Goal: Task Accomplishment & Management: Complete application form

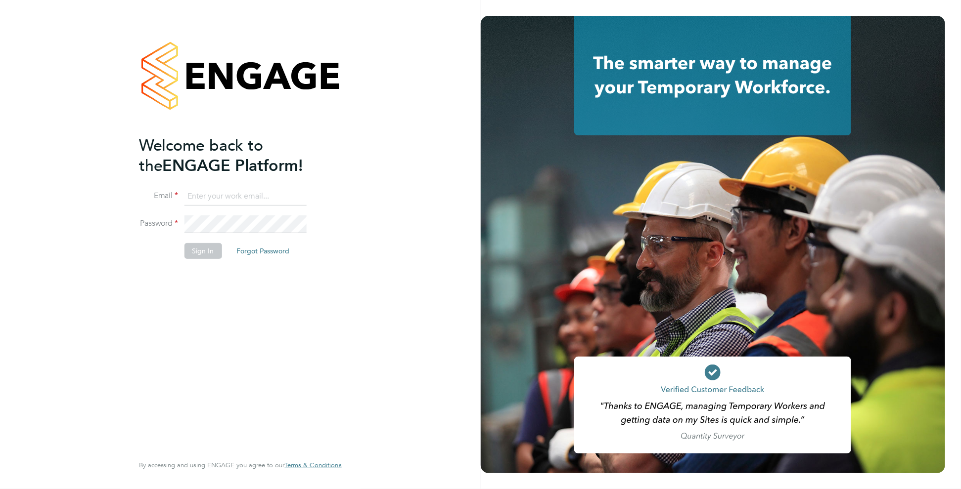
type input "[PERSON_NAME][EMAIL_ADDRESS][DOMAIN_NAME]"
click at [198, 252] on button "Sign In" at bounding box center [203, 251] width 38 height 16
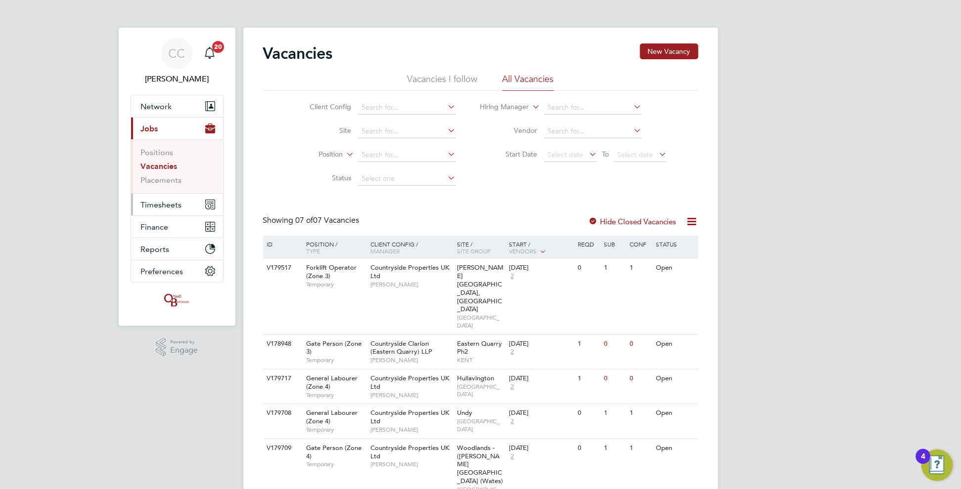
click at [179, 205] on span "Timesheets" at bounding box center [161, 204] width 41 height 9
click at [156, 201] on span "Timesheets" at bounding box center [161, 204] width 41 height 9
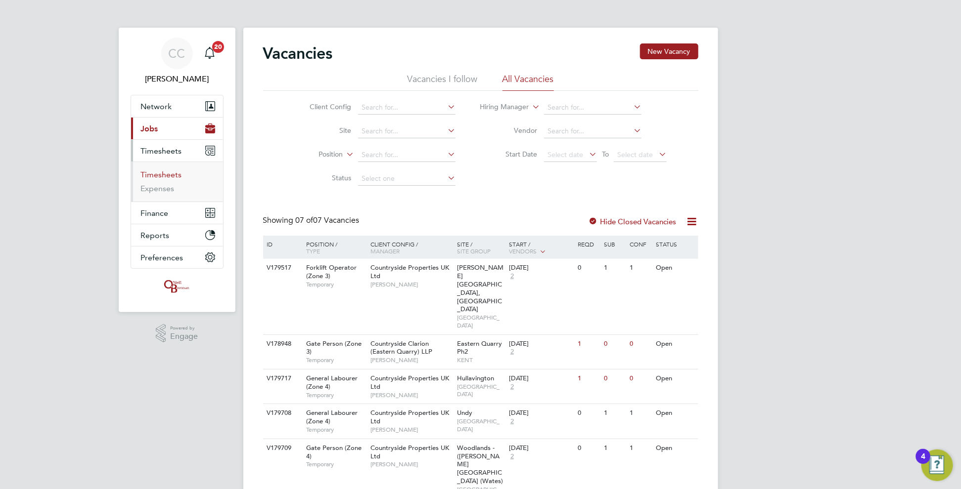
click at [161, 174] on link "Timesheets" at bounding box center [161, 174] width 41 height 9
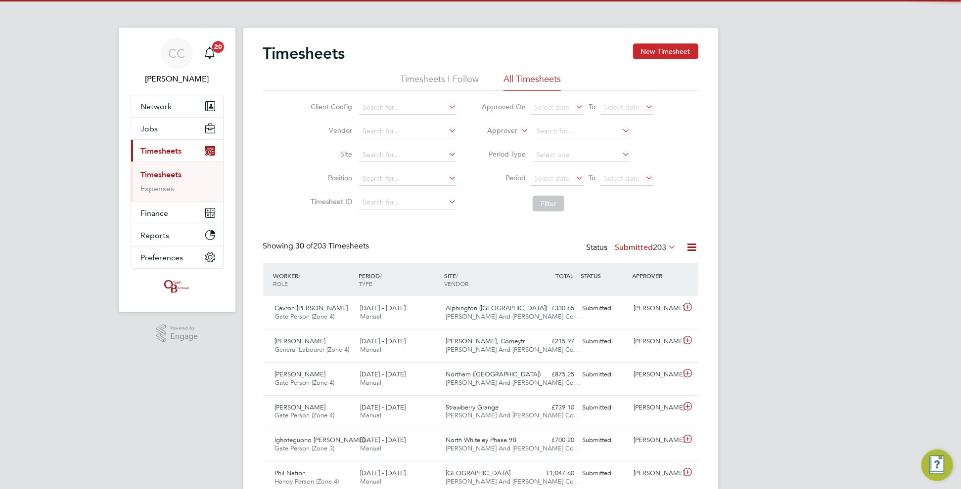
click at [660, 55] on button "New Timesheet" at bounding box center [665, 52] width 65 height 16
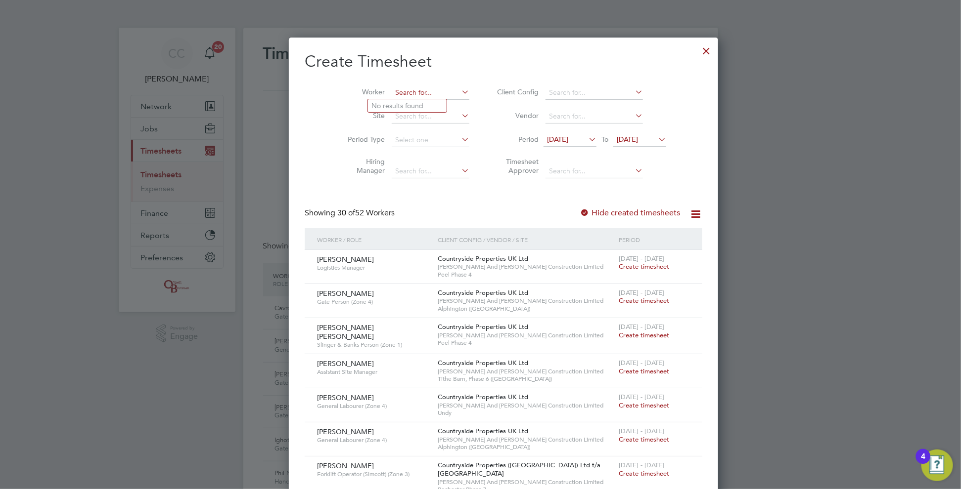
click at [392, 92] on input at bounding box center [431, 93] width 78 height 14
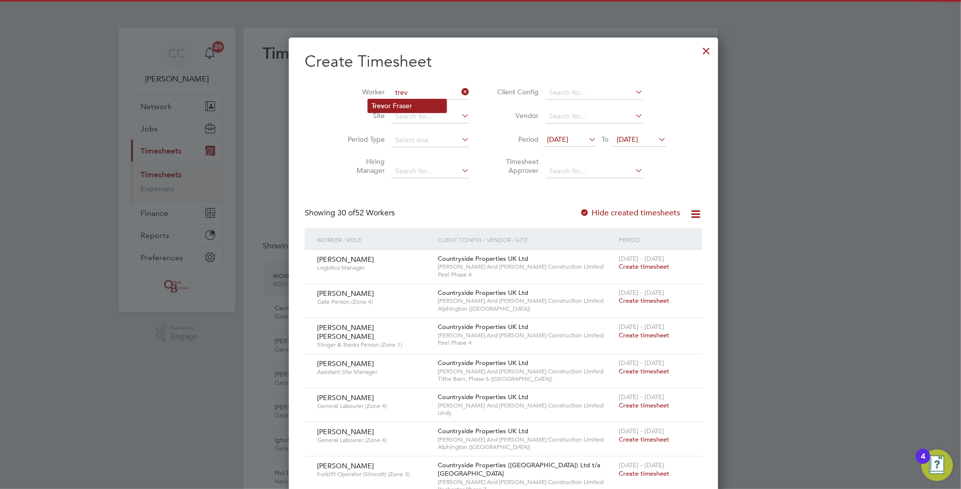
click at [403, 105] on li "Trev or Fraser" at bounding box center [407, 105] width 79 height 13
type input "[PERSON_NAME]"
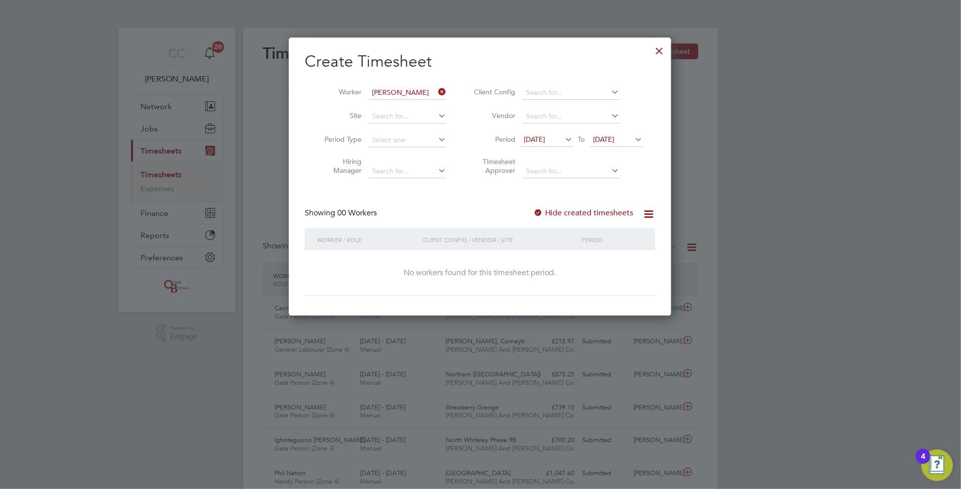
click at [573, 214] on label "Hide created timesheets" at bounding box center [583, 213] width 100 height 10
click at [562, 211] on label "Hide created timesheets" at bounding box center [583, 213] width 100 height 10
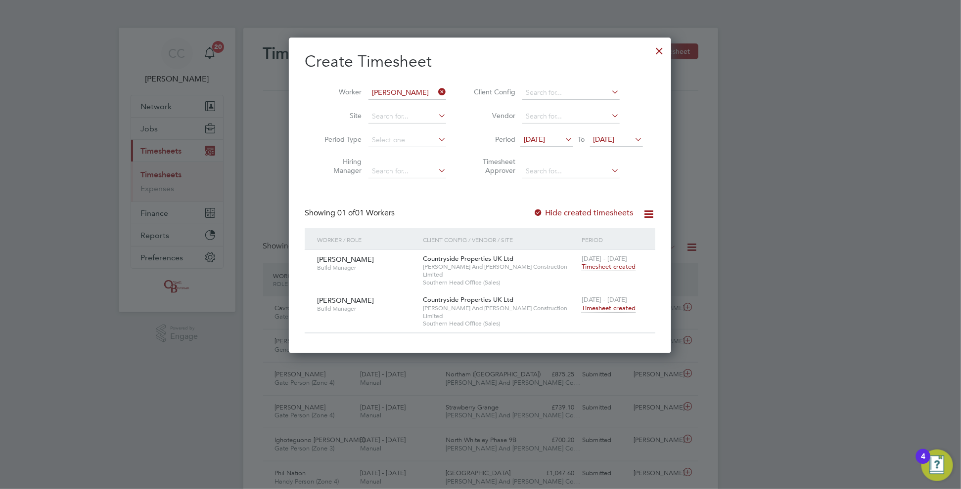
click at [606, 304] on span "Timesheet created" at bounding box center [608, 308] width 54 height 9
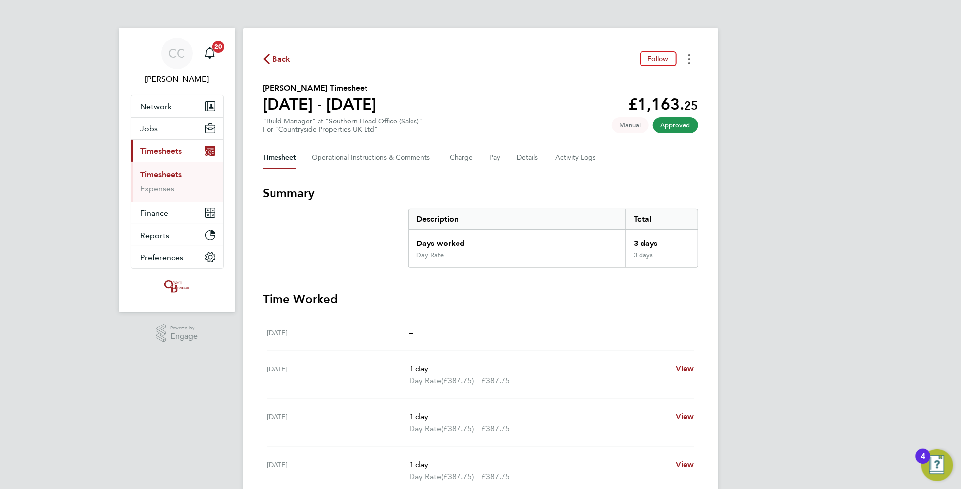
click at [689, 56] on icon "Timesheets Menu" at bounding box center [689, 59] width 2 height 10
click at [650, 79] on link "Download timesheet" at bounding box center [638, 81] width 119 height 20
click at [275, 57] on span "Back" at bounding box center [281, 59] width 18 height 12
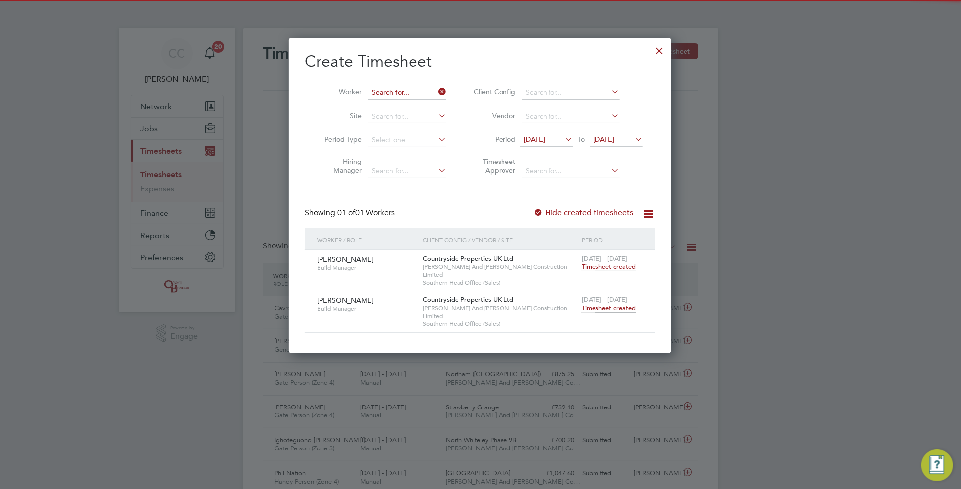
scroll to position [25, 86]
click at [429, 93] on input at bounding box center [407, 93] width 78 height 14
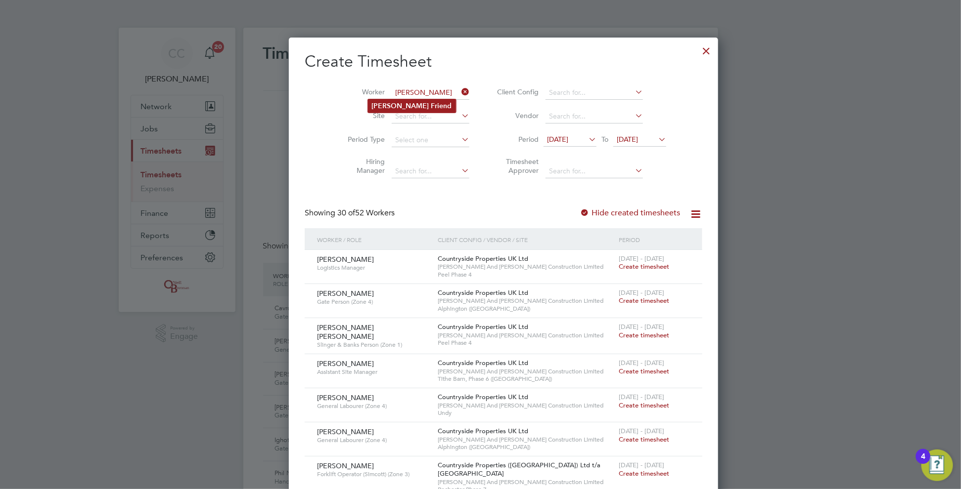
click at [431, 108] on b "Friend" at bounding box center [441, 106] width 21 height 8
type input "[PERSON_NAME]"
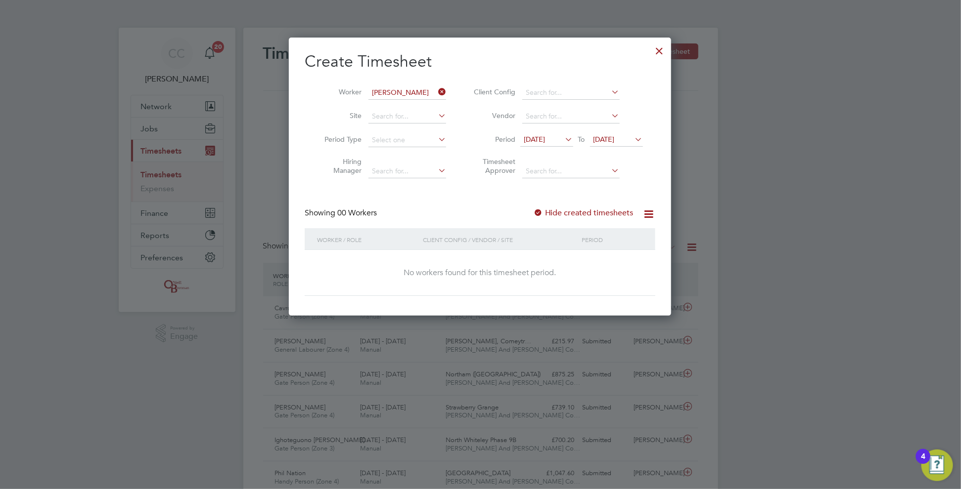
click at [553, 214] on label "Hide created timesheets" at bounding box center [583, 213] width 100 height 10
click at [549, 206] on div "Create Timesheet Worker [PERSON_NAME] Friend Site Period Type Hiring Manager Cl…" at bounding box center [480, 173] width 351 height 245
click at [549, 210] on label "Hide created timesheets" at bounding box center [583, 213] width 100 height 10
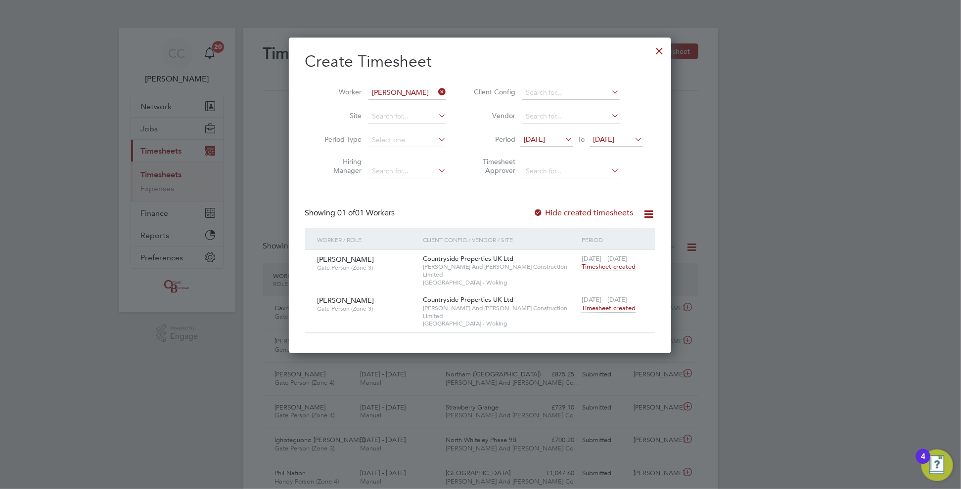
click at [621, 304] on span "Timesheet created" at bounding box center [608, 308] width 54 height 9
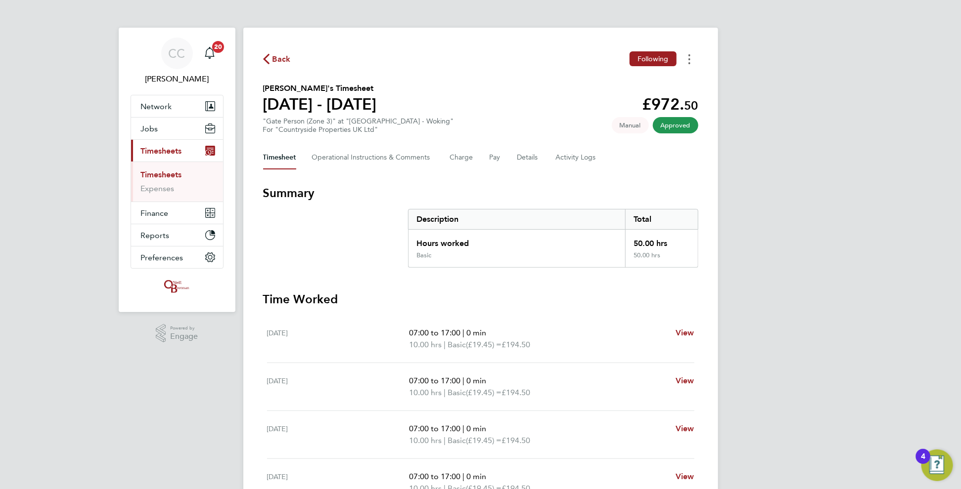
click at [692, 53] on button "Timesheets Menu" at bounding box center [689, 58] width 18 height 15
click at [660, 82] on link "Download timesheet" at bounding box center [638, 81] width 119 height 20
click at [285, 59] on span "Back" at bounding box center [281, 59] width 18 height 12
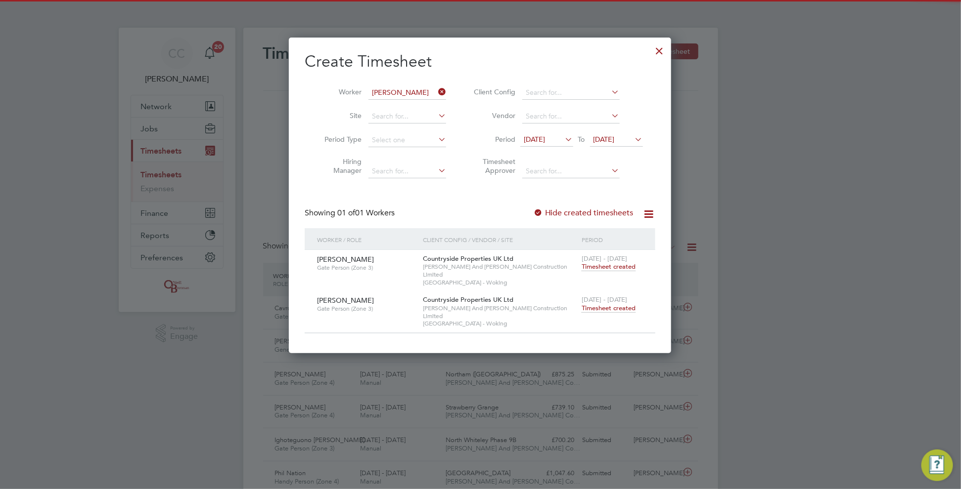
scroll to position [25, 86]
click at [408, 92] on input at bounding box center [407, 93] width 78 height 14
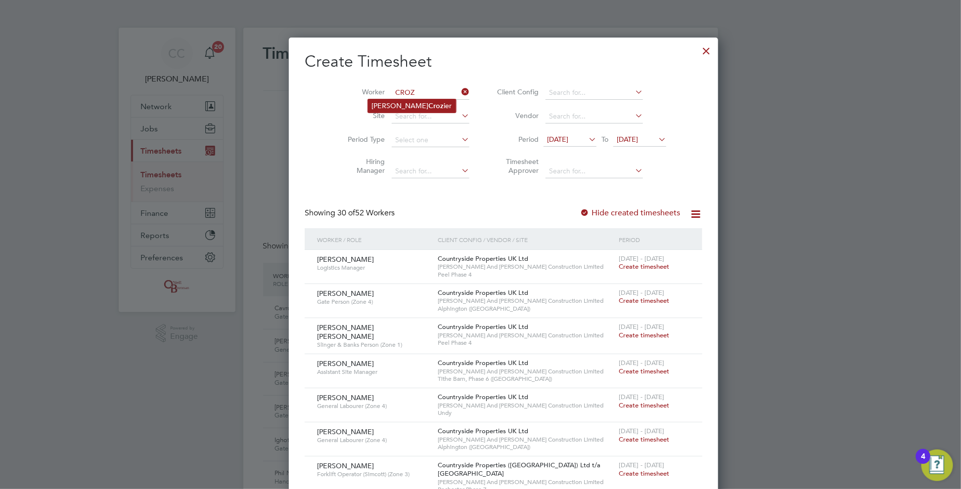
click at [386, 107] on li "[PERSON_NAME]" at bounding box center [412, 105] width 88 height 13
type input "[PERSON_NAME]"
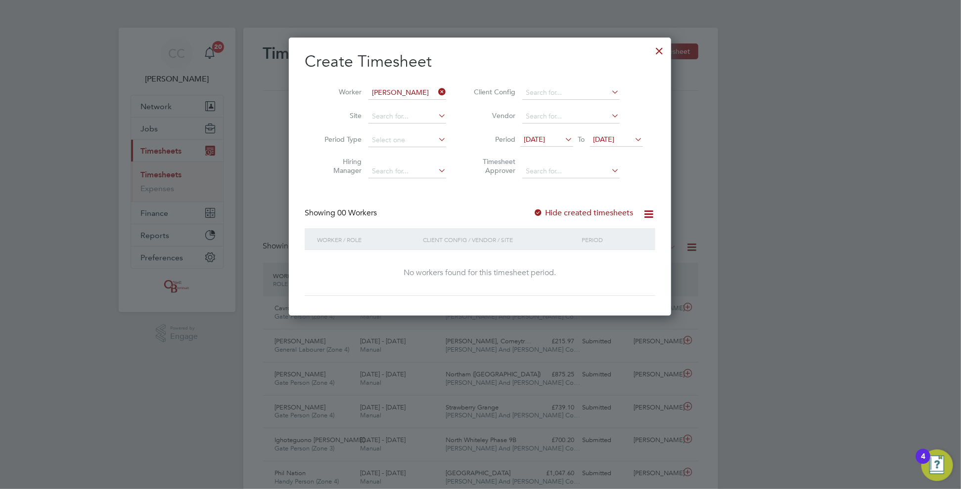
click at [540, 204] on div "Create Timesheet Worker [PERSON_NAME] Site Period Type Hiring Manager Client Co…" at bounding box center [480, 173] width 351 height 245
click at [541, 209] on div at bounding box center [538, 214] width 10 height 10
click at [541, 212] on div at bounding box center [538, 214] width 10 height 10
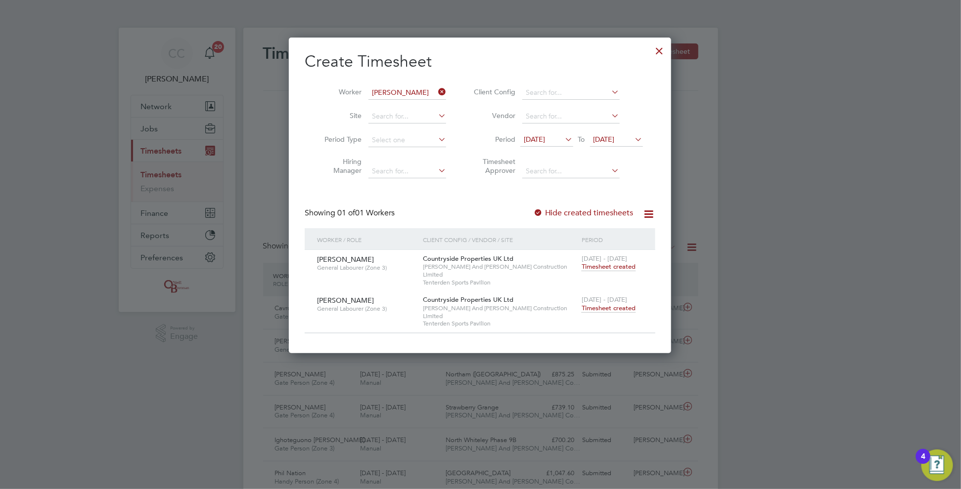
click at [607, 304] on span "Timesheet created" at bounding box center [608, 308] width 54 height 9
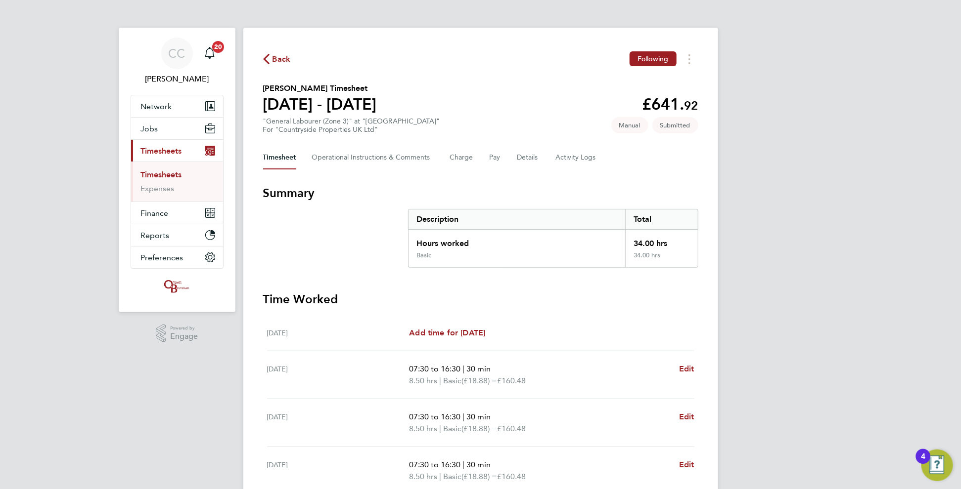
click at [281, 66] on div "Back Following" at bounding box center [480, 58] width 435 height 15
click at [280, 56] on span "Back" at bounding box center [281, 59] width 18 height 12
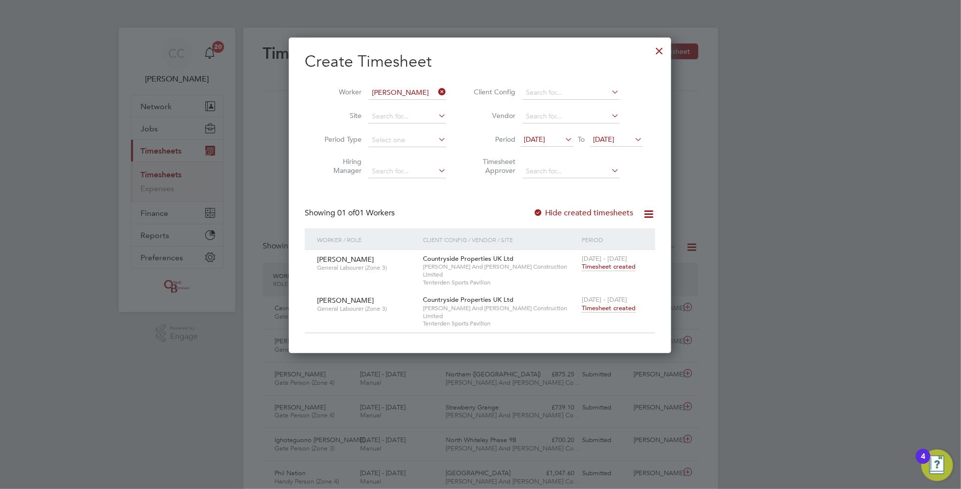
click at [436, 89] on icon at bounding box center [436, 92] width 0 height 14
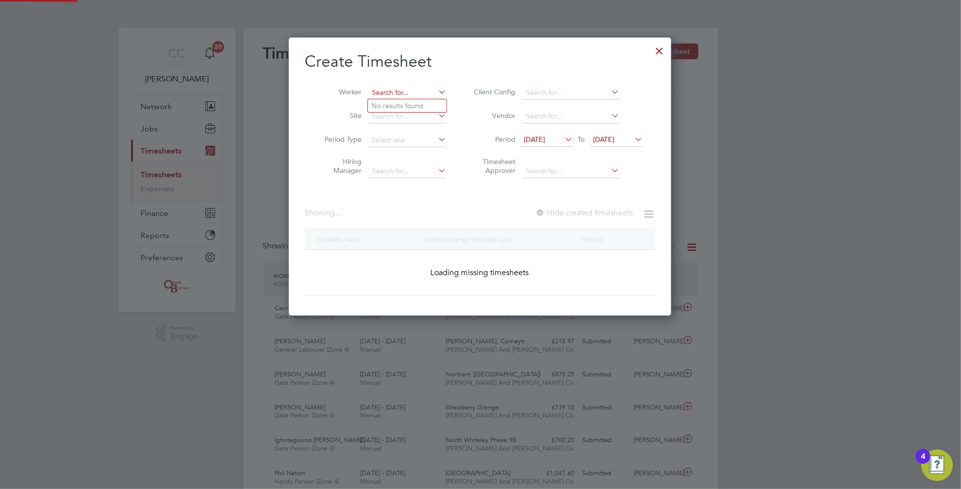
click at [417, 88] on input at bounding box center [407, 93] width 78 height 14
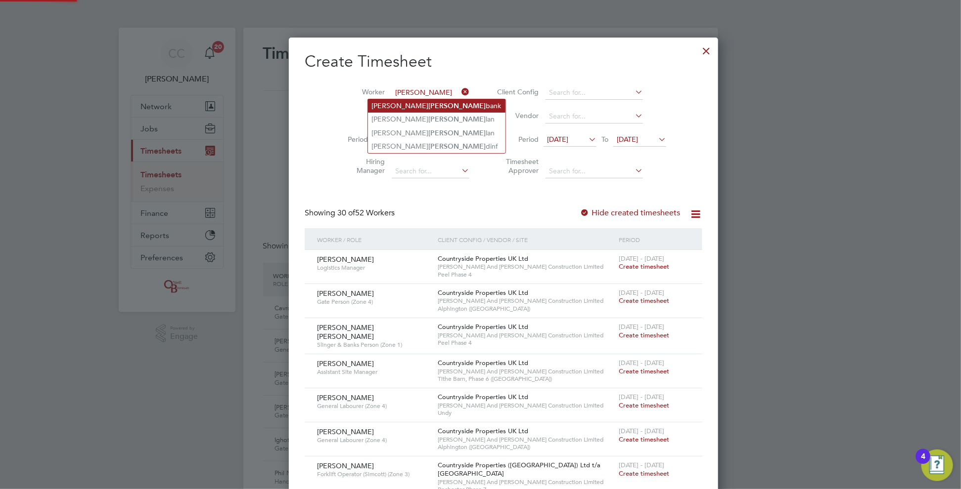
click at [401, 107] on li "[PERSON_NAME] bank" at bounding box center [436, 105] width 137 height 13
type input "[PERSON_NAME]"
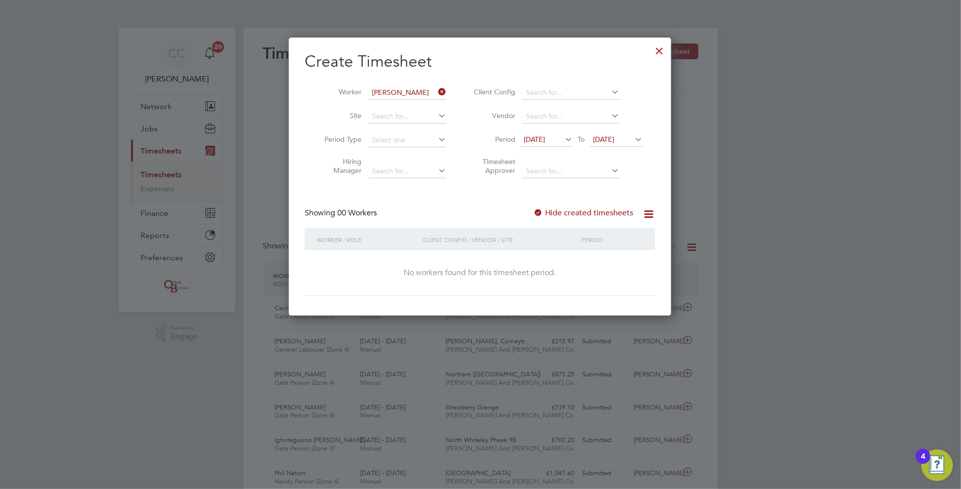
click at [536, 212] on div at bounding box center [538, 214] width 10 height 10
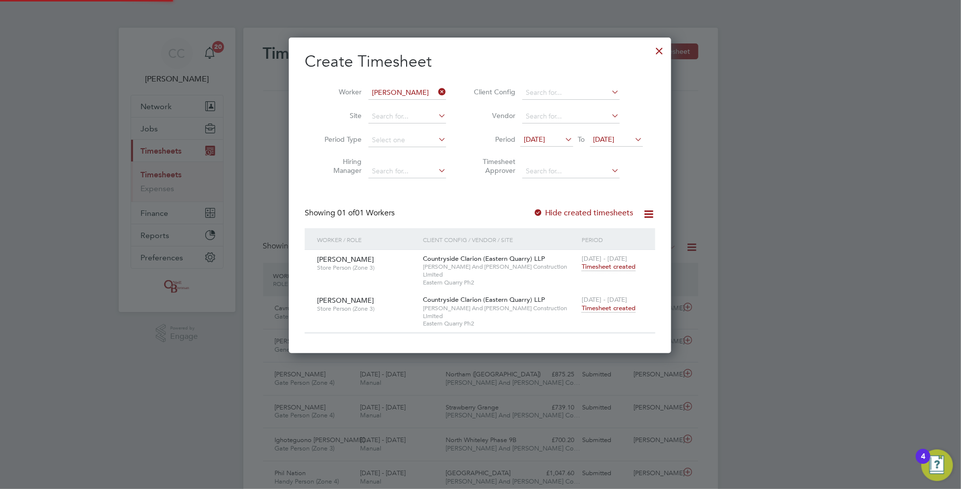
click at [619, 304] on span "Timesheet created" at bounding box center [608, 308] width 54 height 9
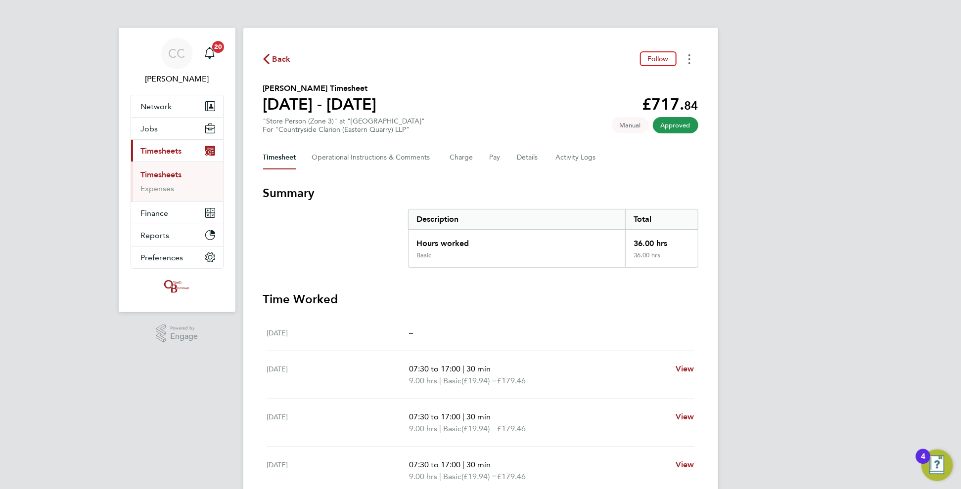
click at [690, 61] on icon "Timesheets Menu" at bounding box center [689, 59] width 2 height 10
click at [657, 81] on link "Download timesheet" at bounding box center [638, 81] width 119 height 20
click at [285, 59] on span "Back" at bounding box center [281, 59] width 18 height 12
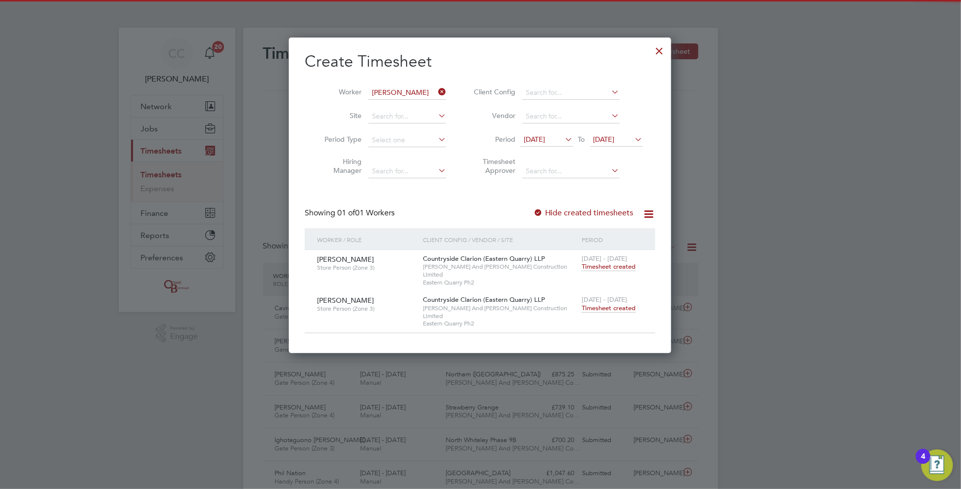
scroll to position [25, 86]
click at [436, 92] on icon at bounding box center [436, 92] width 0 height 14
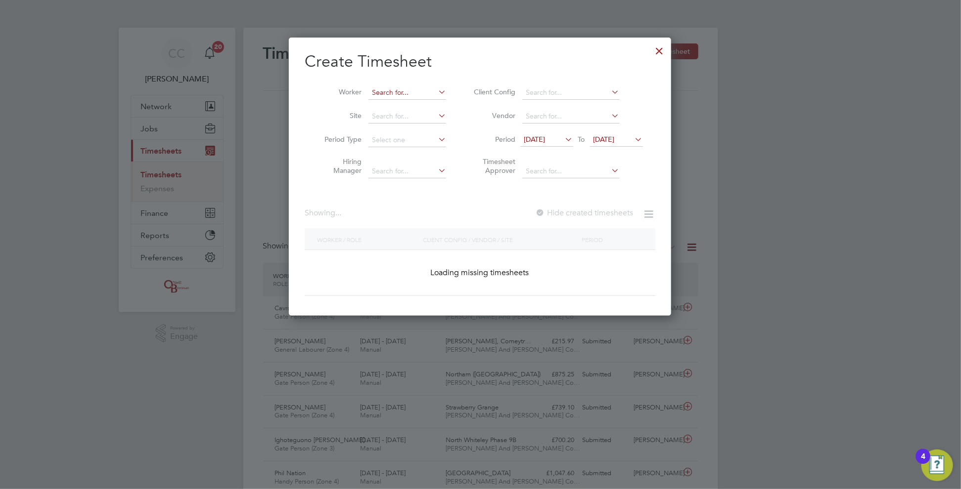
click at [400, 91] on input at bounding box center [407, 93] width 78 height 14
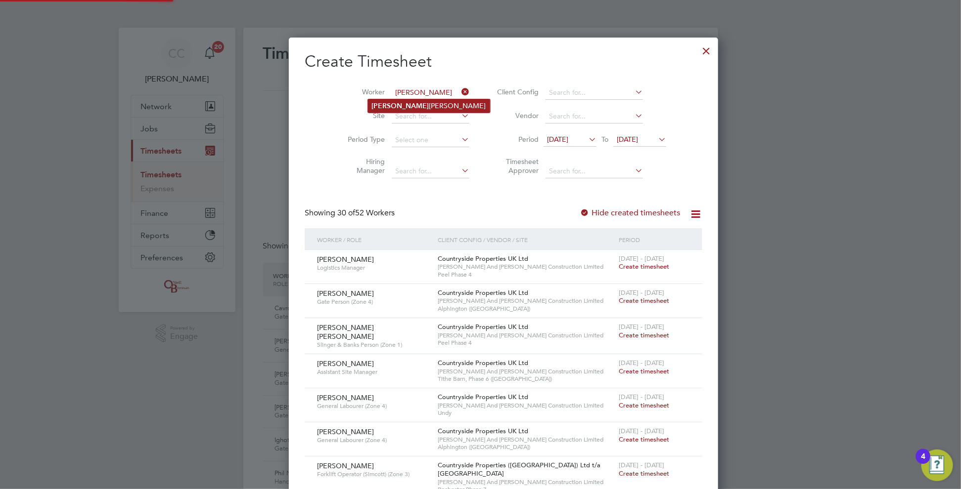
click at [400, 100] on li "[PERSON_NAME]" at bounding box center [429, 105] width 122 height 13
type input "[PERSON_NAME]"
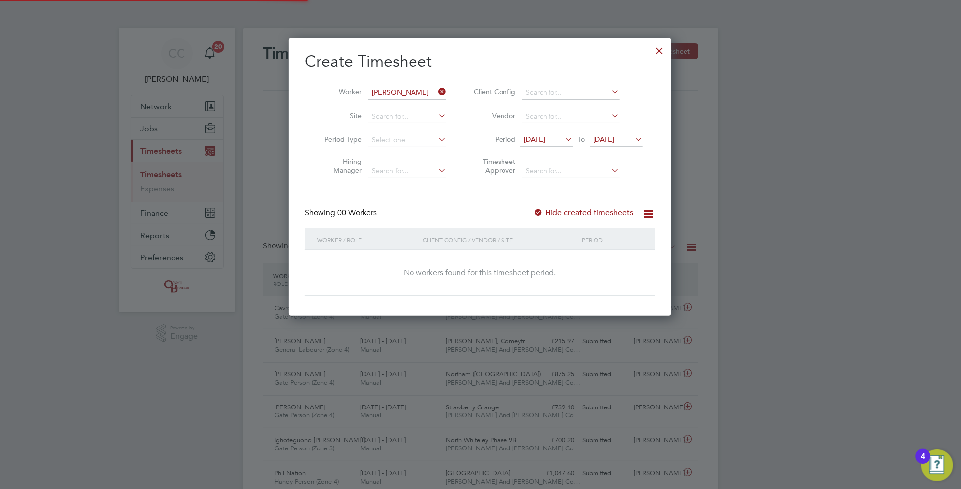
click at [550, 213] on label "Hide created timesheets" at bounding box center [583, 213] width 100 height 10
click at [547, 213] on label "Hide created timesheets" at bounding box center [583, 213] width 100 height 10
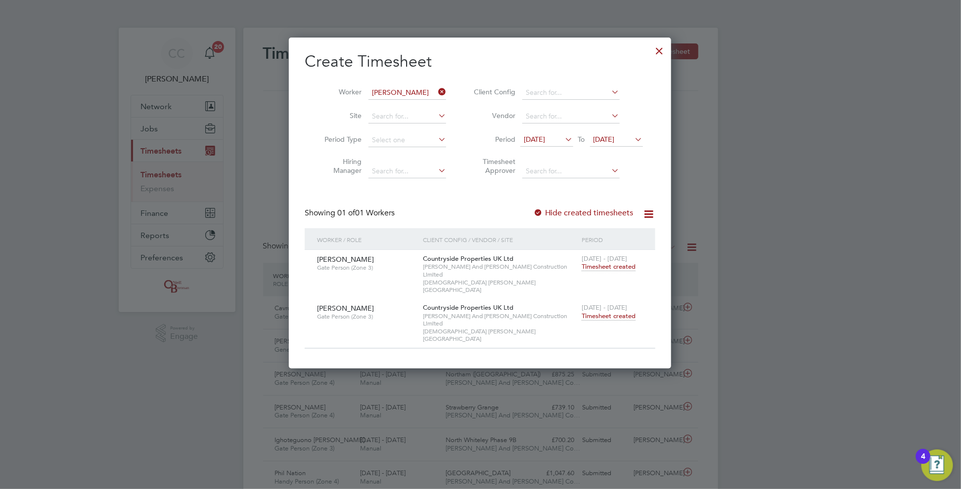
click at [603, 312] on span "Timesheet created" at bounding box center [608, 316] width 54 height 9
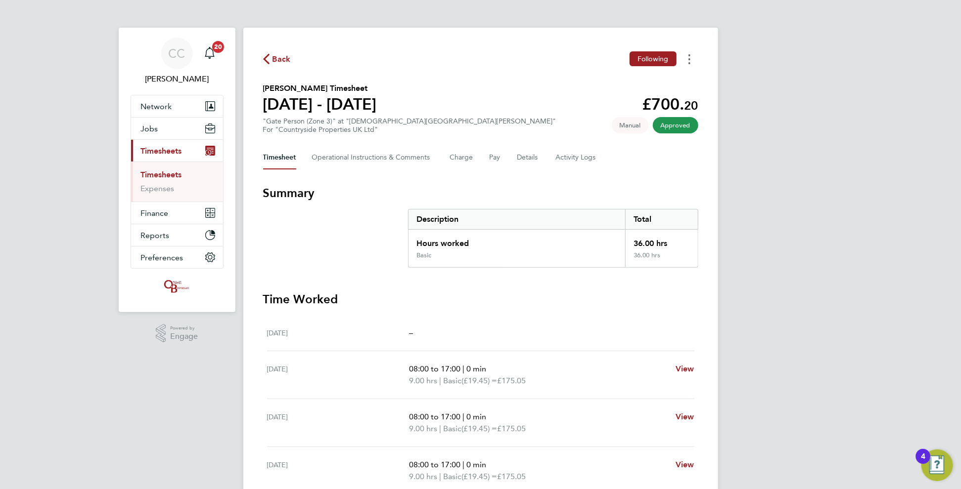
click at [687, 62] on button "Timesheets Menu" at bounding box center [689, 58] width 18 height 15
click at [657, 84] on link "Download timesheet" at bounding box center [638, 81] width 119 height 20
click at [279, 62] on span "Back" at bounding box center [281, 59] width 18 height 12
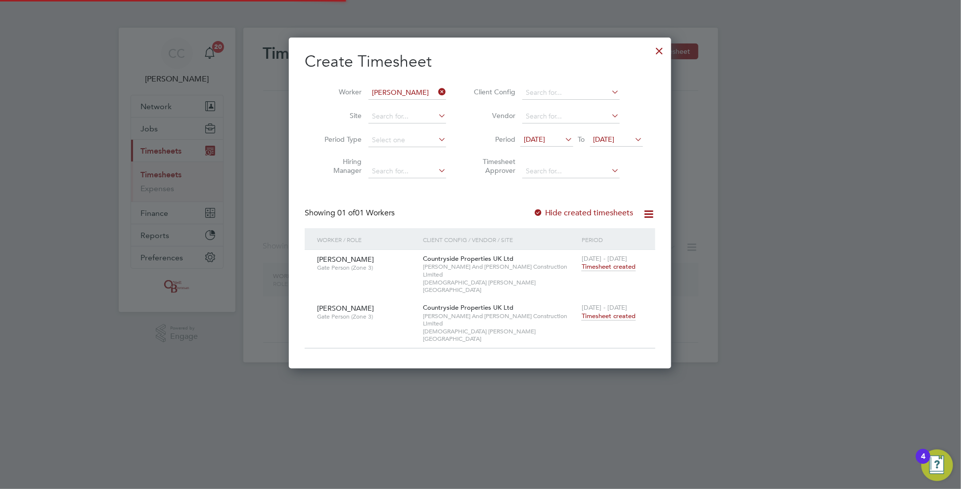
scroll to position [300, 383]
click at [385, 89] on input "[PERSON_NAME]" at bounding box center [407, 93] width 78 height 14
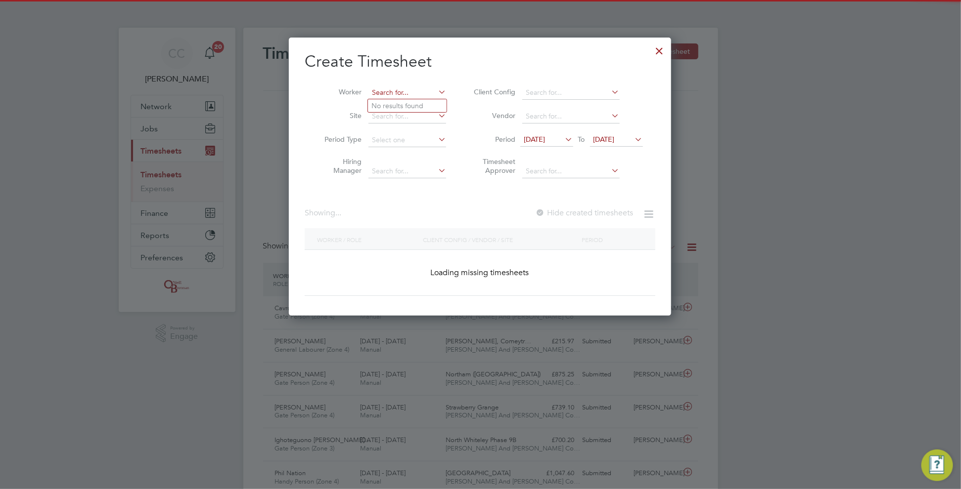
scroll to position [25, 86]
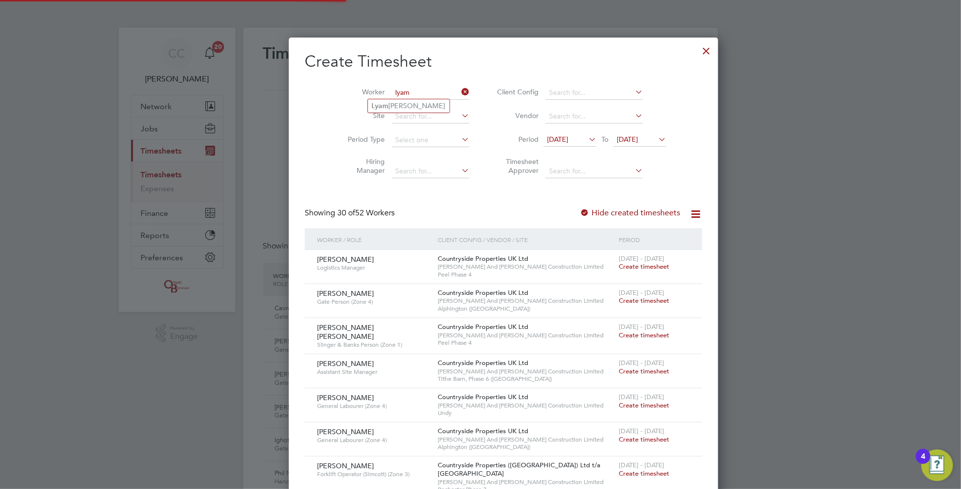
click at [386, 103] on b "Lyam" at bounding box center [380, 106] width 17 height 8
type input "[PERSON_NAME]"
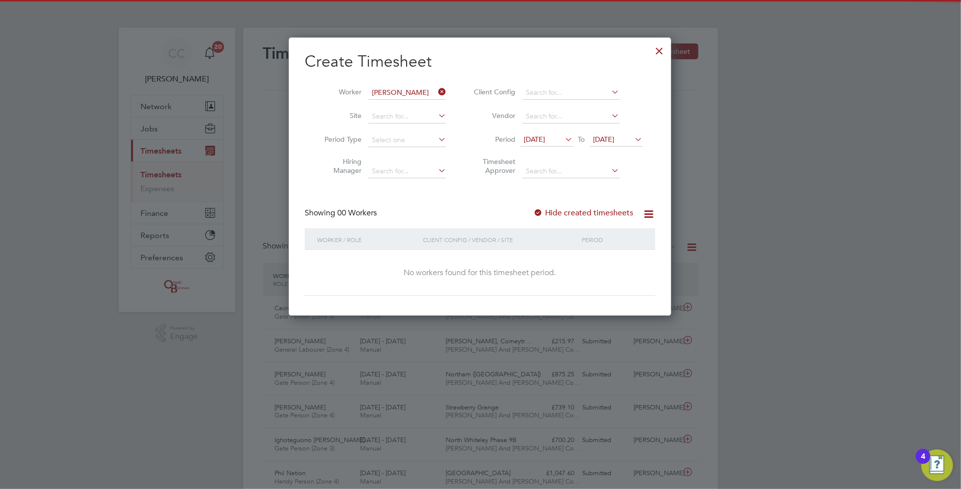
click at [549, 211] on label "Hide created timesheets" at bounding box center [583, 213] width 100 height 10
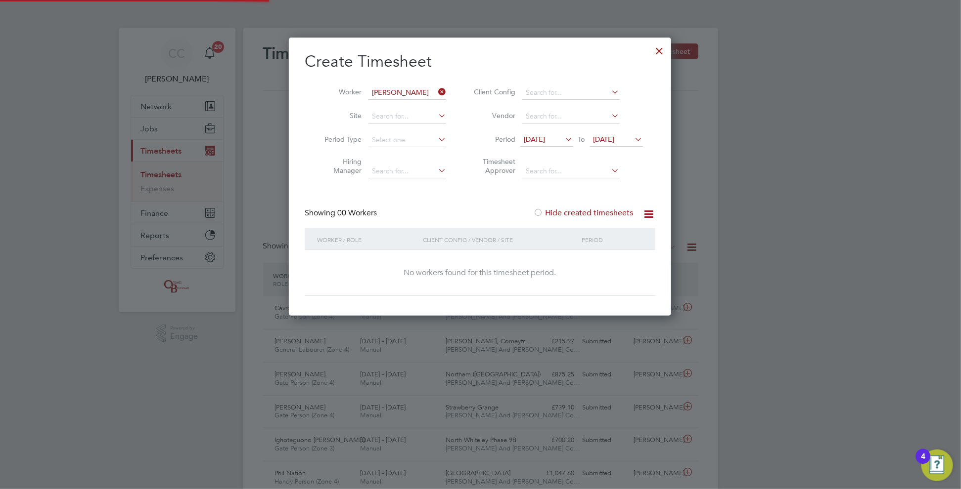
click at [546, 211] on label "Hide created timesheets" at bounding box center [583, 213] width 100 height 10
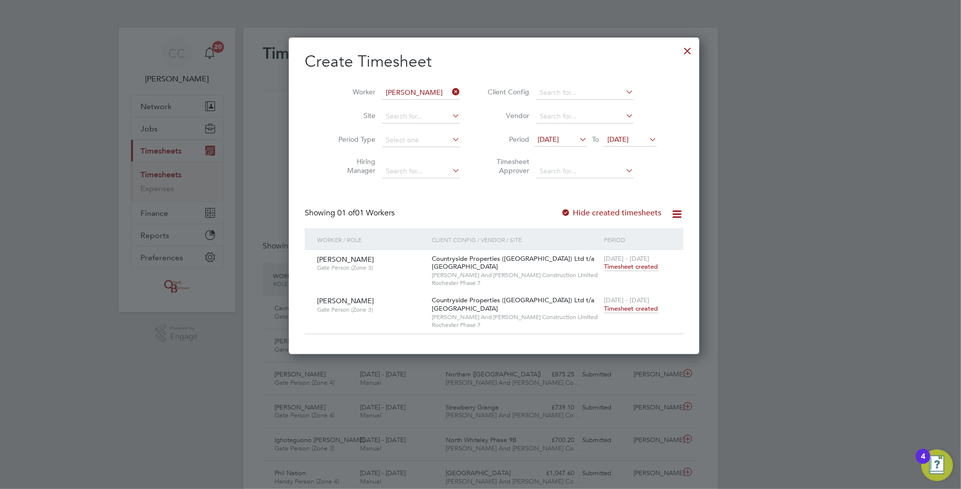
click at [621, 307] on span "Timesheet created" at bounding box center [631, 309] width 54 height 9
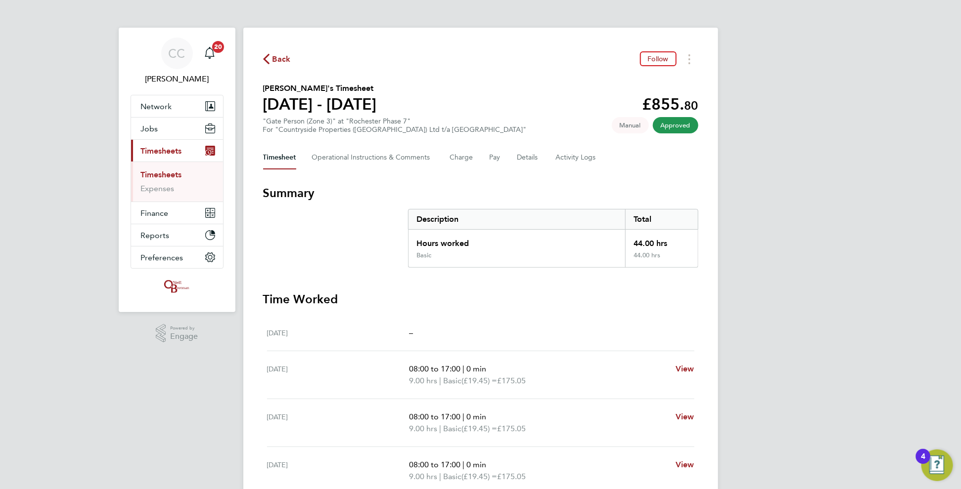
click at [277, 62] on span "Back" at bounding box center [281, 59] width 18 height 12
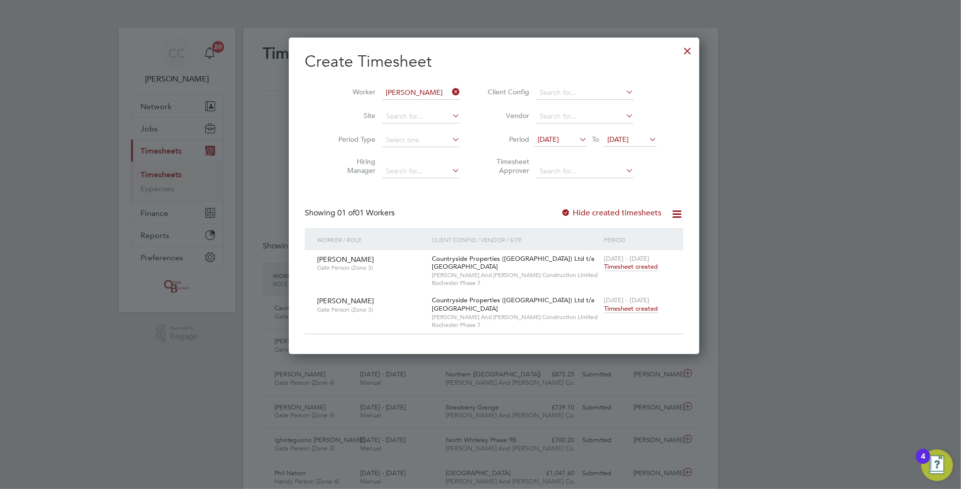
click at [450, 85] on icon at bounding box center [450, 92] width 0 height 14
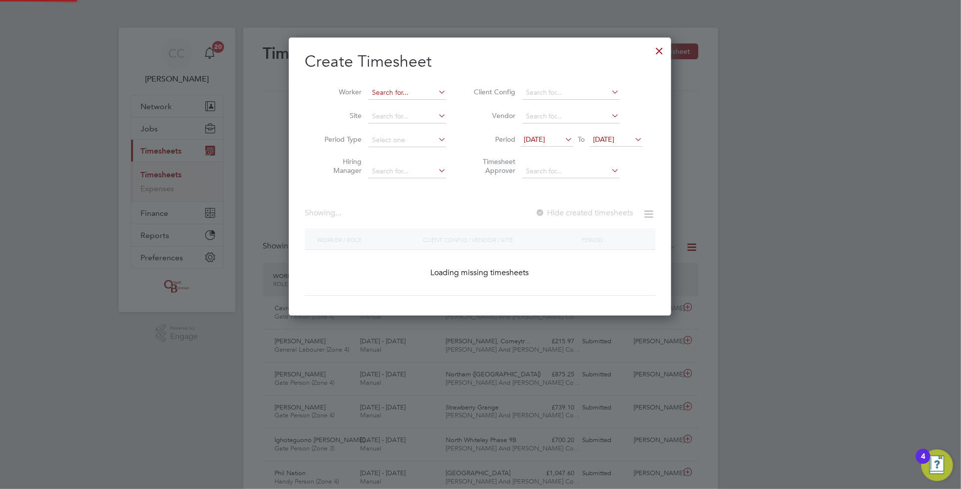
click at [421, 91] on input at bounding box center [407, 93] width 78 height 14
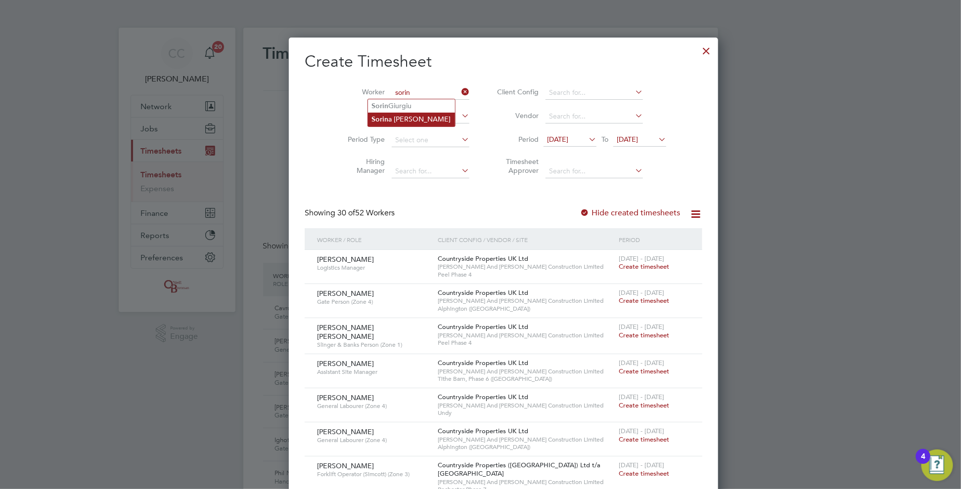
click at [409, 114] on li "Sorin a [PERSON_NAME]" at bounding box center [411, 119] width 87 height 13
type input "Sorina [PERSON_NAME]"
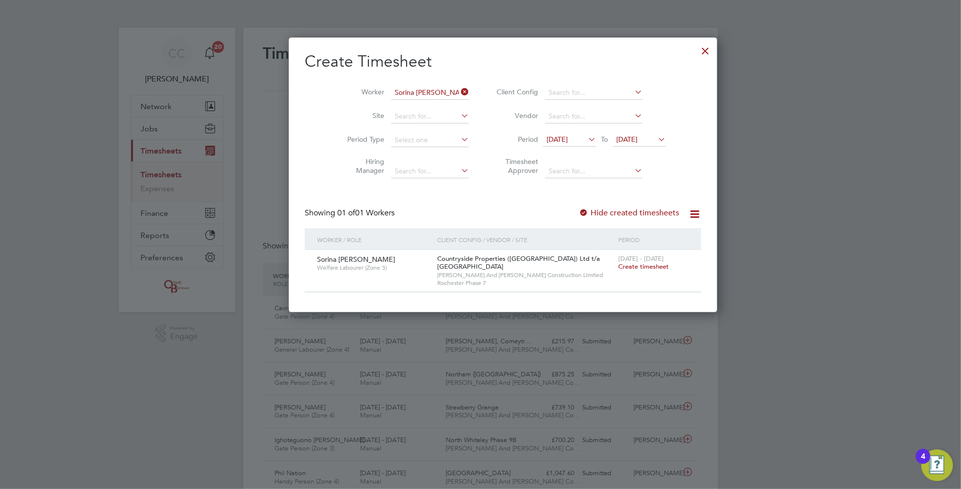
click at [618, 269] on span "Create timesheet" at bounding box center [643, 267] width 50 height 8
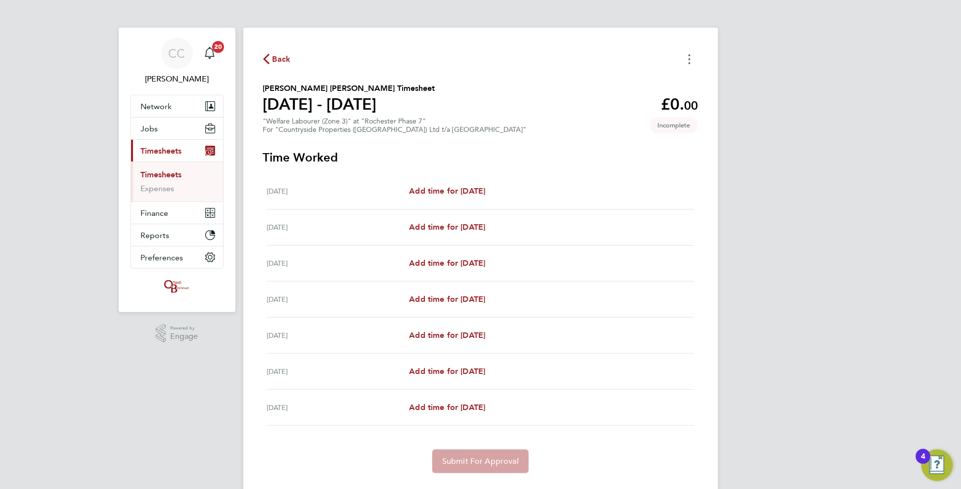
click at [689, 57] on icon "Timesheets Menu" at bounding box center [689, 59] width 2 height 10
click at [631, 82] on button "Mark as absent" at bounding box center [638, 81] width 119 height 20
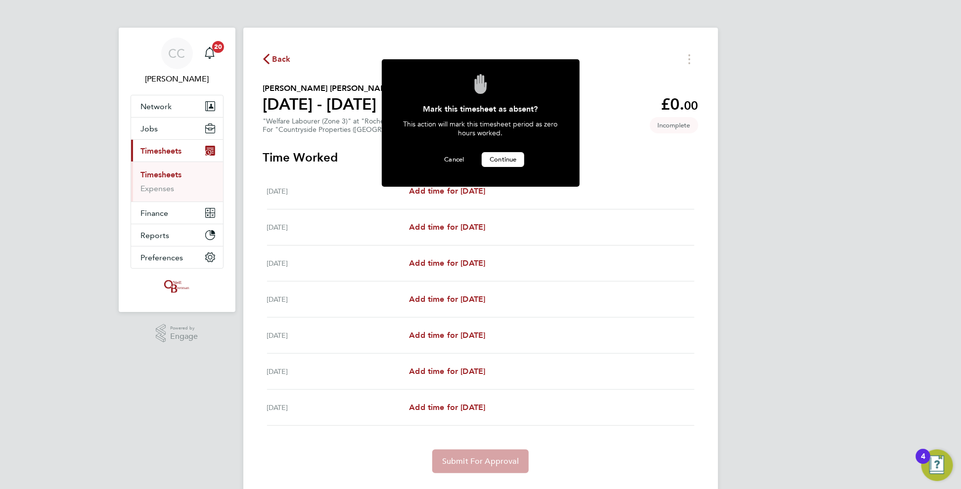
click at [512, 156] on span "Continue" at bounding box center [502, 159] width 27 height 8
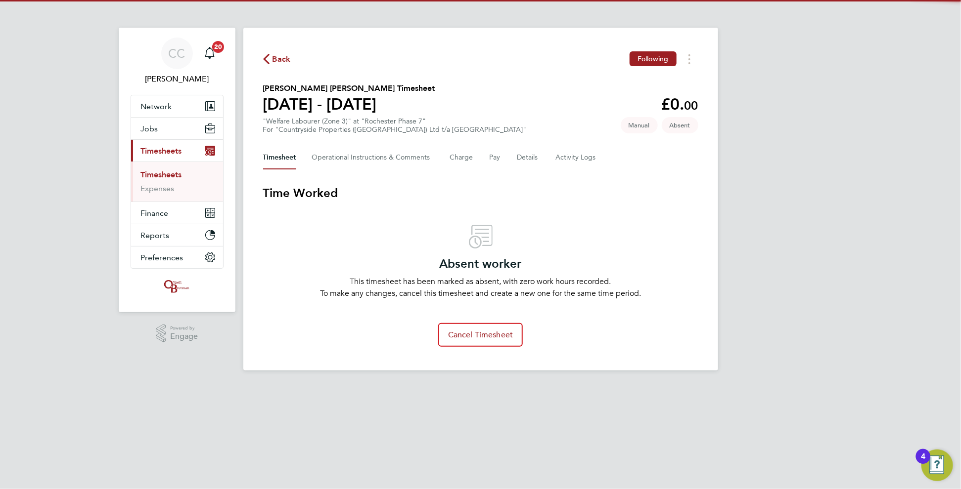
click at [274, 56] on span "Back" at bounding box center [281, 59] width 18 height 12
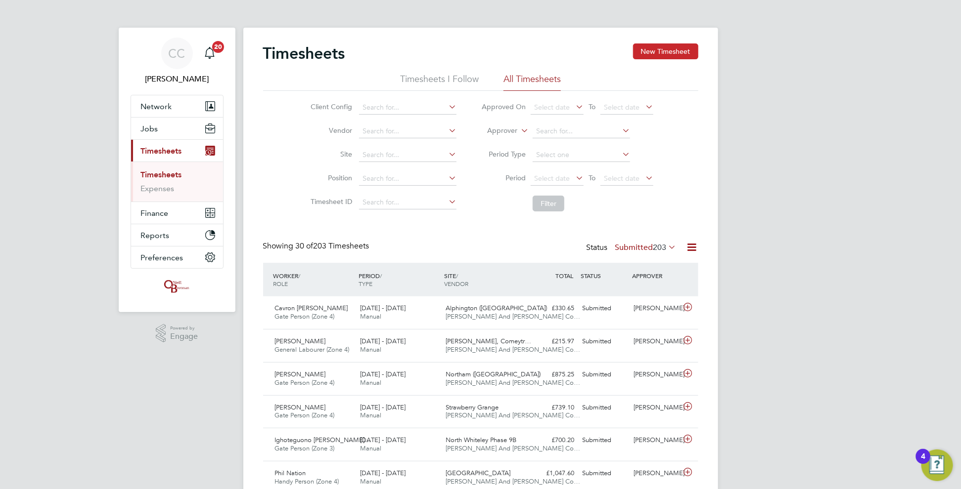
click at [657, 55] on button "New Timesheet" at bounding box center [665, 52] width 65 height 16
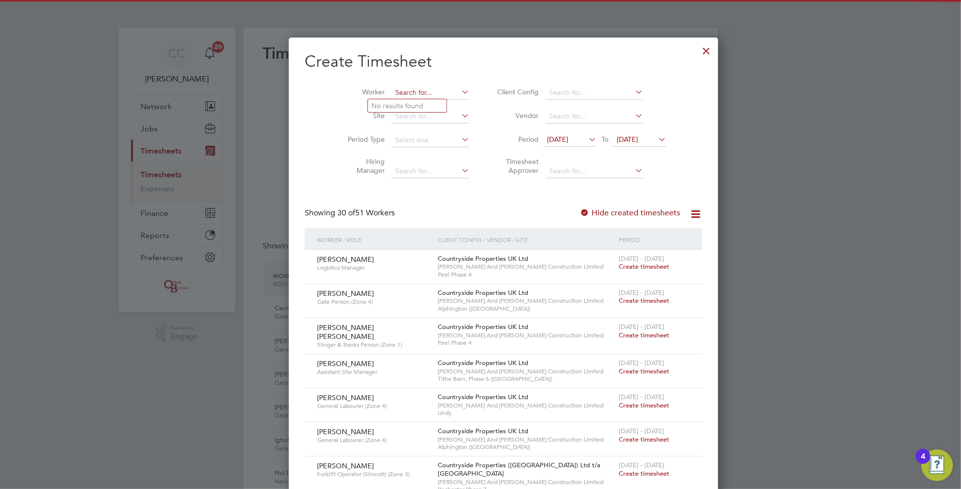
click at [416, 92] on input at bounding box center [431, 93] width 78 height 14
click at [406, 108] on li "[PERSON_NAME]" at bounding box center [412, 105] width 89 height 13
type input "[PERSON_NAME]"
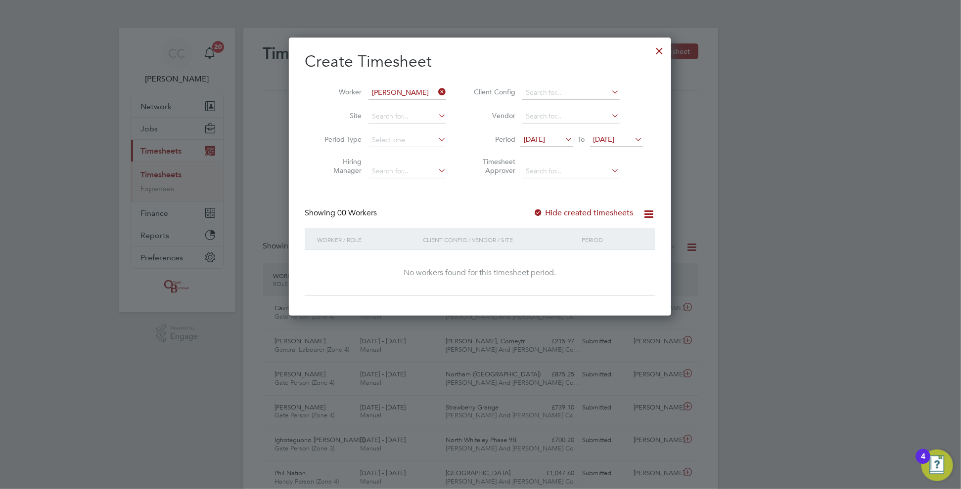
click at [539, 212] on div at bounding box center [538, 214] width 10 height 10
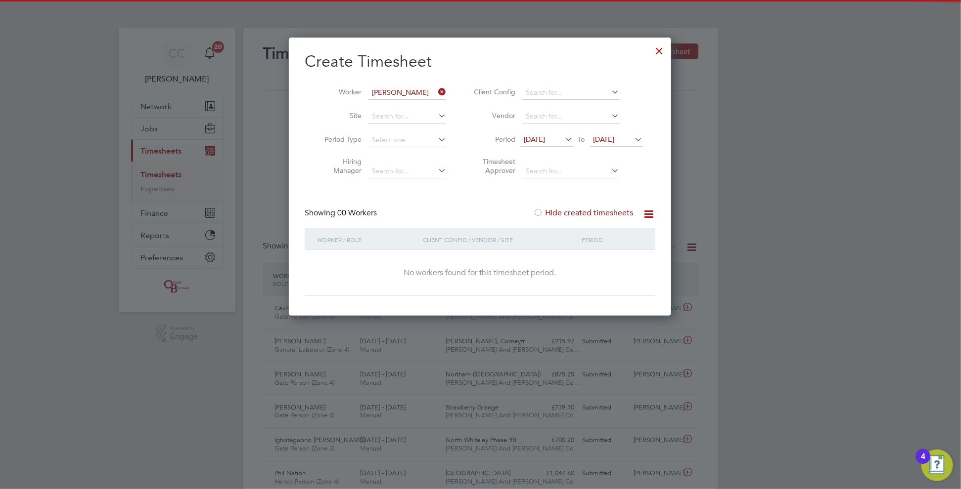
click at [542, 211] on div at bounding box center [538, 214] width 10 height 10
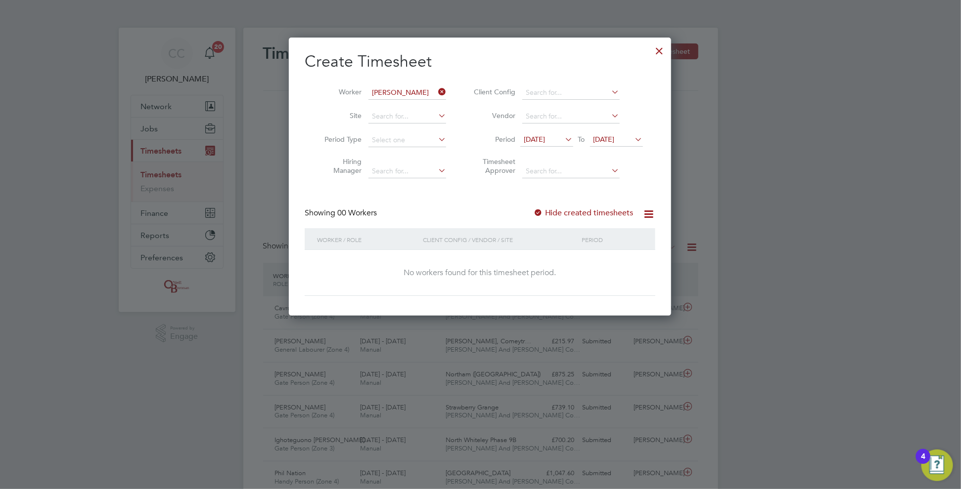
click at [536, 210] on div at bounding box center [538, 214] width 10 height 10
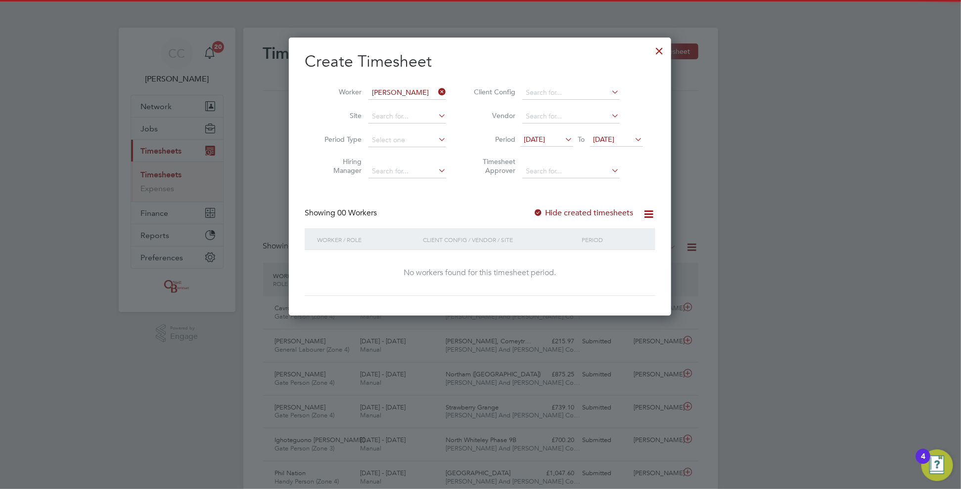
click at [536, 210] on div at bounding box center [538, 214] width 10 height 10
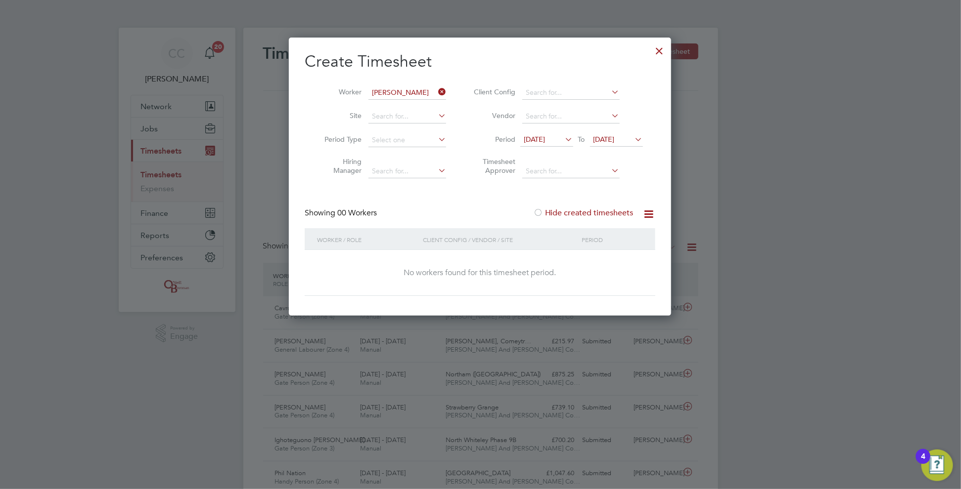
click at [614, 140] on span "[DATE]" at bounding box center [603, 139] width 21 height 9
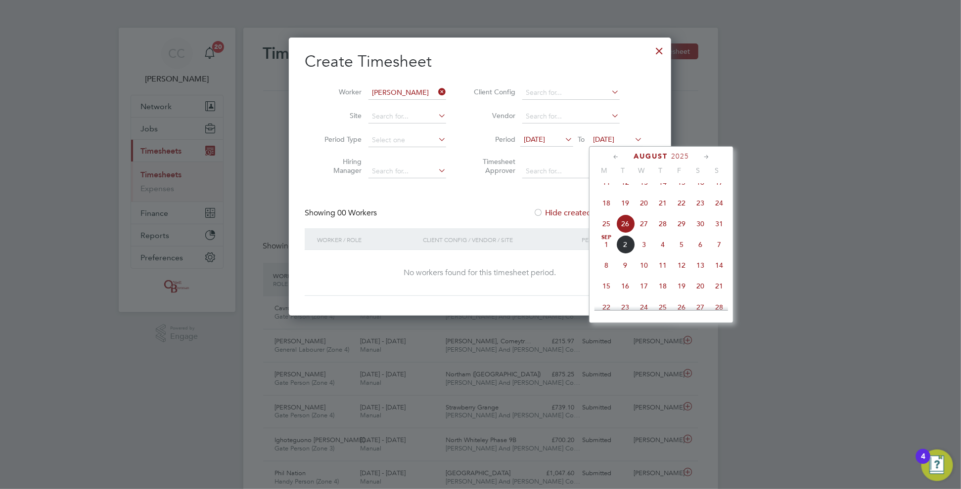
click at [721, 233] on span "31" at bounding box center [718, 224] width 19 height 19
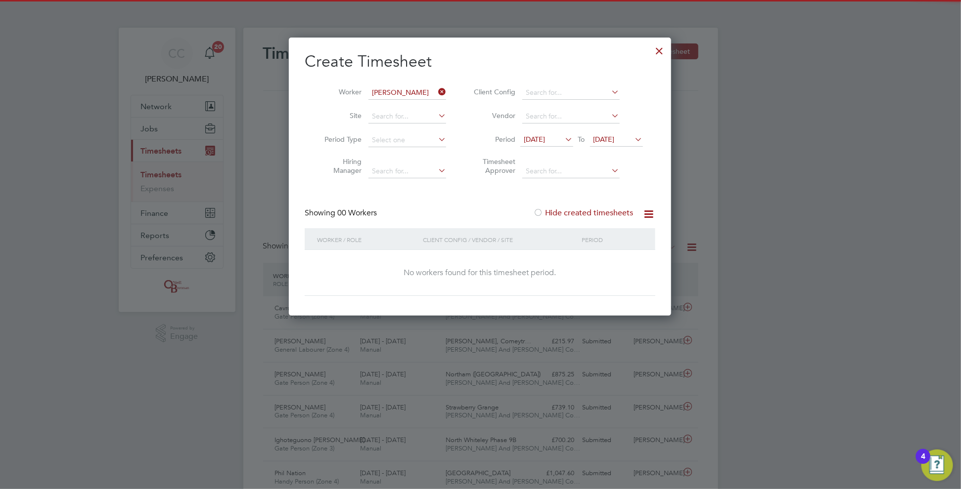
click at [546, 209] on label "Hide created timesheets" at bounding box center [583, 213] width 100 height 10
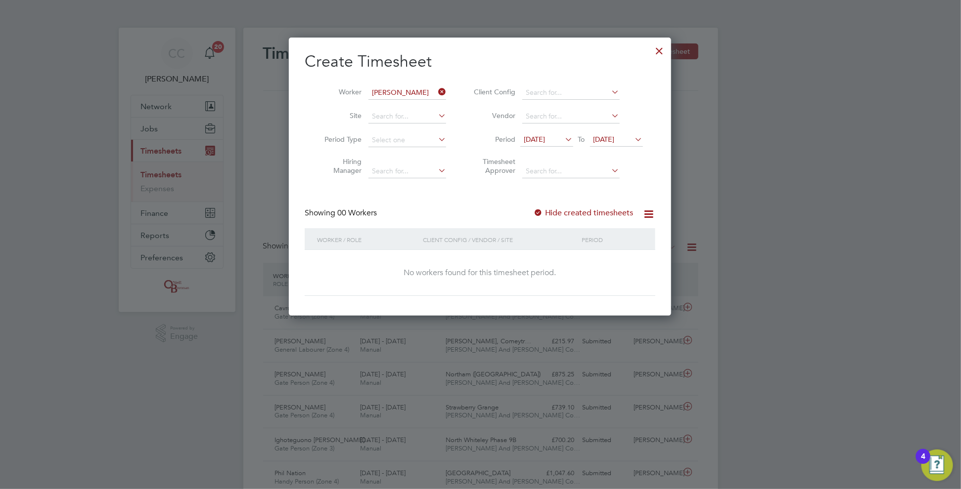
click at [543, 210] on div at bounding box center [538, 214] width 10 height 10
click at [654, 51] on div at bounding box center [660, 49] width 18 height 18
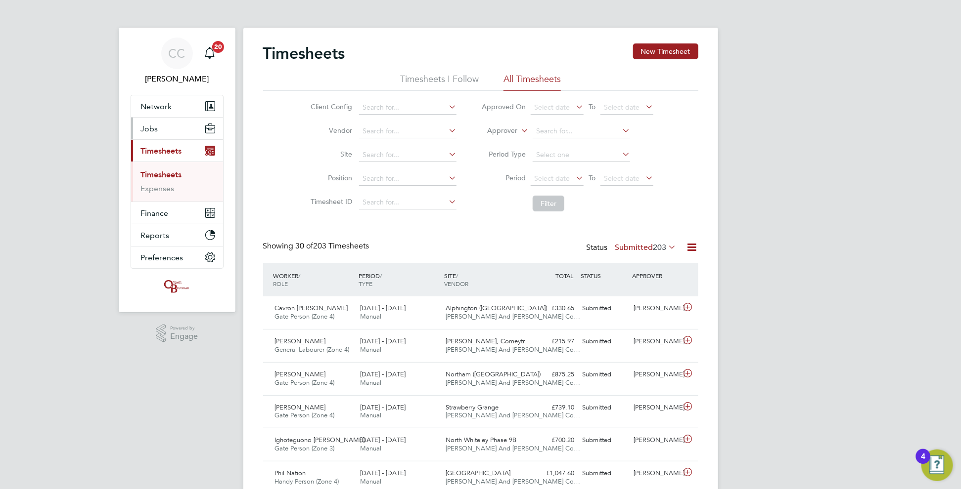
click at [157, 124] on button "Jobs" at bounding box center [177, 129] width 92 height 22
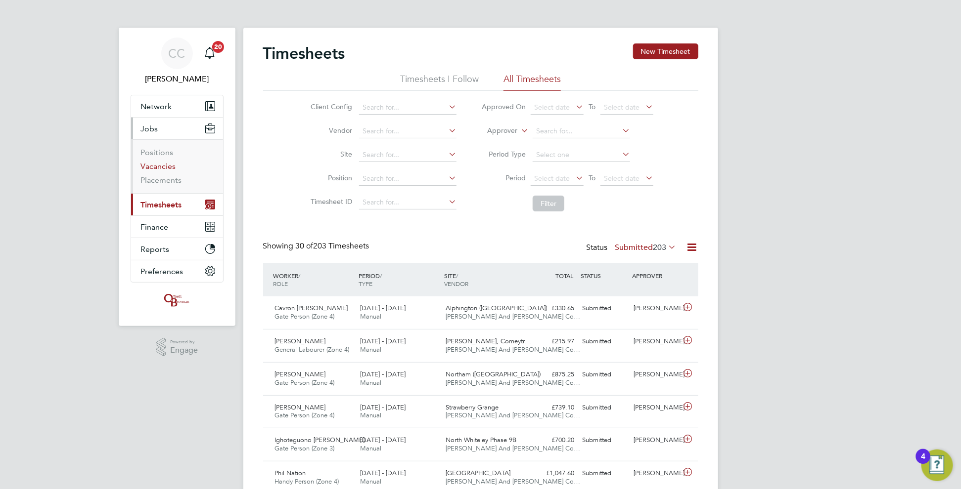
click at [161, 167] on link "Vacancies" at bounding box center [158, 166] width 35 height 9
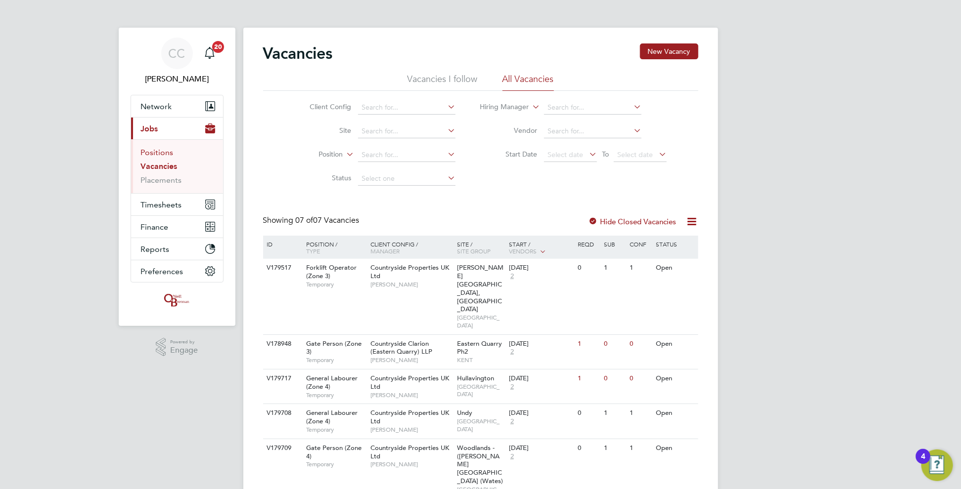
click at [164, 153] on link "Positions" at bounding box center [157, 152] width 33 height 9
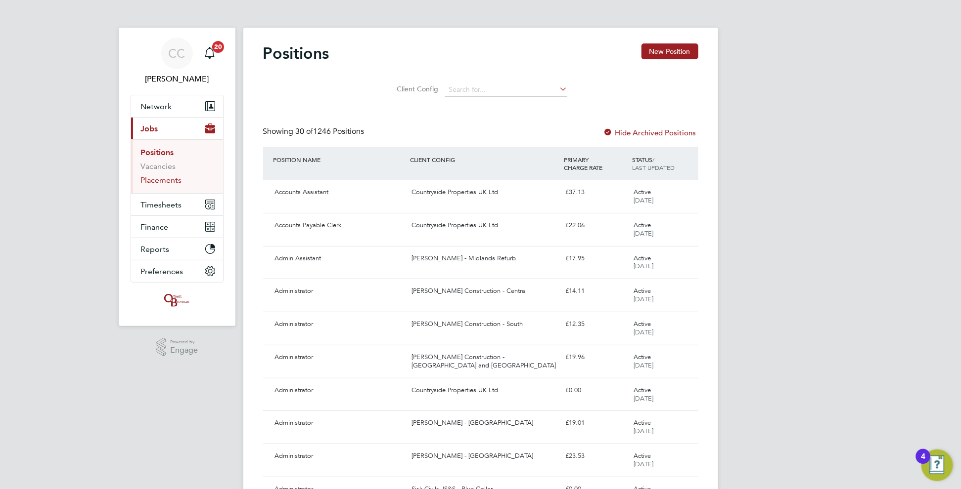
click at [159, 184] on link "Placements" at bounding box center [161, 179] width 41 height 9
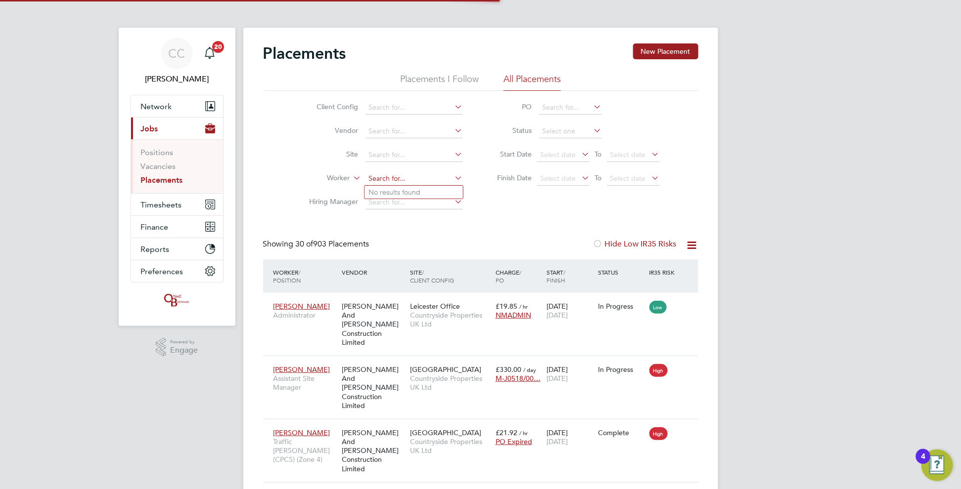
click at [386, 173] on input at bounding box center [413, 179] width 97 height 14
type input "sop"
click at [453, 176] on icon at bounding box center [453, 178] width 0 height 14
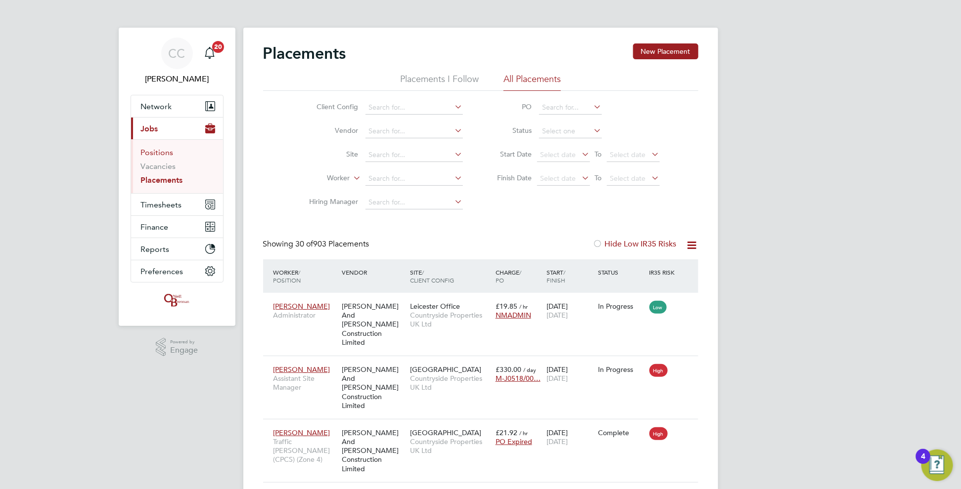
click at [165, 153] on link "Positions" at bounding box center [157, 152] width 33 height 9
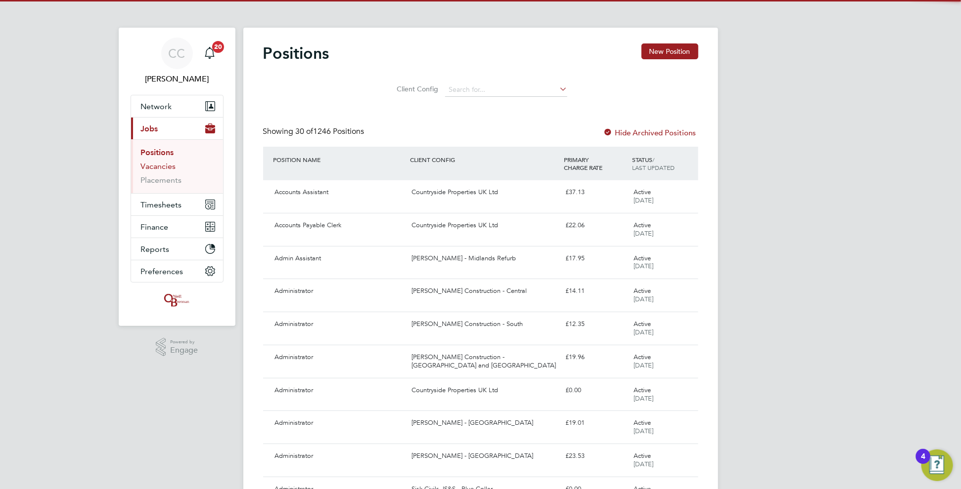
click at [164, 164] on link "Vacancies" at bounding box center [158, 166] width 35 height 9
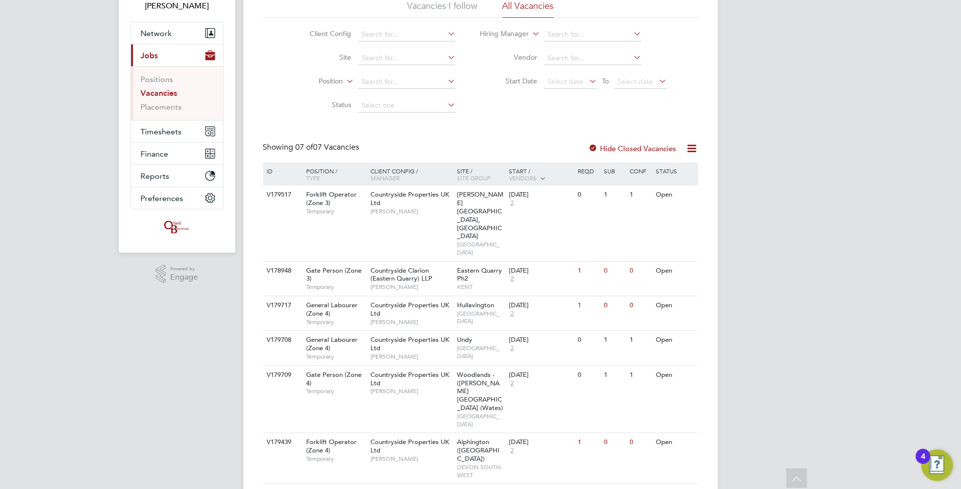
click at [593, 148] on div at bounding box center [593, 149] width 10 height 10
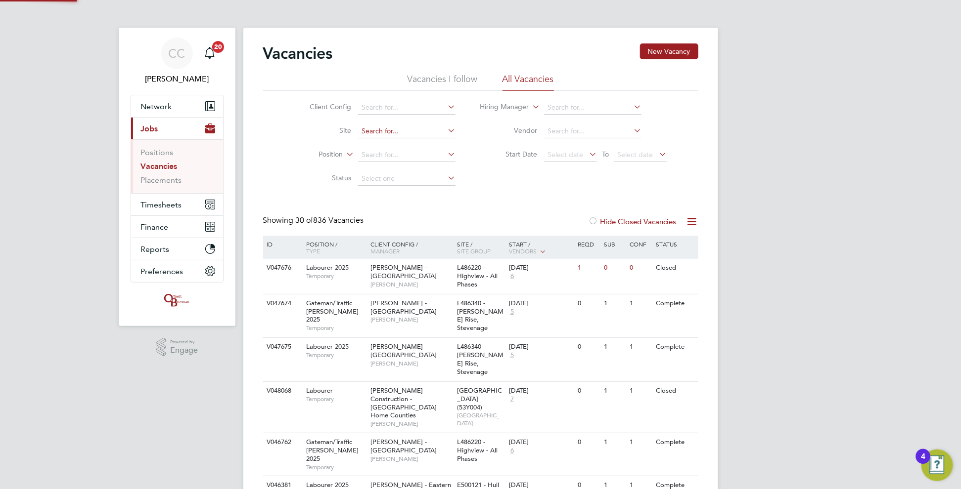
click at [375, 130] on input at bounding box center [406, 132] width 97 height 14
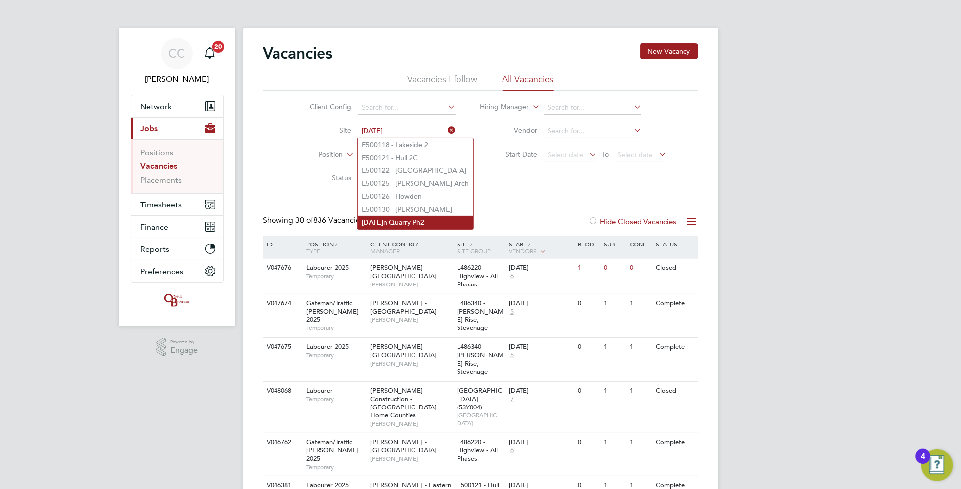
click at [395, 219] on li "[DATE] n Quarry Ph2" at bounding box center [415, 222] width 116 height 13
type input "Eastern Quarry Ph2"
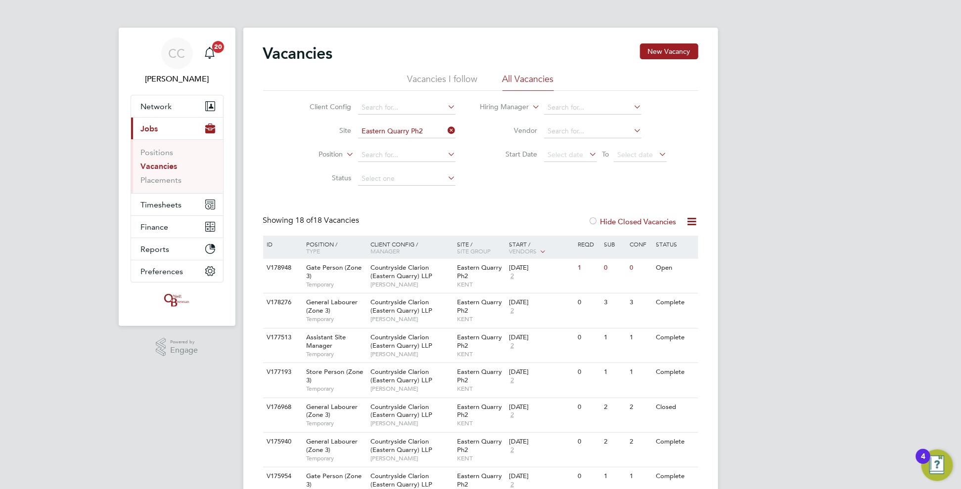
click at [445, 129] on icon at bounding box center [445, 131] width 0 height 14
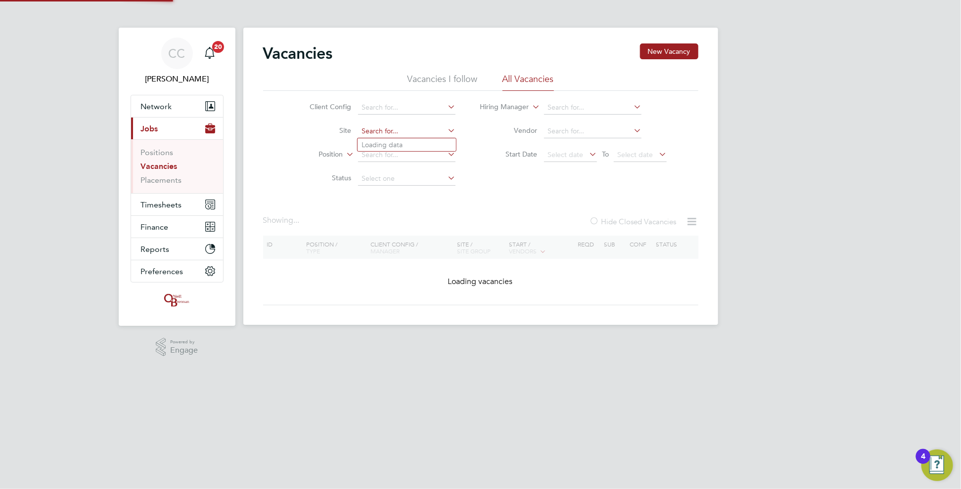
click at [403, 134] on input at bounding box center [406, 132] width 97 height 14
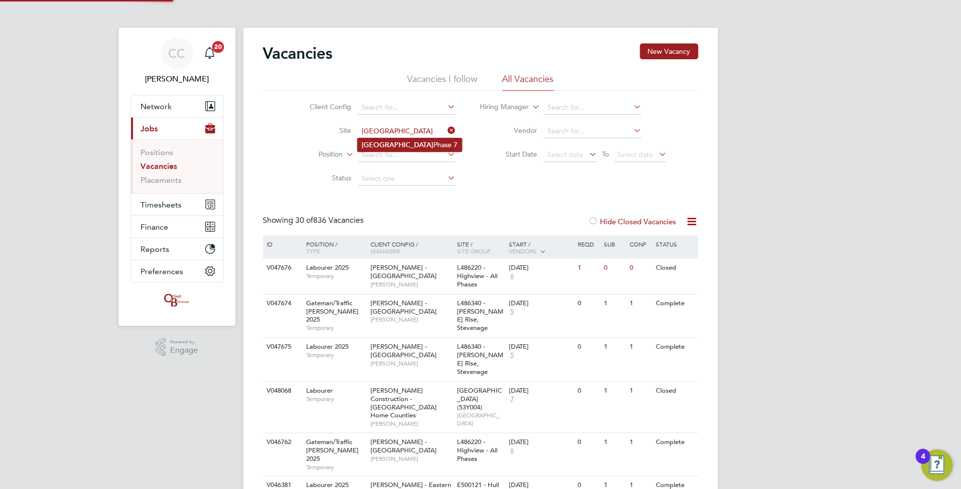
click at [388, 145] on b "[GEOGRAPHIC_DATA]" at bounding box center [397, 145] width 72 height 8
type input "Rochester Phase 7"
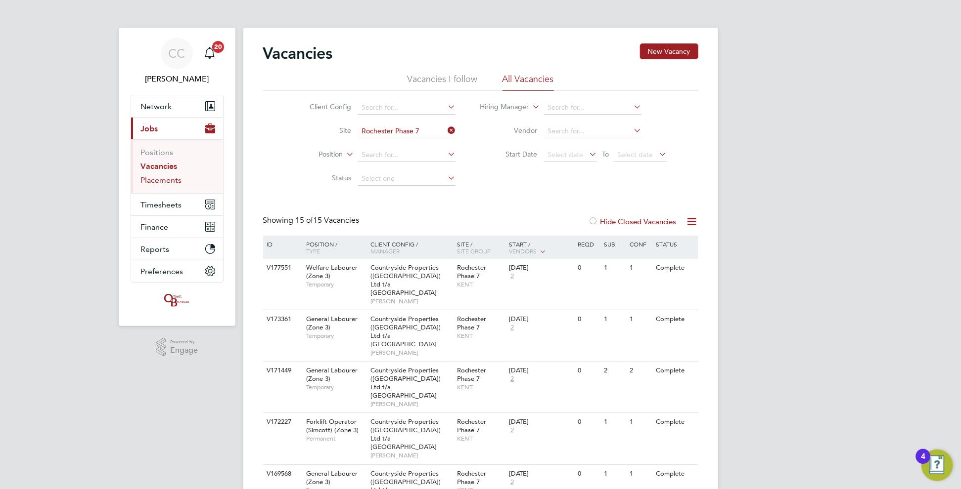
click at [176, 180] on link "Placements" at bounding box center [161, 179] width 41 height 9
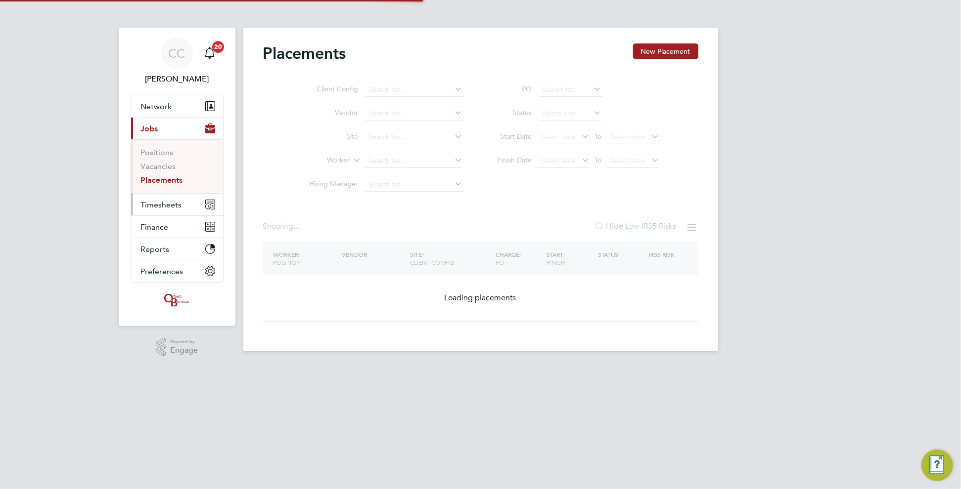
click at [171, 210] on button "Timesheets" at bounding box center [177, 205] width 92 height 22
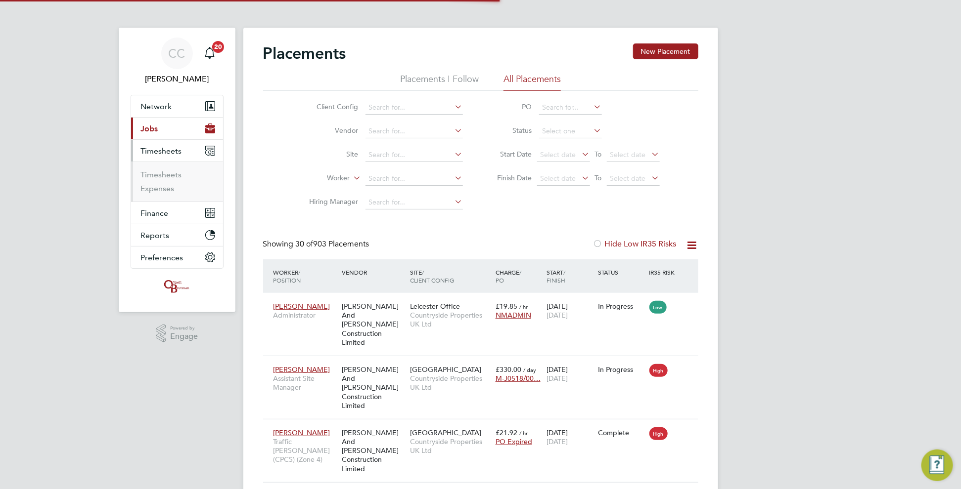
scroll to position [37, 68]
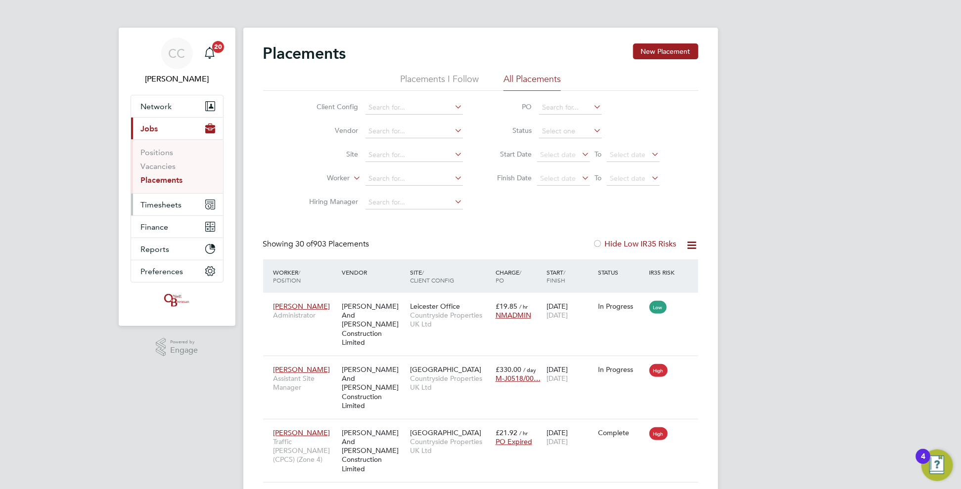
click at [155, 206] on span "Timesheets" at bounding box center [161, 204] width 41 height 9
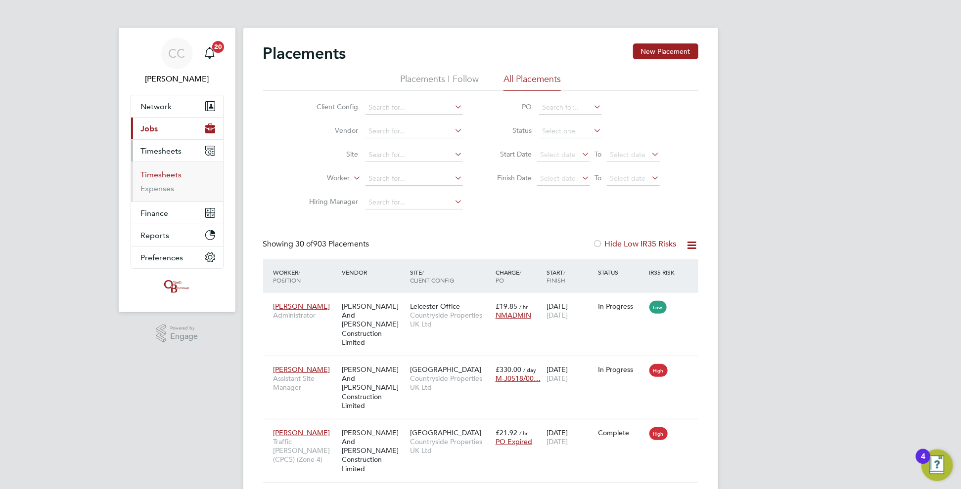
click at [165, 173] on link "Timesheets" at bounding box center [161, 174] width 41 height 9
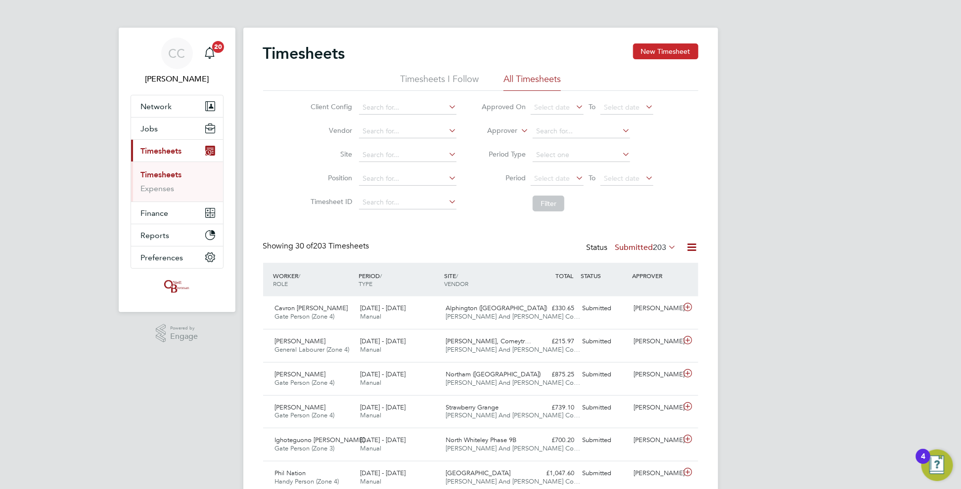
click at [658, 52] on button "New Timesheet" at bounding box center [665, 52] width 65 height 16
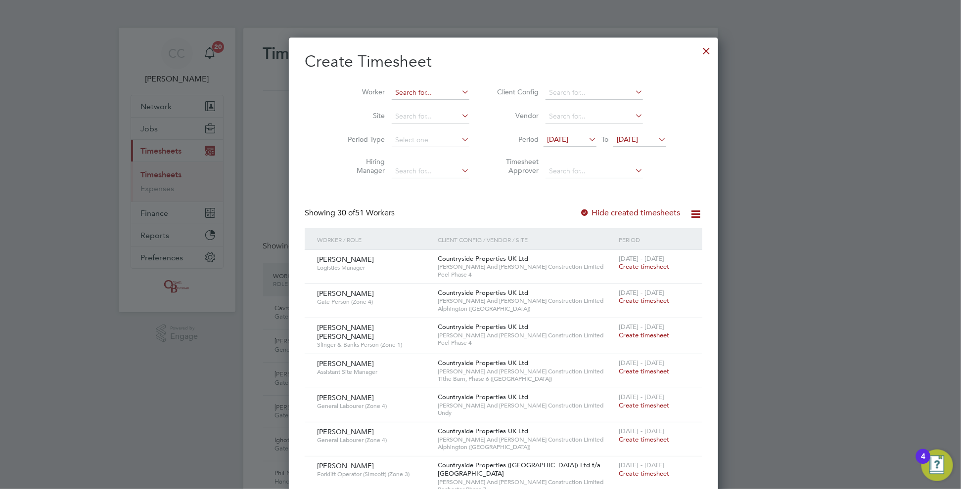
click at [422, 89] on input at bounding box center [431, 93] width 78 height 14
click at [406, 108] on li "[PERSON_NAME] atham" at bounding box center [443, 105] width 151 height 13
type input "[PERSON_NAME]"
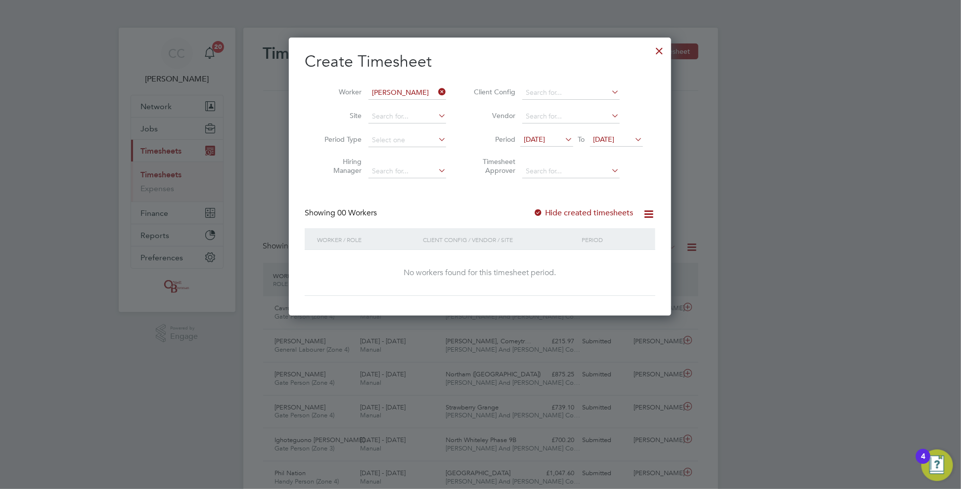
click at [614, 139] on span "[DATE]" at bounding box center [603, 139] width 21 height 9
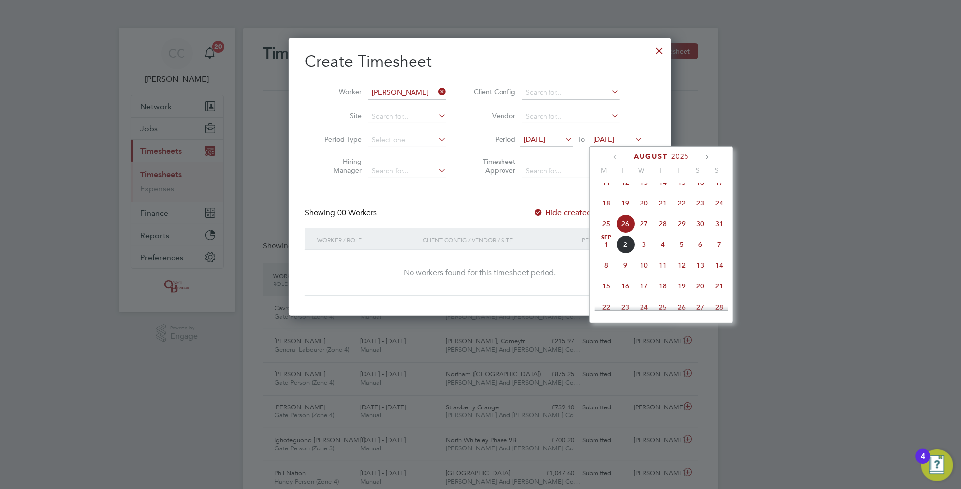
click at [718, 230] on span "31" at bounding box center [718, 224] width 19 height 19
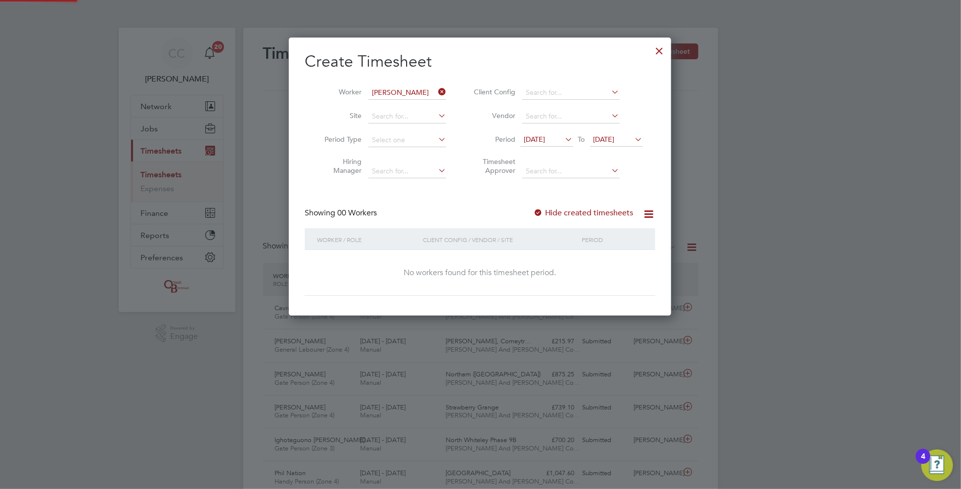
click at [543, 211] on div at bounding box center [538, 214] width 10 height 10
click at [542, 212] on div at bounding box center [538, 214] width 10 height 10
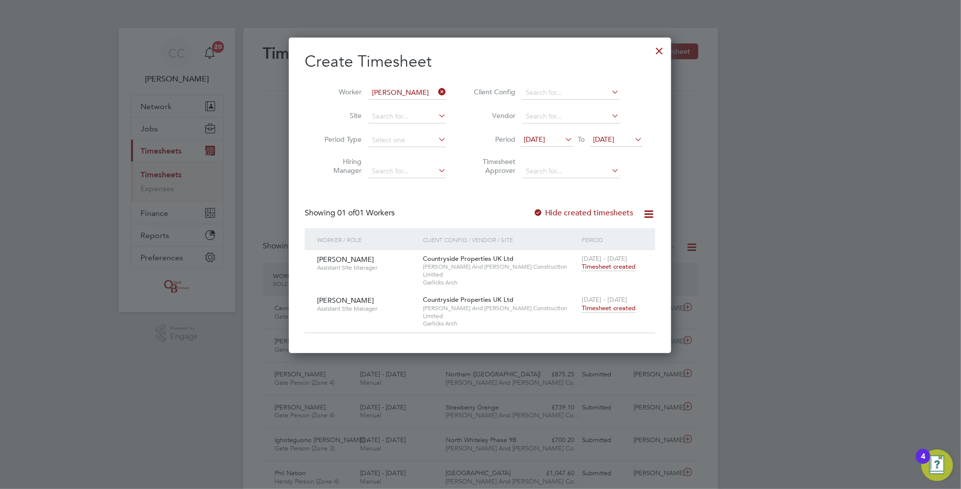
click at [613, 304] on span "Timesheet created" at bounding box center [608, 308] width 54 height 9
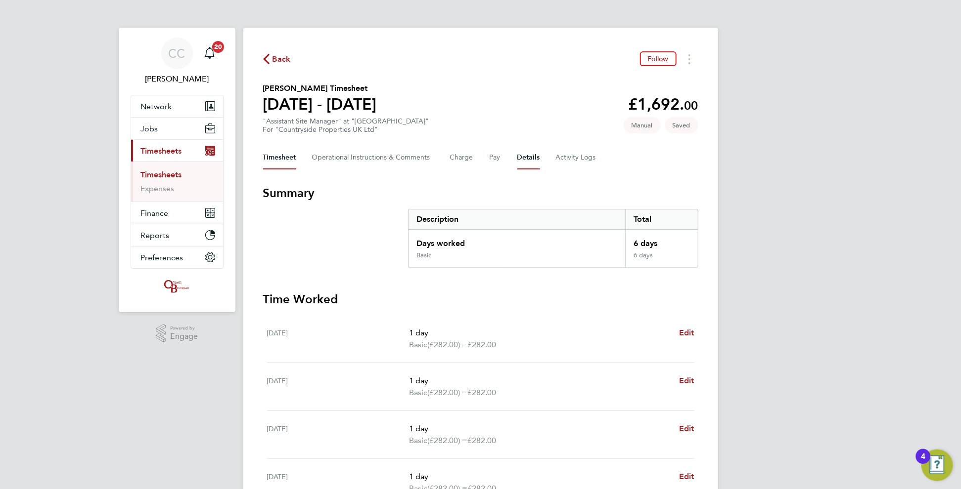
click at [521, 157] on button "Details" at bounding box center [528, 158] width 23 height 24
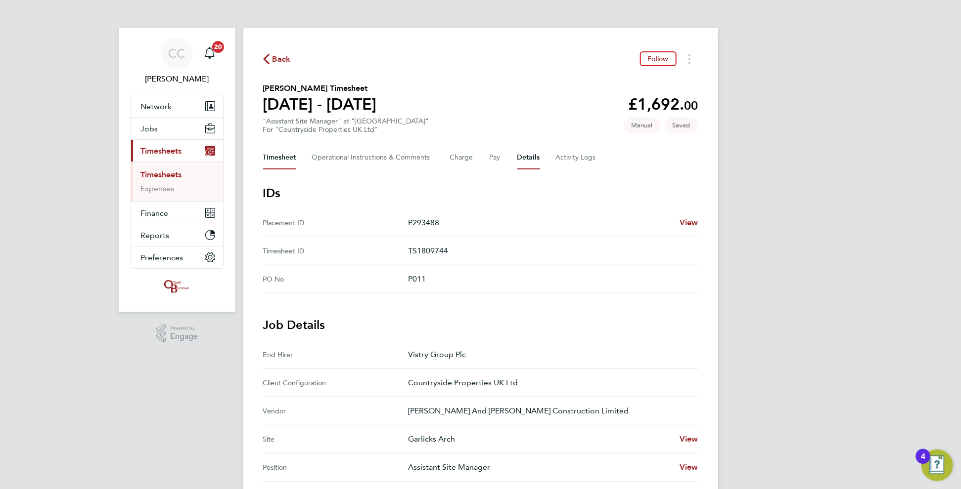
click at [277, 151] on button "Timesheet" at bounding box center [279, 158] width 33 height 24
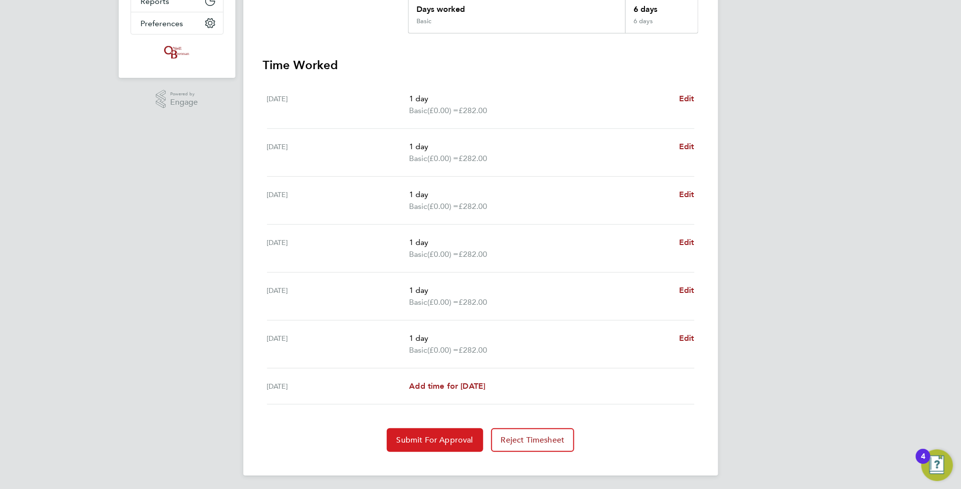
click at [432, 433] on button "Submit For Approval" at bounding box center [435, 441] width 96 height 24
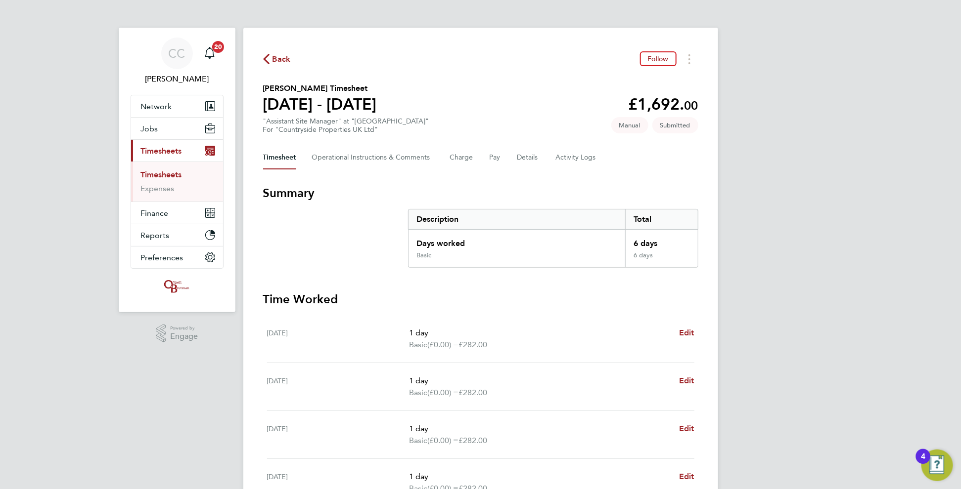
click at [272, 61] on span "Back" at bounding box center [281, 59] width 18 height 12
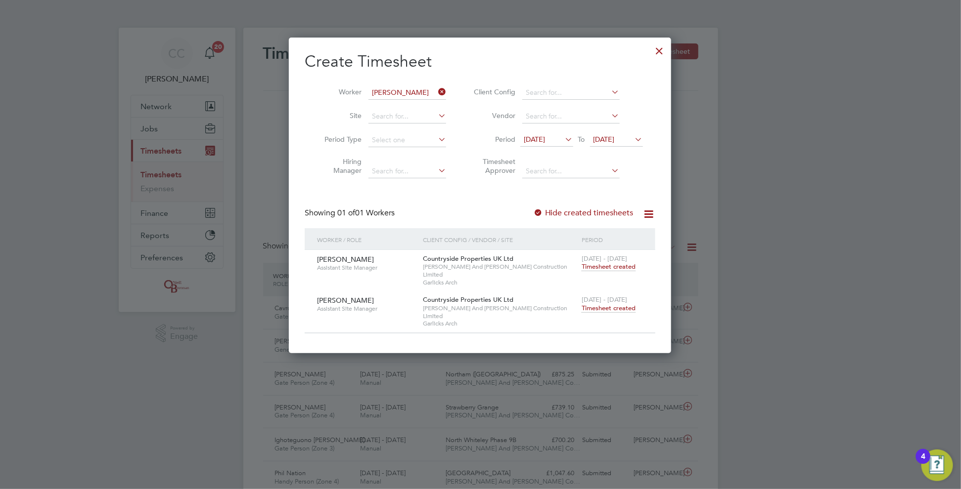
click at [436, 92] on icon at bounding box center [436, 92] width 0 height 14
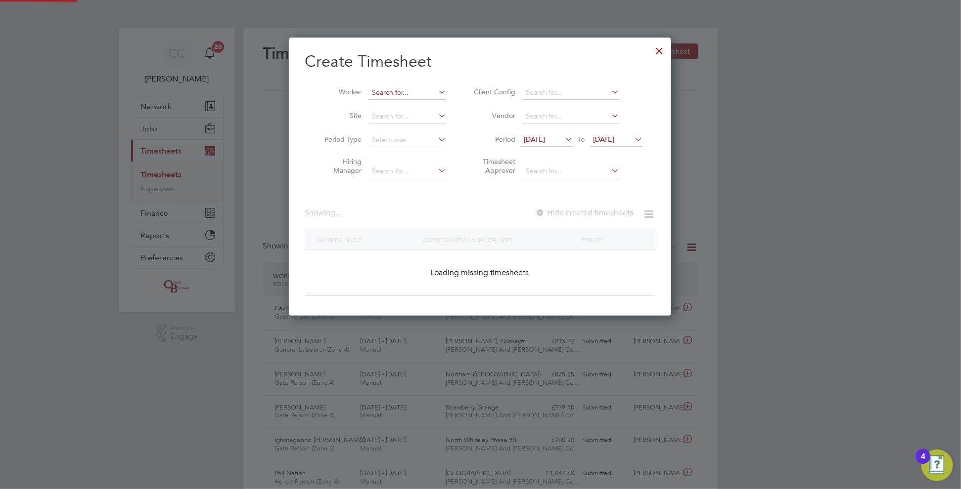
click at [431, 92] on input at bounding box center [407, 93] width 78 height 14
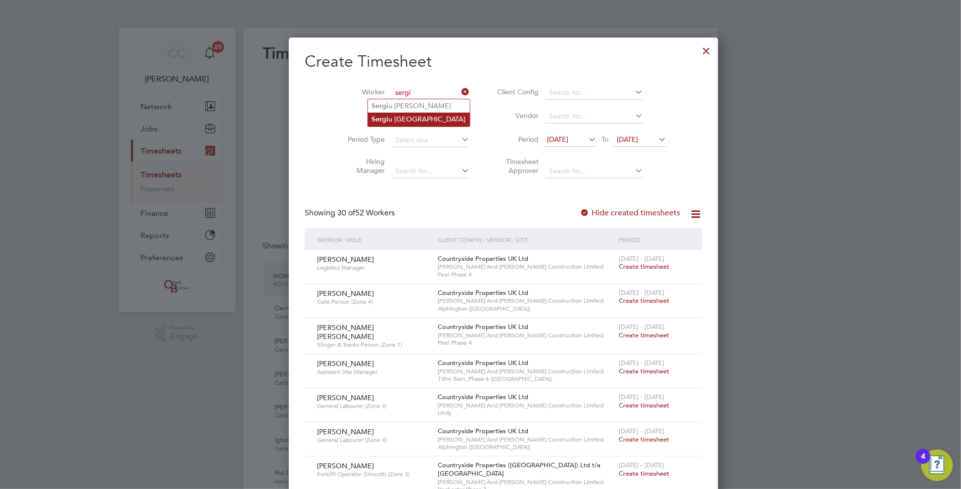
click at [416, 118] on li "Sergi u [GEOGRAPHIC_DATA]" at bounding box center [419, 119] width 102 height 13
type input "[PERSON_NAME]"
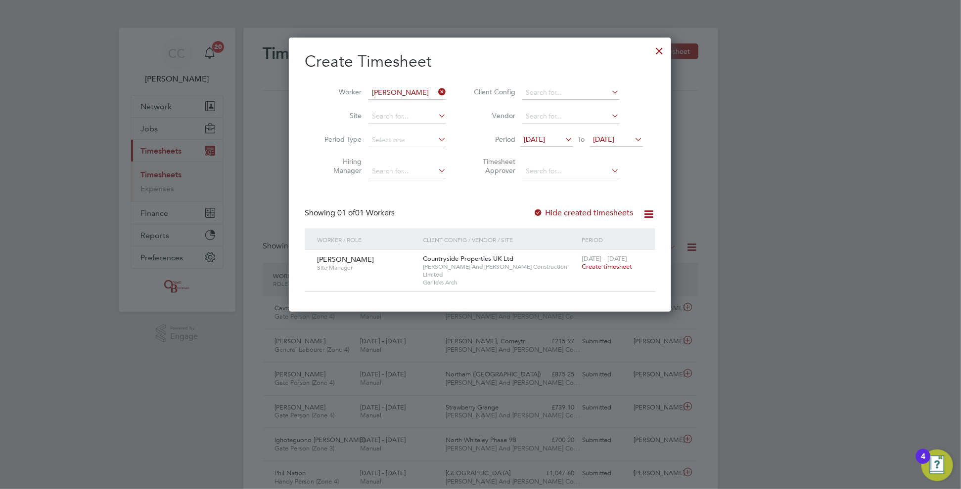
click at [612, 263] on span "Create timesheet" at bounding box center [606, 267] width 50 height 8
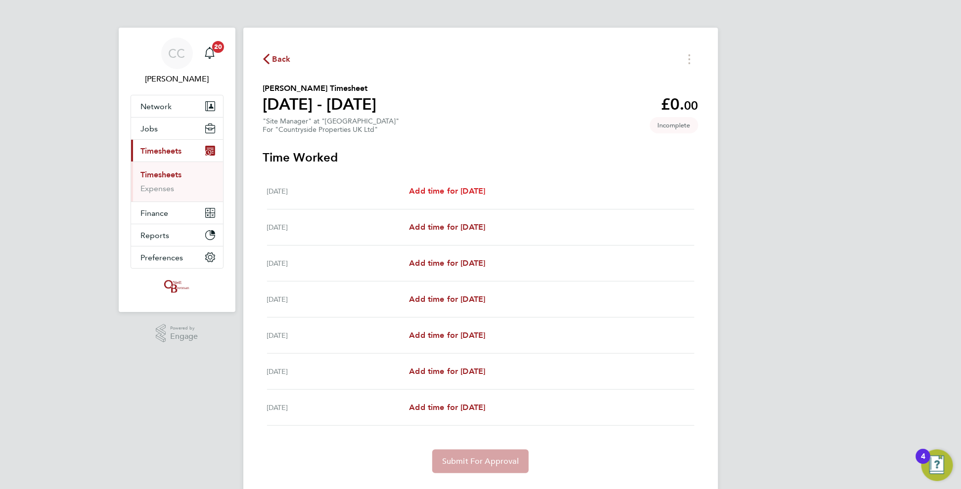
click at [485, 191] on span "Add time for [DATE]" at bounding box center [447, 190] width 76 height 9
select select "30"
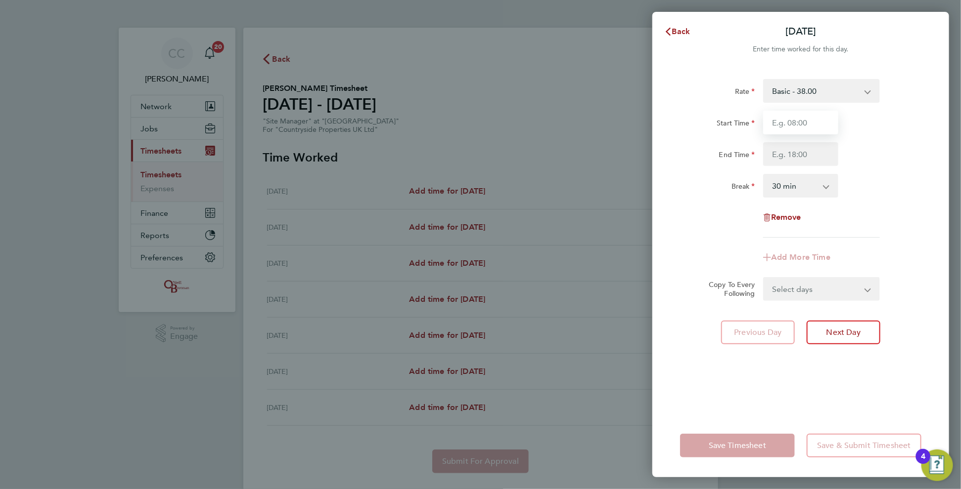
click at [791, 120] on input "Start Time" at bounding box center [800, 123] width 75 height 24
type input "08:00"
click at [793, 149] on input "End Time" at bounding box center [800, 154] width 75 height 24
type input "17:00"
click at [785, 187] on select "0 min 15 min 30 min 45 min 60 min 75 min 90 min" at bounding box center [794, 186] width 61 height 22
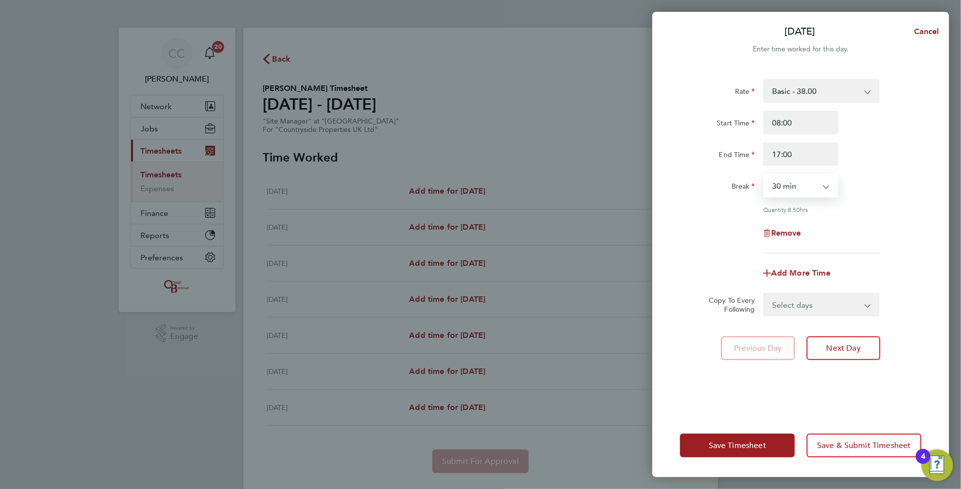
select select "0"
click at [764, 175] on select "0 min 15 min 30 min 45 min 60 min 75 min 90 min" at bounding box center [794, 186] width 61 height 22
click at [879, 225] on div "Remove" at bounding box center [800, 233] width 249 height 24
click at [789, 298] on select "Select days Day Weekday (Mon-Fri) Weekend (Sat-Sun) [DATE] [DATE] [DATE] [DATE]…" at bounding box center [816, 305] width 104 height 22
select select "WEEKDAY"
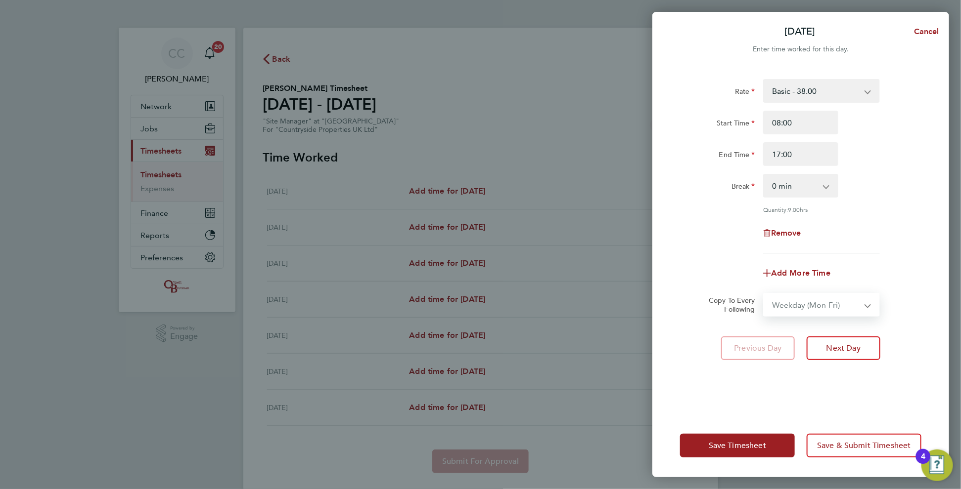
click at [764, 294] on select "Select days Day Weekday (Mon-Fri) Weekend (Sat-Sun) [DATE] [DATE] [DATE] [DATE]…" at bounding box center [816, 305] width 104 height 22
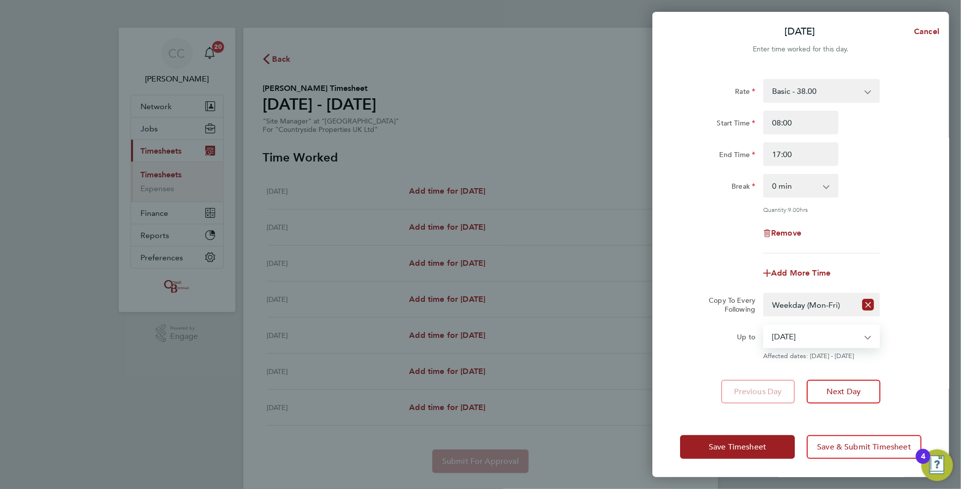
click at [803, 335] on select "[DATE] [DATE] [DATE] [DATE] [DATE] [DATE]" at bounding box center [815, 337] width 103 height 22
select select "[DATE]"
click at [764, 326] on select "[DATE] [DATE] [DATE] [DATE] [DATE] [DATE]" at bounding box center [815, 337] width 103 height 22
click at [747, 451] on button "Save Timesheet" at bounding box center [737, 448] width 115 height 24
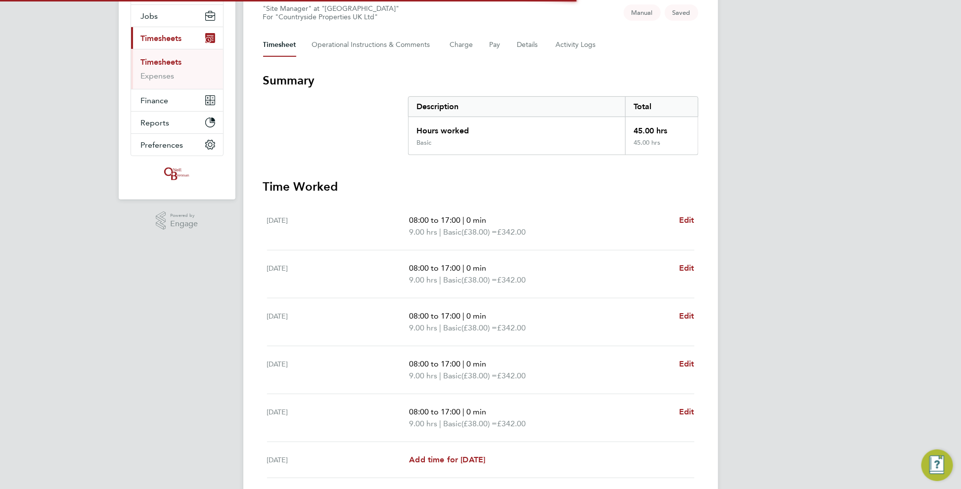
scroll to position [222, 0]
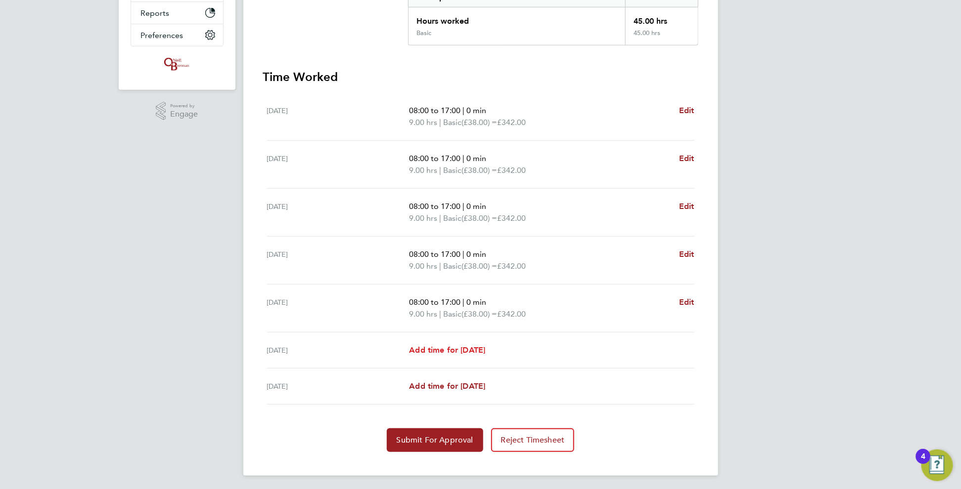
click at [439, 348] on span "Add time for [DATE]" at bounding box center [447, 350] width 76 height 9
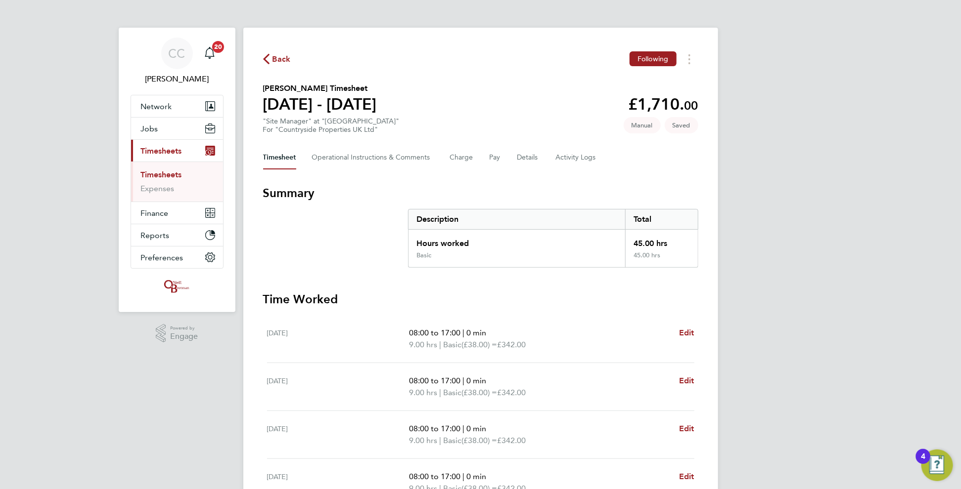
select select "30"
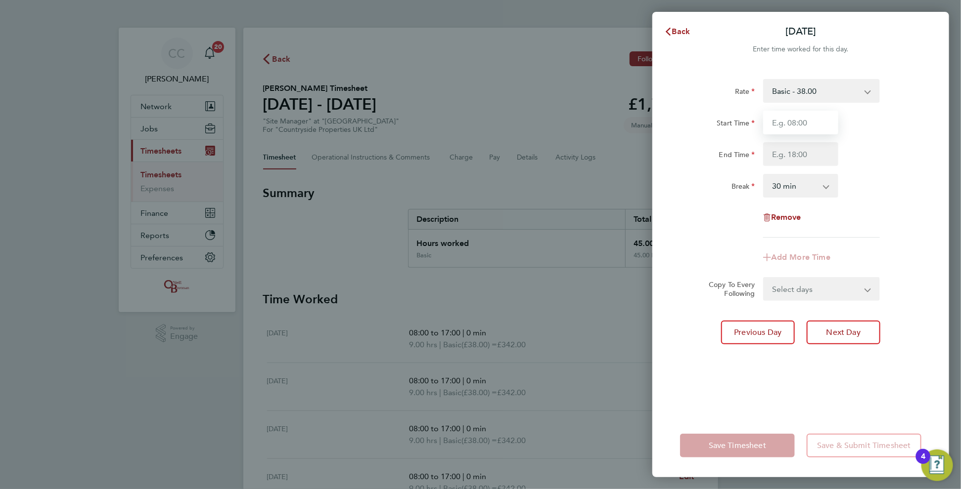
click at [780, 119] on input "Start Time" at bounding box center [800, 123] width 75 height 24
type input "08:00"
click at [781, 155] on input "End Time" at bounding box center [800, 154] width 75 height 24
type input "14:00"
click at [786, 186] on select "0 min 15 min 30 min 45 min 60 min 75 min 90 min" at bounding box center [794, 186] width 61 height 22
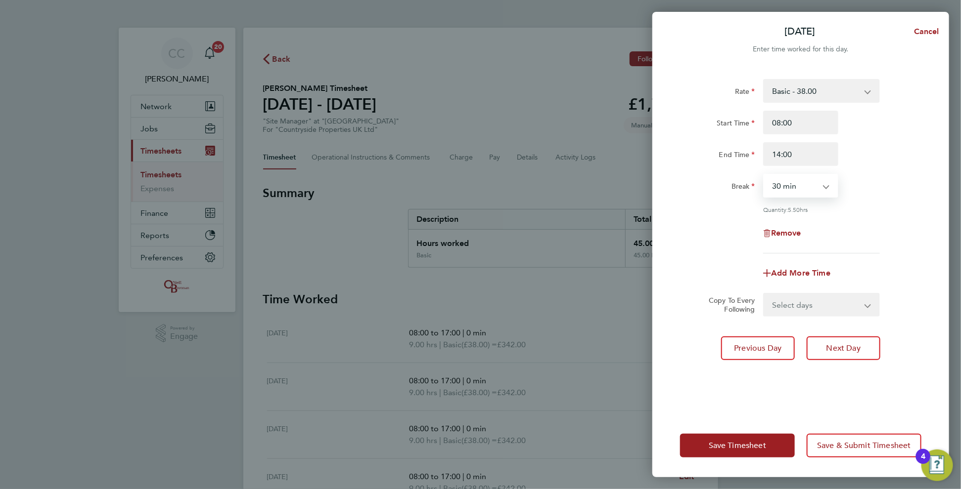
select select "0"
click at [764, 175] on select "0 min 15 min 30 min 45 min 60 min 75 min 90 min" at bounding box center [794, 186] width 61 height 22
click at [834, 241] on div "Remove" at bounding box center [800, 233] width 83 height 24
click at [734, 440] on button "Save Timesheet" at bounding box center [737, 446] width 115 height 24
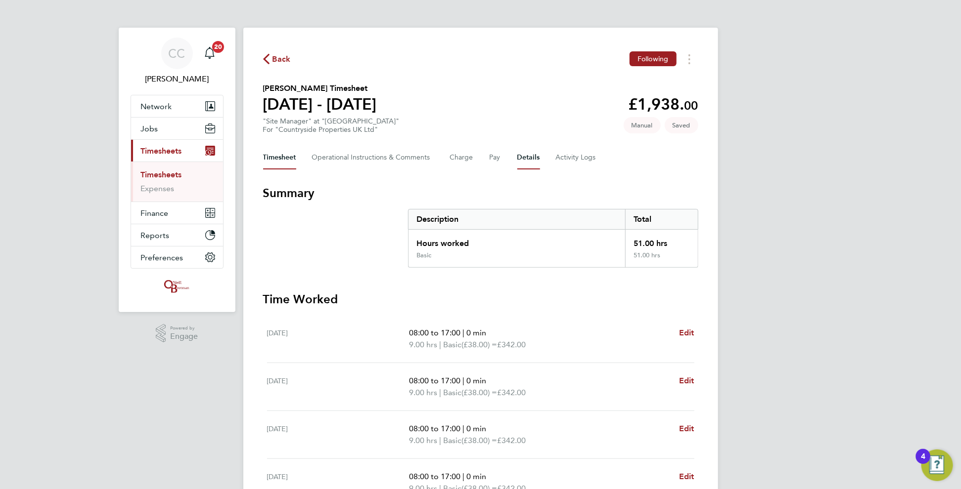
click at [519, 159] on button "Details" at bounding box center [528, 158] width 23 height 24
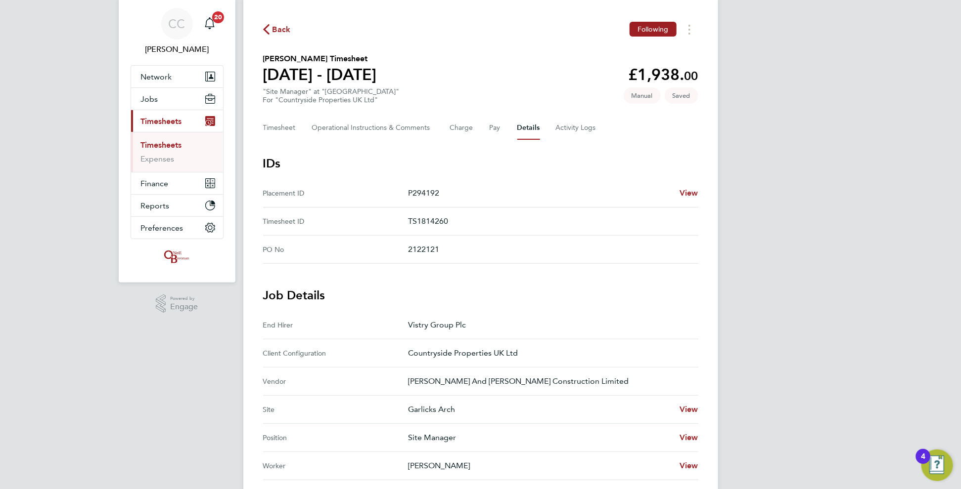
scroll to position [29, 0]
click at [279, 132] on button "Timesheet" at bounding box center [279, 129] width 33 height 24
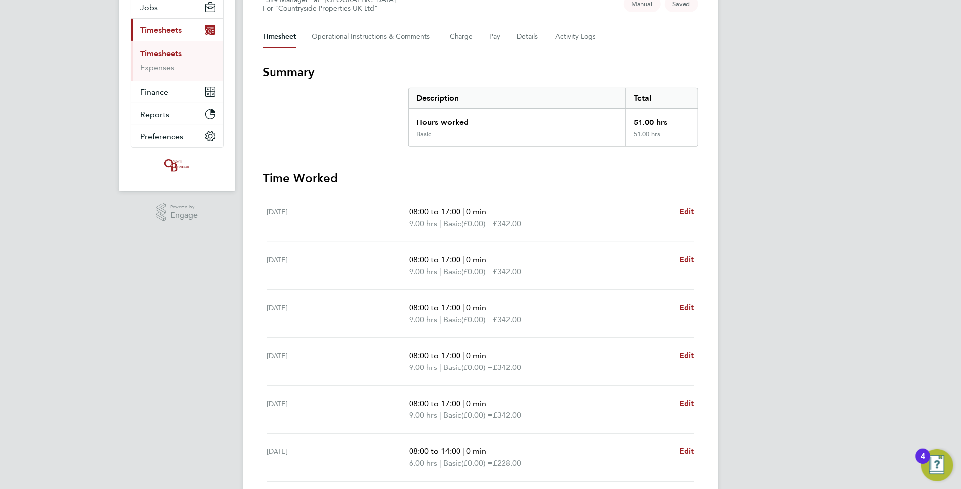
scroll to position [234, 0]
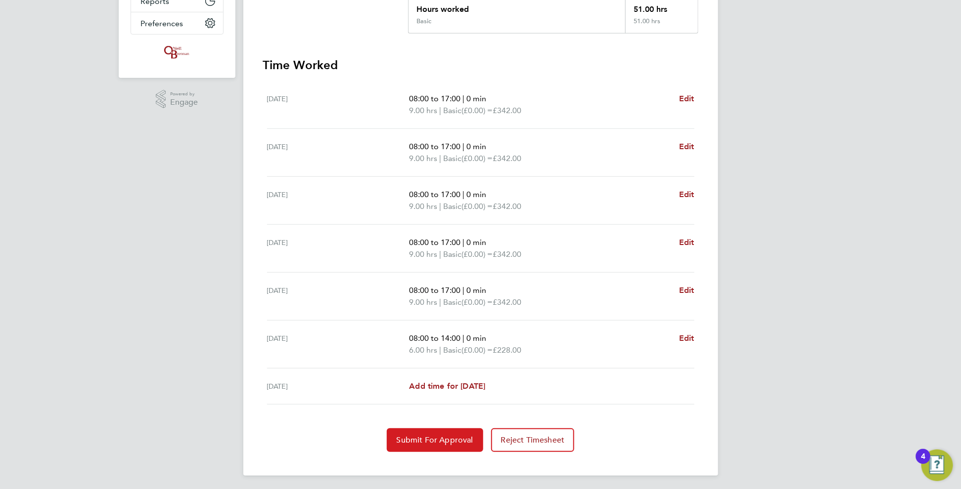
click at [429, 439] on span "Submit For Approval" at bounding box center [434, 441] width 77 height 10
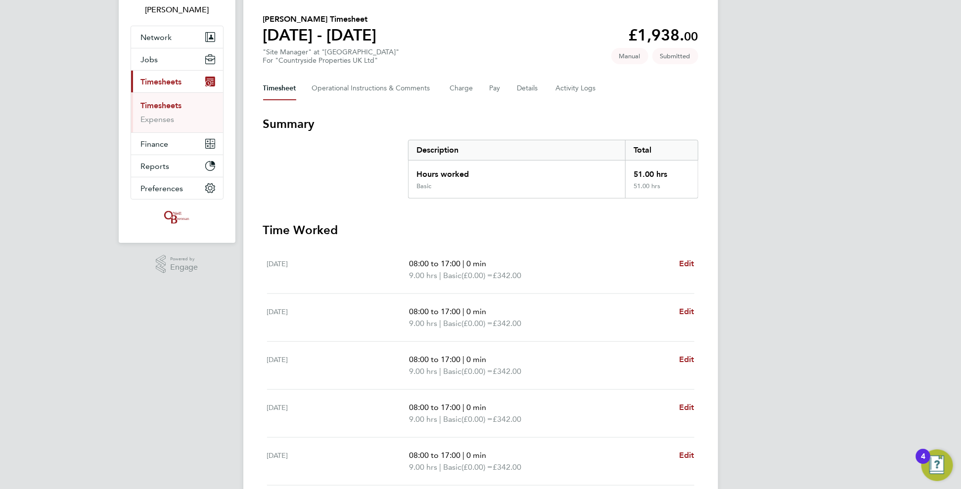
scroll to position [0, 0]
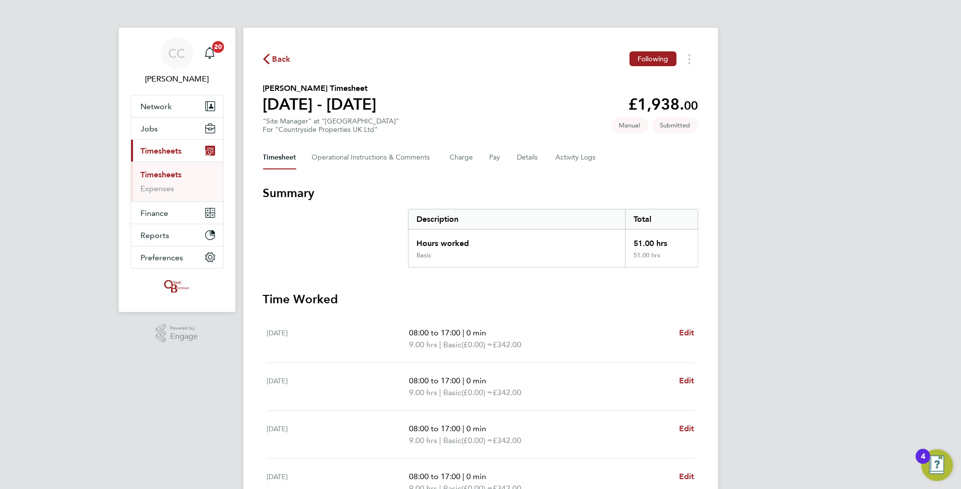
click at [281, 60] on span "Back" at bounding box center [281, 59] width 18 height 12
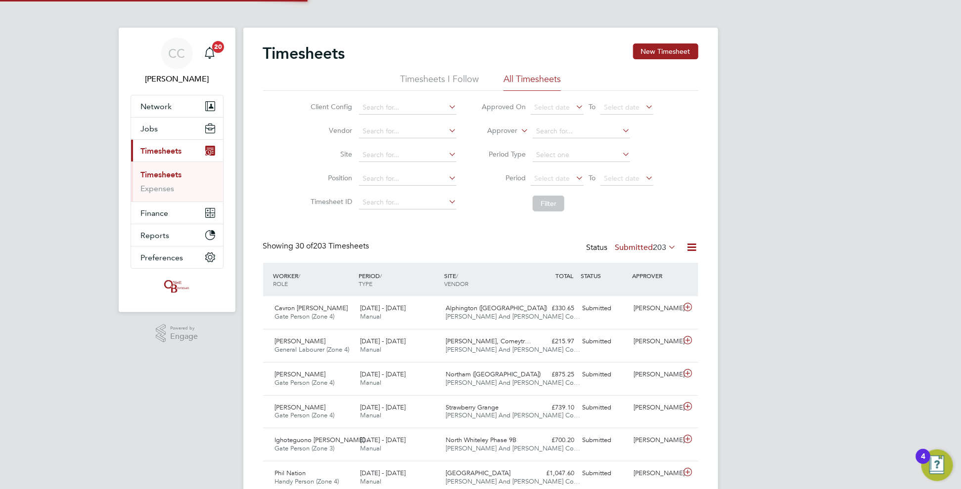
scroll to position [25, 86]
click at [658, 54] on button "New Timesheet" at bounding box center [665, 52] width 65 height 16
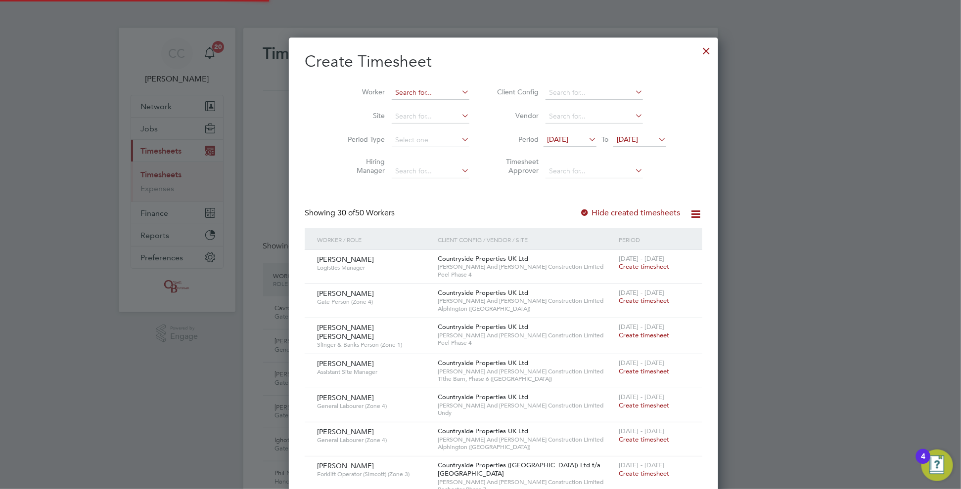
click at [392, 94] on input at bounding box center [431, 93] width 78 height 14
type input "chuk"
click at [392, 95] on input at bounding box center [431, 93] width 78 height 14
click at [405, 110] on li "[PERSON_NAME] Igweonu" at bounding box center [409, 105] width 82 height 13
type input "[PERSON_NAME]"
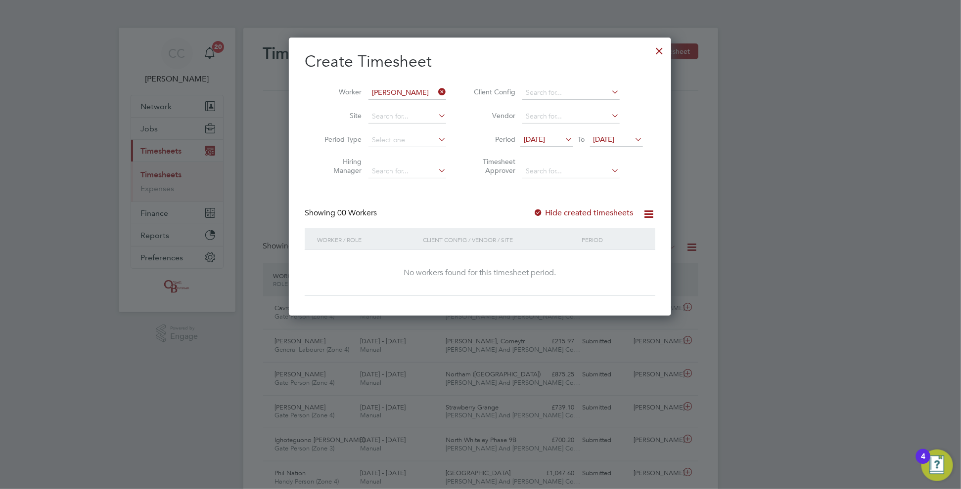
click at [543, 209] on div at bounding box center [538, 214] width 10 height 10
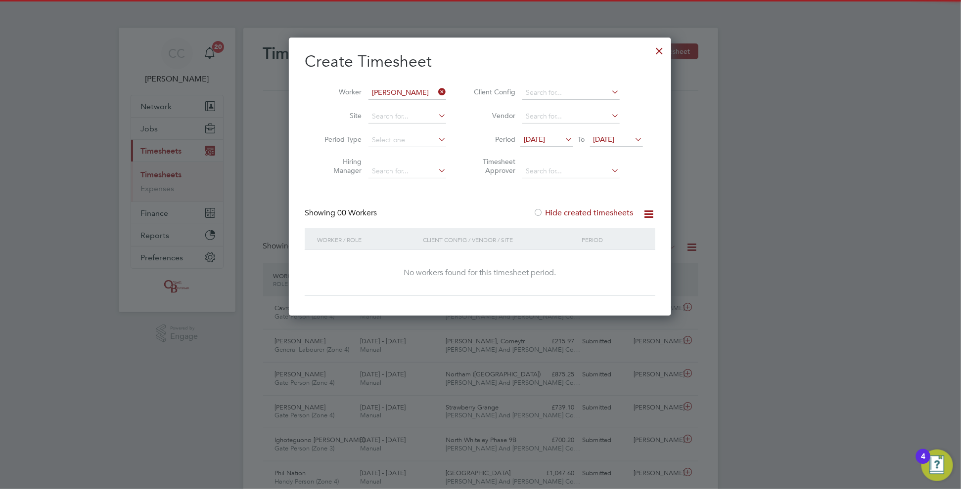
click at [633, 140] on icon at bounding box center [633, 139] width 0 height 14
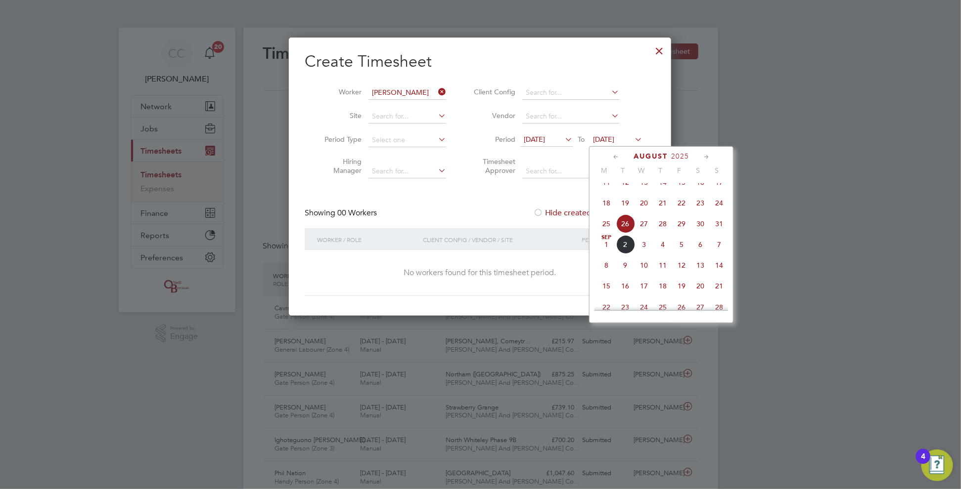
click at [722, 233] on span "31" at bounding box center [718, 224] width 19 height 19
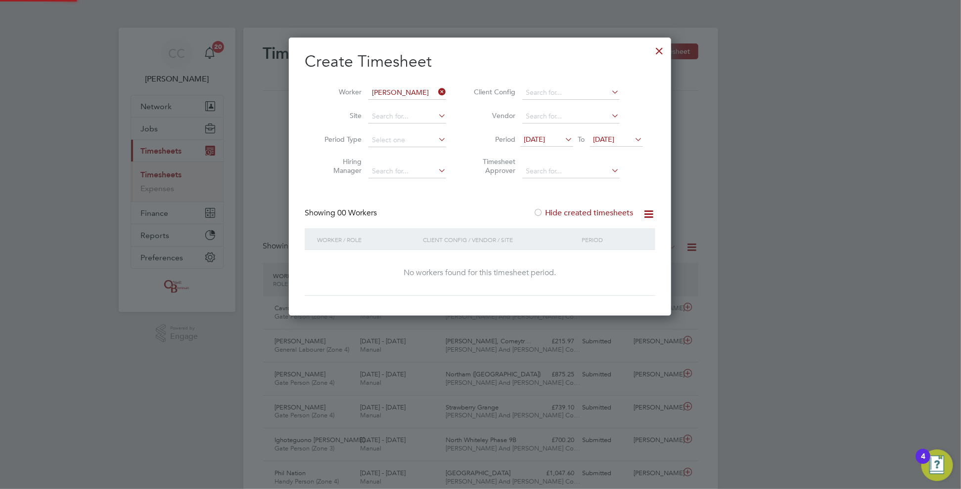
click at [549, 216] on label "Hide created timesheets" at bounding box center [583, 213] width 100 height 10
click at [542, 214] on div at bounding box center [538, 214] width 10 height 10
click at [436, 92] on icon at bounding box center [436, 92] width 0 height 14
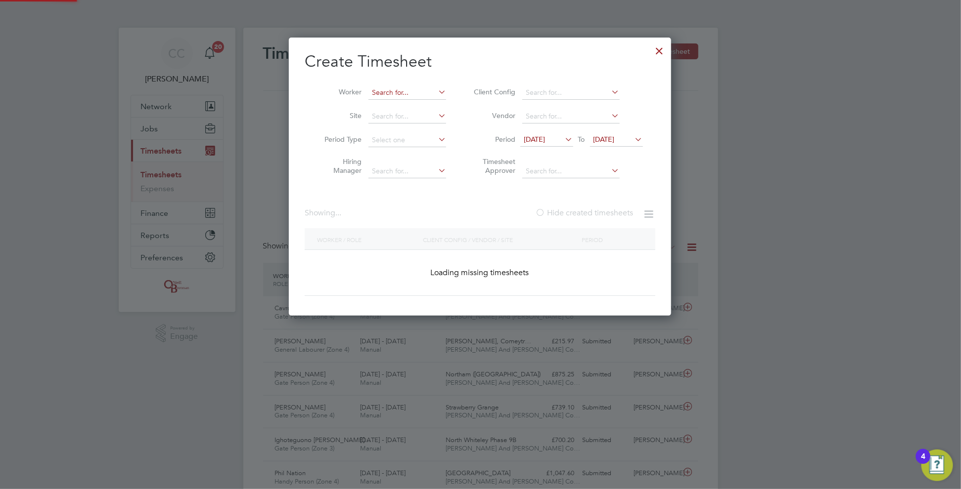
scroll to position [278, 383]
click at [420, 92] on input at bounding box center [407, 93] width 78 height 14
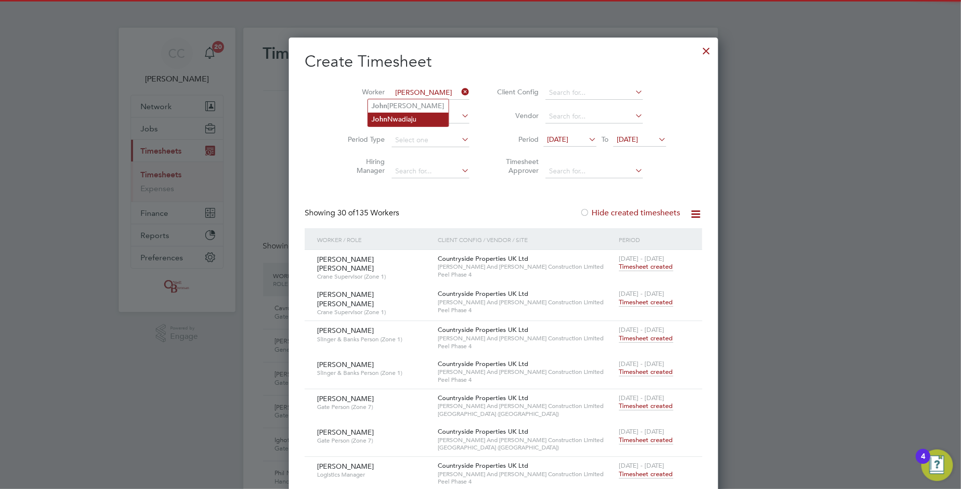
click at [408, 118] on li "Joh n [GEOGRAPHIC_DATA]" at bounding box center [408, 119] width 81 height 13
type input "[PERSON_NAME]"
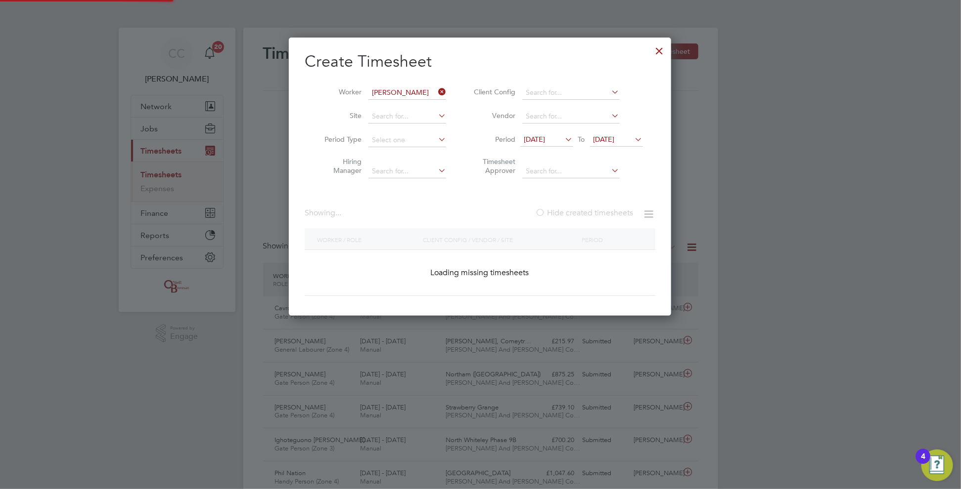
scroll to position [278, 383]
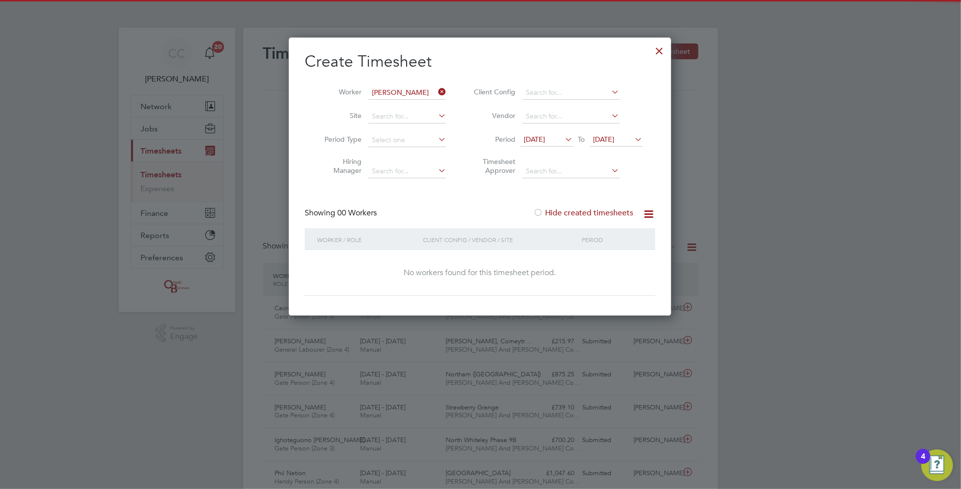
click at [547, 214] on label "Hide created timesheets" at bounding box center [583, 213] width 100 height 10
click at [543, 211] on div at bounding box center [538, 214] width 10 height 10
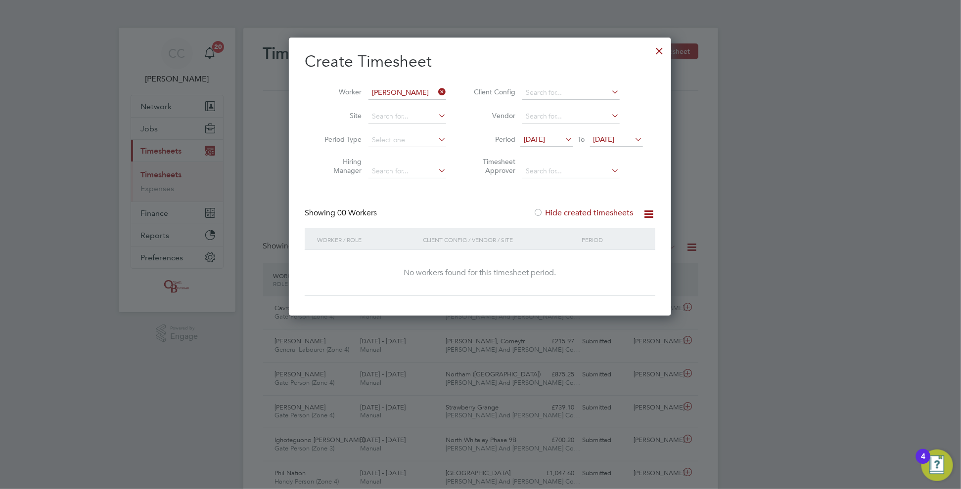
click at [436, 89] on icon at bounding box center [436, 92] width 0 height 14
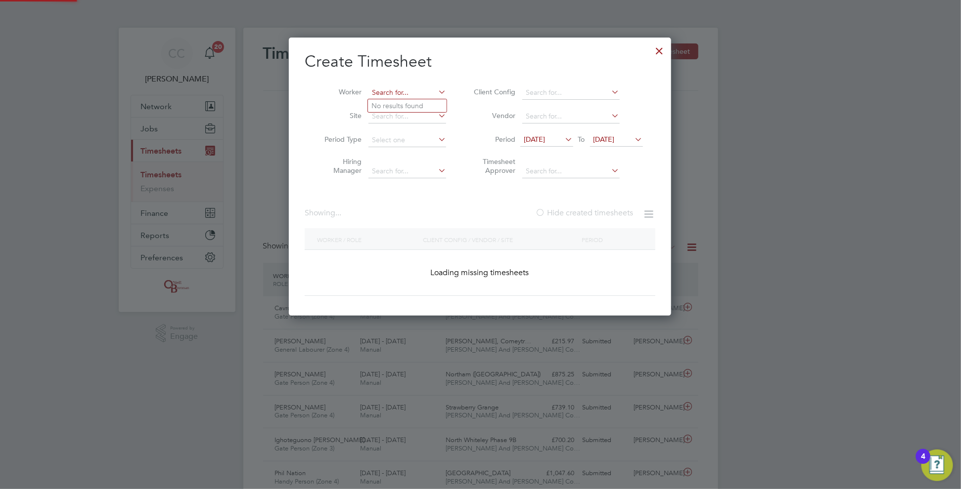
click at [430, 92] on input at bounding box center [407, 93] width 78 height 14
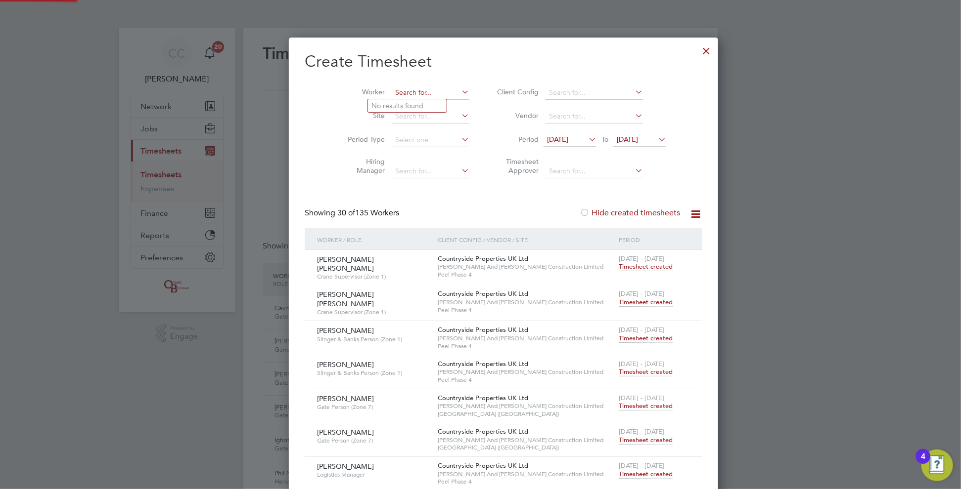
scroll to position [2335, 383]
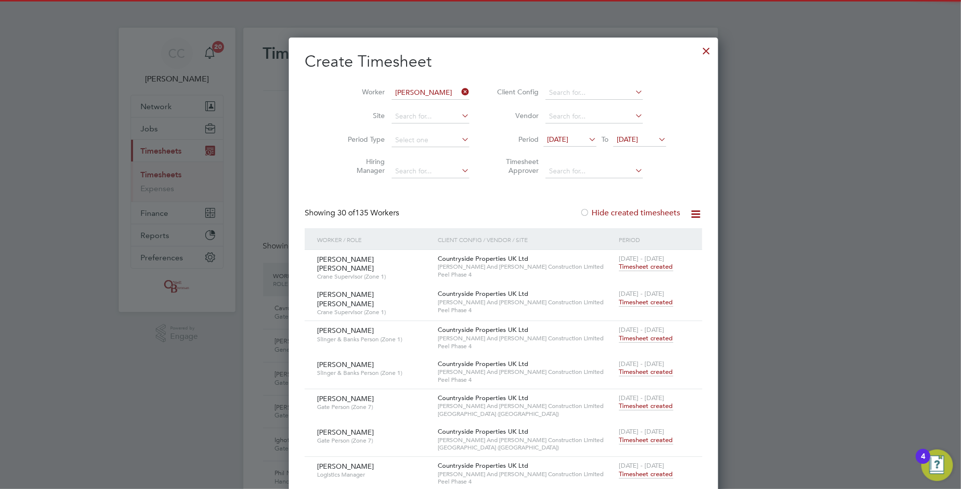
click at [415, 106] on li "[PERSON_NAME]" at bounding box center [429, 105] width 122 height 13
type input "[PERSON_NAME]"
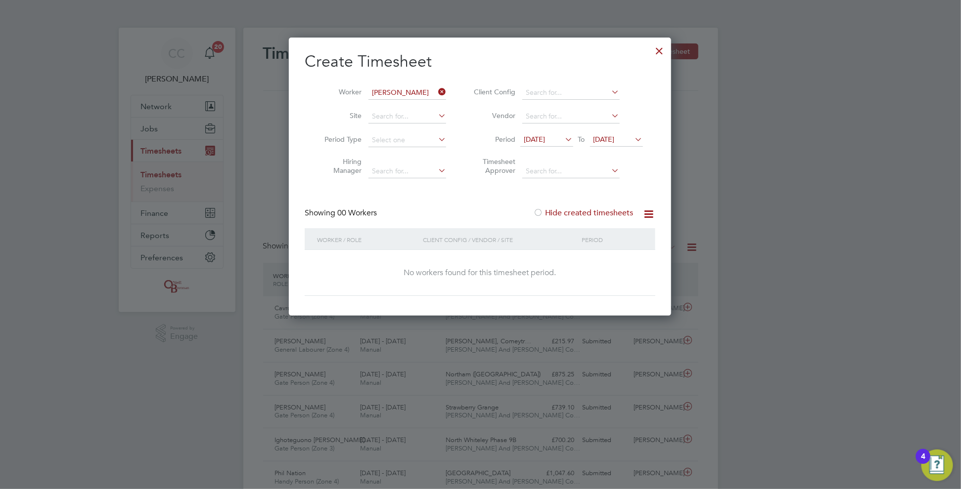
scroll to position [278, 383]
click at [559, 214] on label "Hide created timesheets" at bounding box center [583, 213] width 100 height 10
click at [551, 214] on label "Hide created timesheets" at bounding box center [583, 213] width 100 height 10
click at [436, 90] on icon at bounding box center [436, 92] width 0 height 14
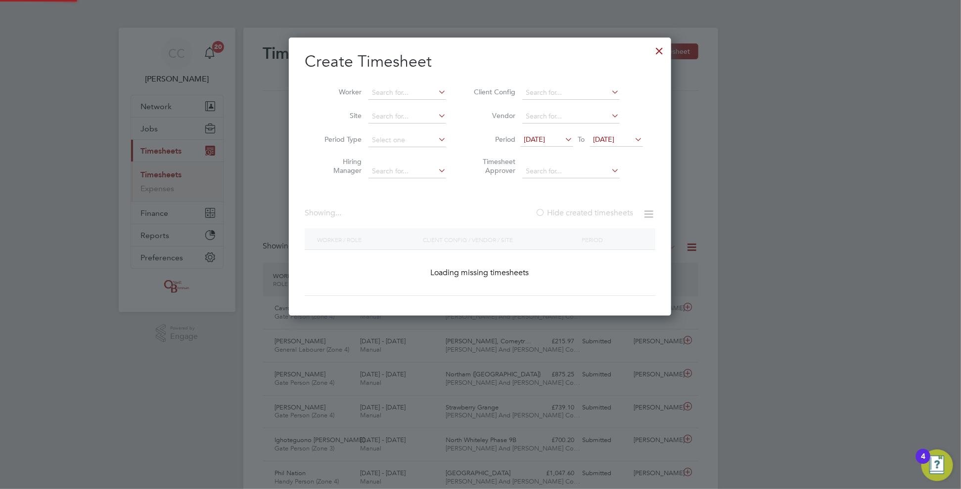
scroll to position [2335, 383]
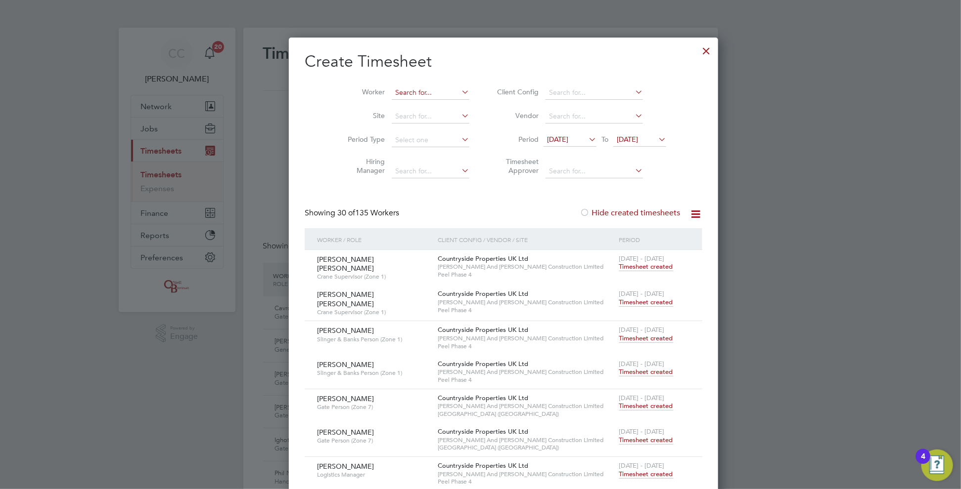
click at [410, 93] on input at bounding box center [431, 93] width 78 height 14
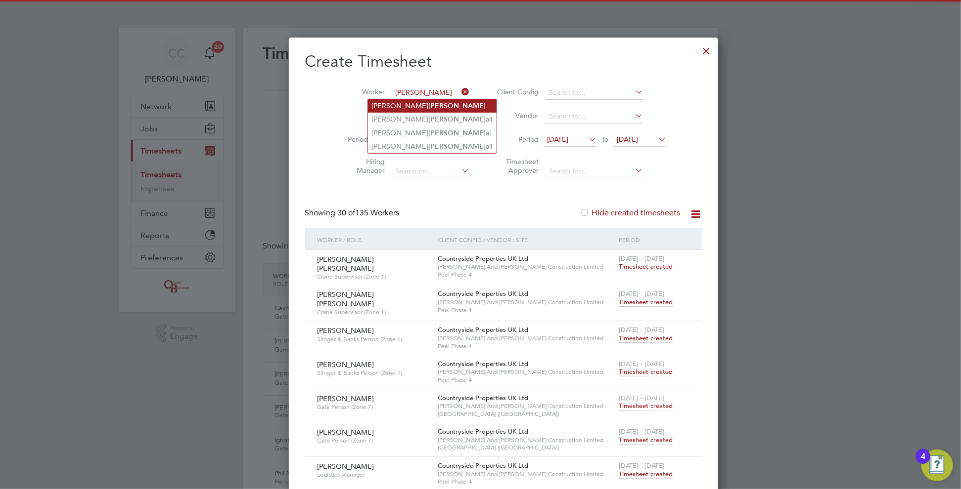
click at [429, 107] on b "[PERSON_NAME]" at bounding box center [457, 106] width 57 height 8
type input "[PERSON_NAME]"
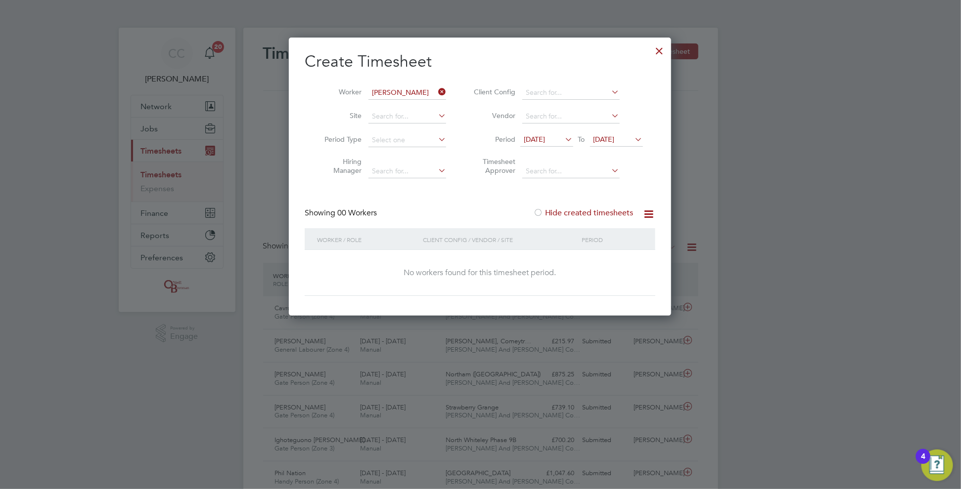
scroll to position [278, 383]
click at [574, 218] on div "Showing 00 Workers Hide created timesheets" at bounding box center [480, 218] width 351 height 20
click at [570, 216] on label "Hide created timesheets" at bounding box center [583, 213] width 100 height 10
click at [562, 212] on label "Hide created timesheets" at bounding box center [583, 213] width 100 height 10
click at [436, 89] on icon at bounding box center [436, 92] width 0 height 14
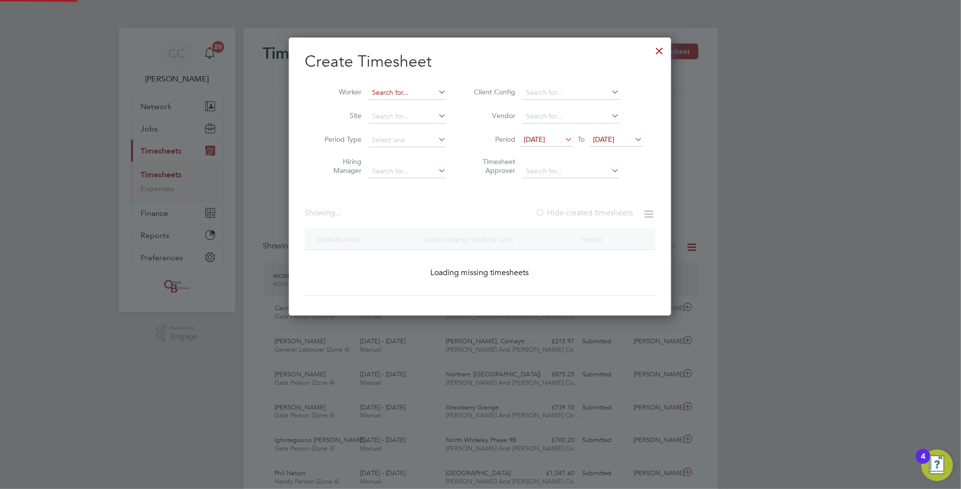
click at [426, 91] on input at bounding box center [407, 93] width 78 height 14
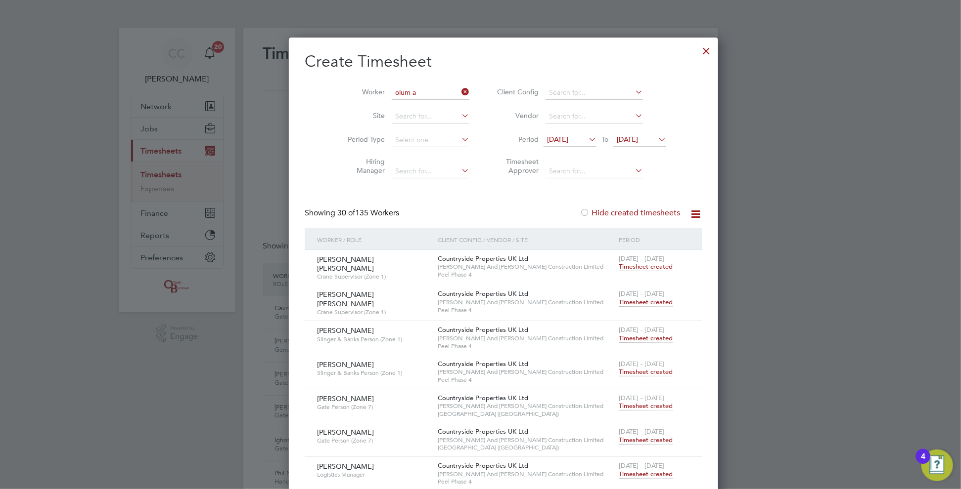
click at [408, 106] on li "Olum ide A deyefa" at bounding box center [407, 105] width 79 height 13
type input "[PERSON_NAME]"
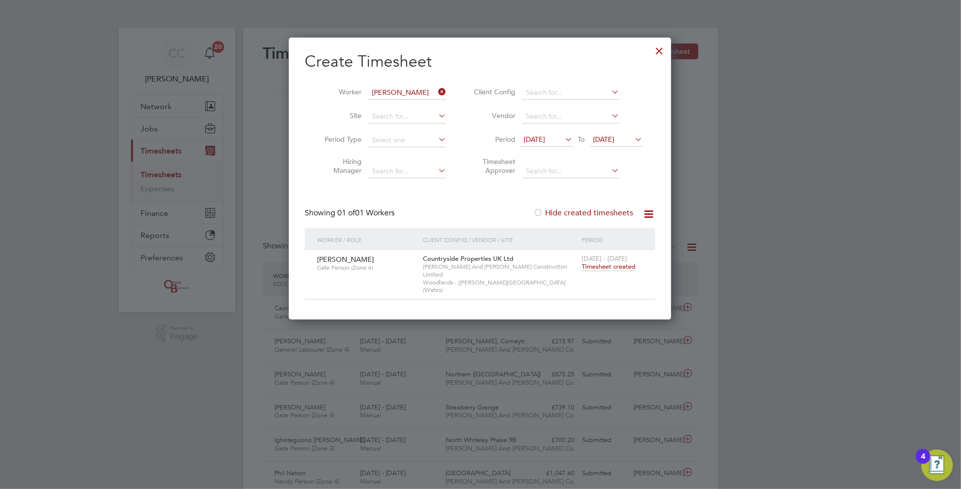
scroll to position [266, 383]
click at [545, 137] on span "[DATE]" at bounding box center [534, 139] width 21 height 9
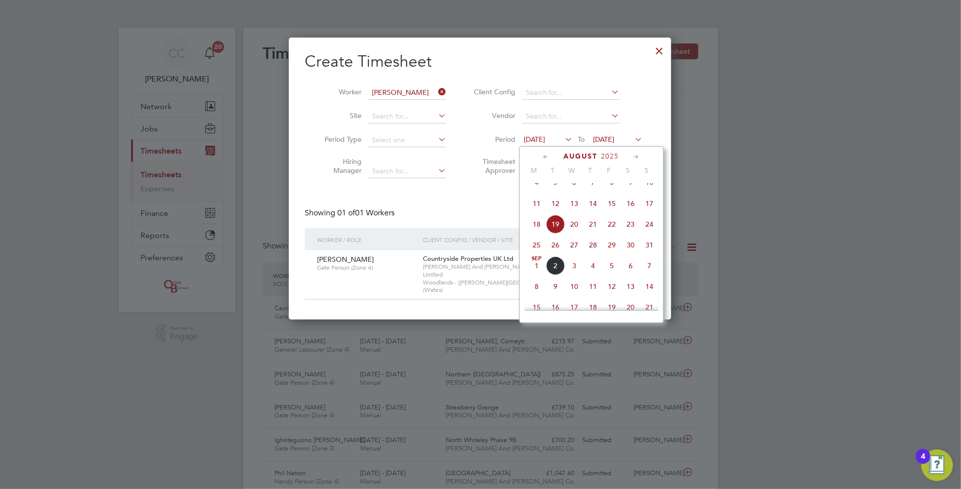
click at [533, 192] on span "4" at bounding box center [536, 182] width 19 height 19
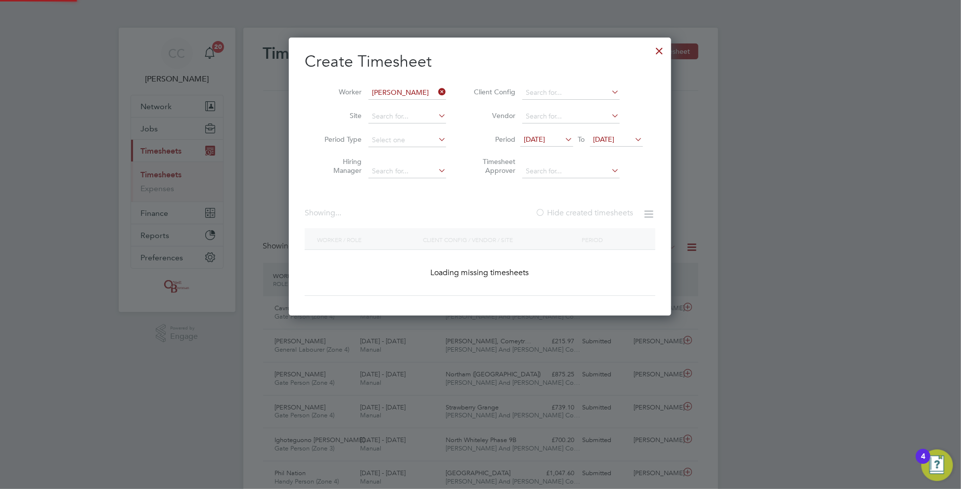
scroll to position [266, 383]
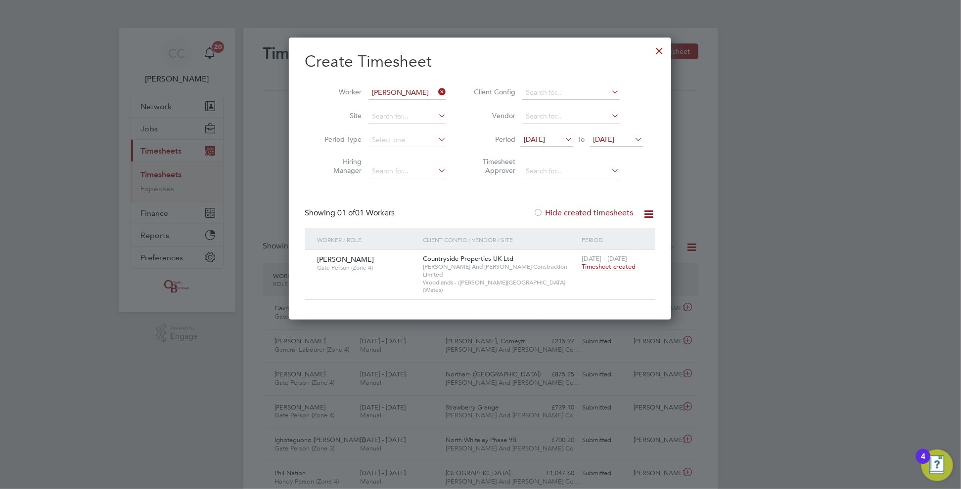
click at [537, 216] on div at bounding box center [538, 214] width 10 height 10
click at [542, 212] on div at bounding box center [538, 214] width 10 height 10
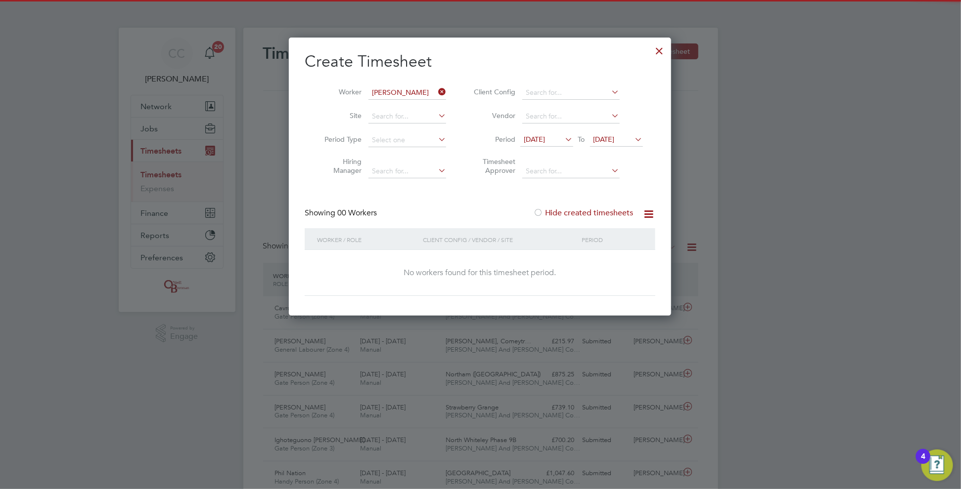
scroll to position [278, 383]
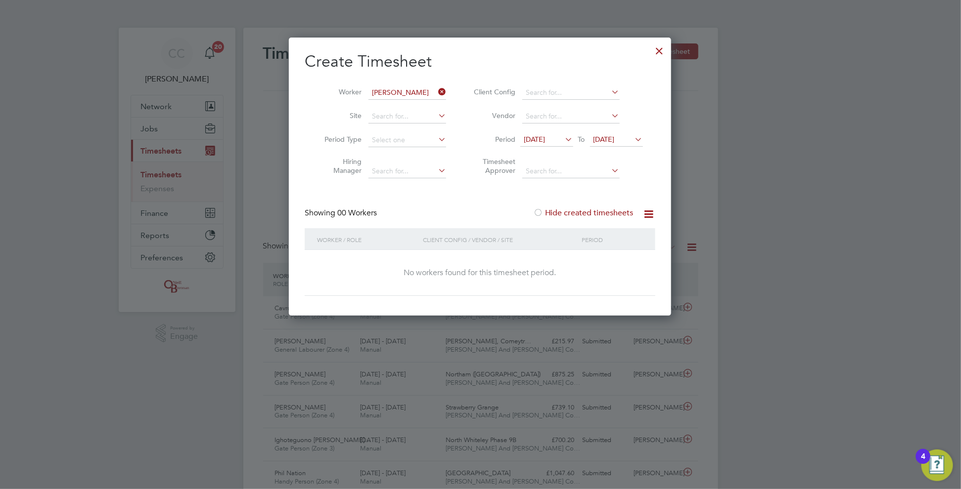
click at [542, 212] on div at bounding box center [538, 214] width 10 height 10
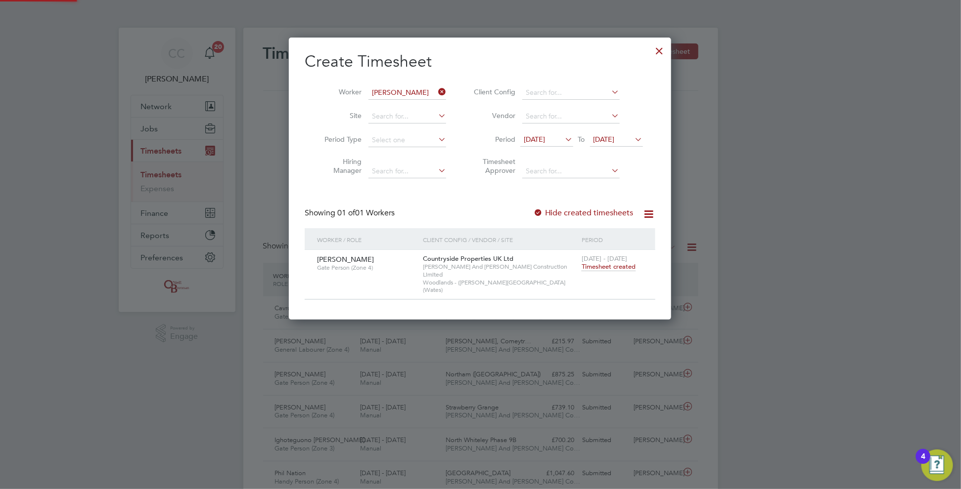
scroll to position [266, 383]
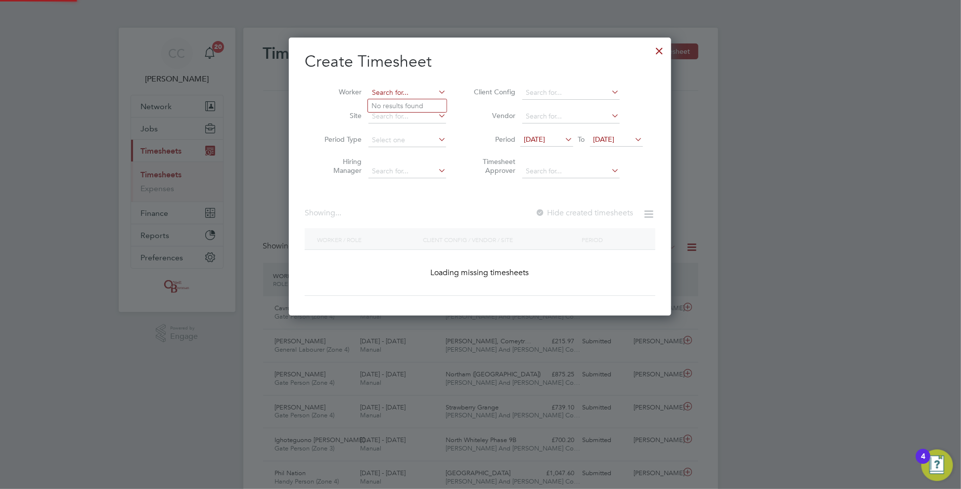
click at [418, 93] on input at bounding box center [407, 93] width 78 height 14
click at [416, 91] on input at bounding box center [407, 93] width 78 height 14
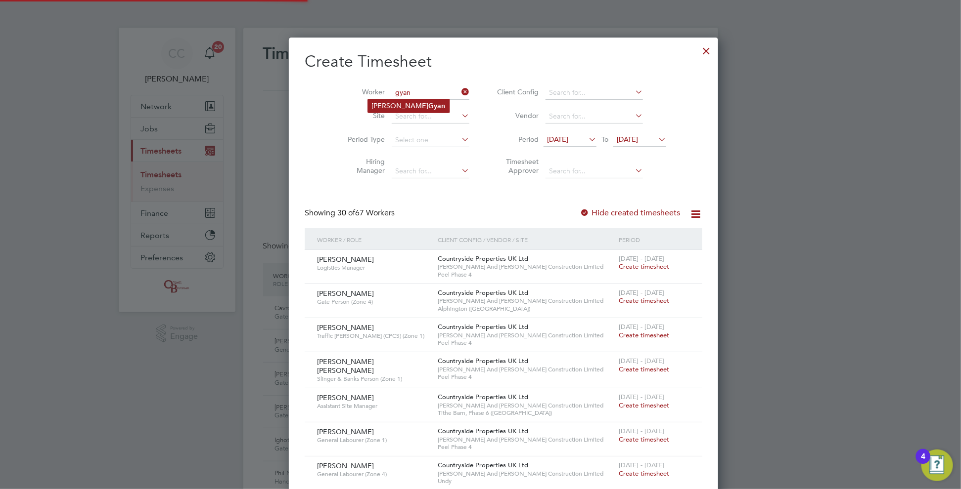
click at [429, 103] on b "Gyan" at bounding box center [437, 106] width 17 height 8
type input "[PERSON_NAME]"
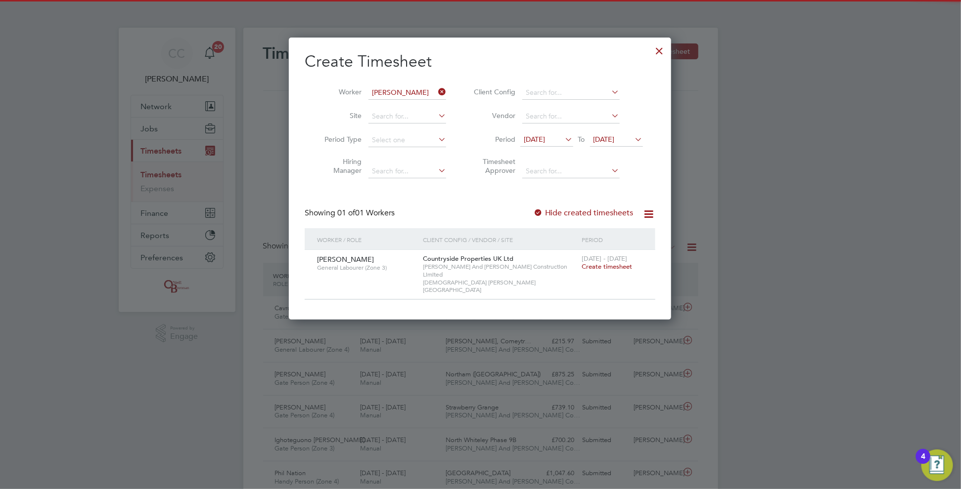
scroll to position [5, 5]
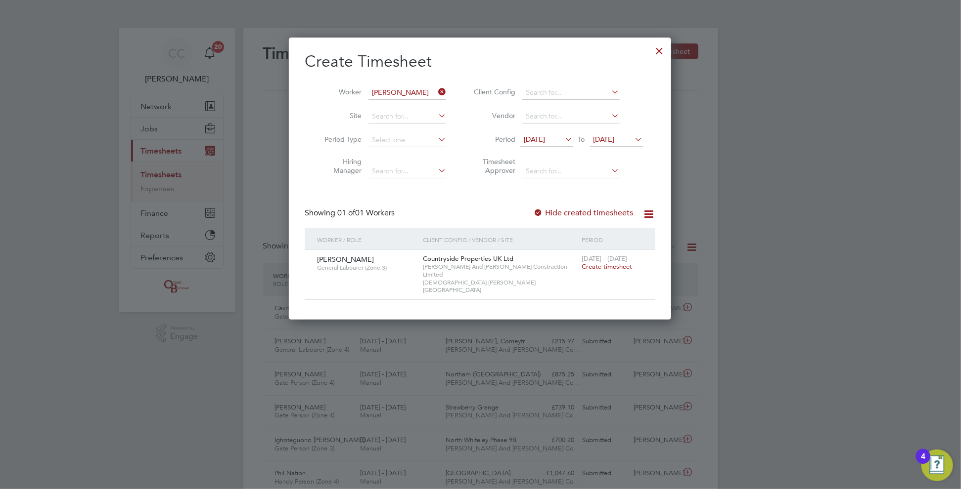
click at [541, 211] on div at bounding box center [538, 214] width 10 height 10
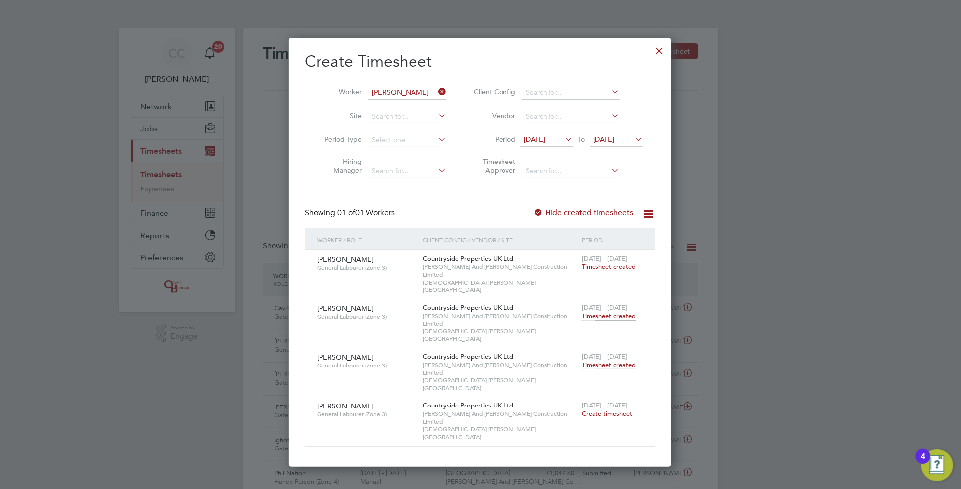
click at [603, 410] on span "Create timesheet" at bounding box center [606, 414] width 50 height 8
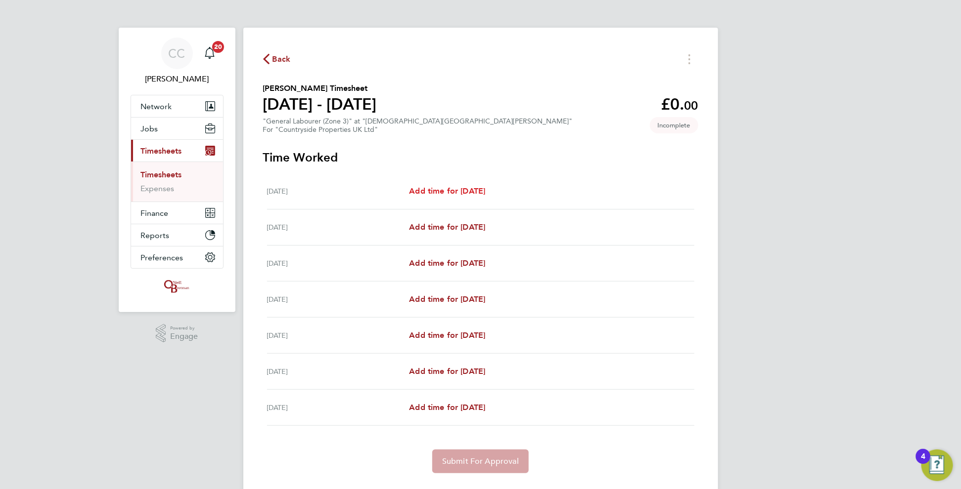
click at [458, 185] on link "Add time for [DATE]" at bounding box center [447, 191] width 76 height 12
select select "30"
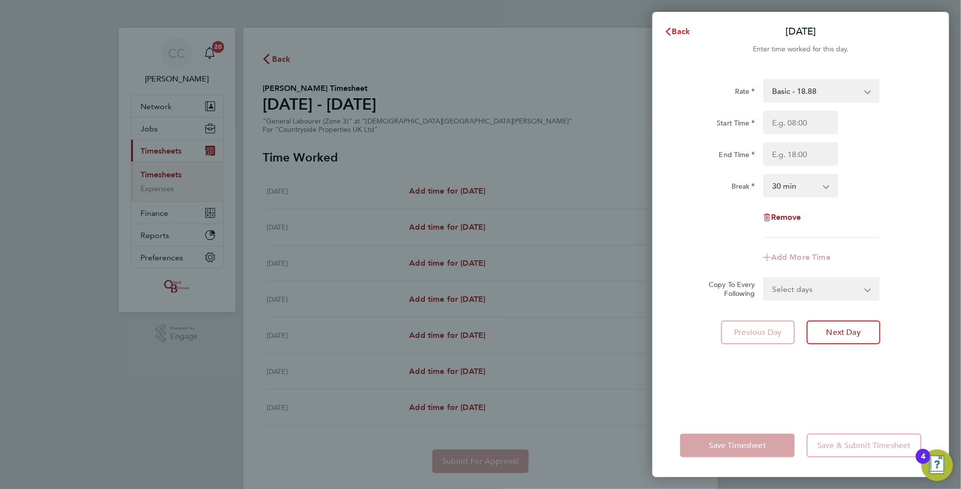
click at [668, 31] on icon "button" at bounding box center [668, 32] width 8 height 8
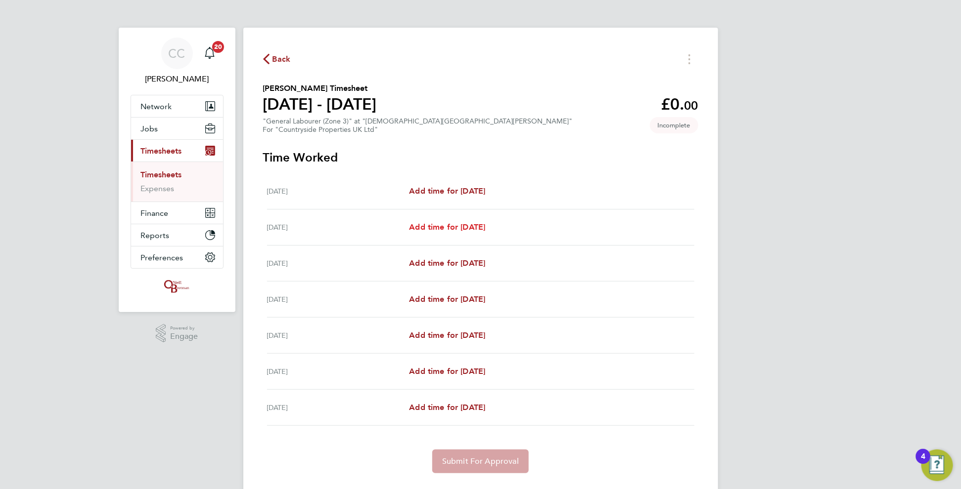
click at [450, 225] on span "Add time for [DATE]" at bounding box center [447, 226] width 76 height 9
select select "30"
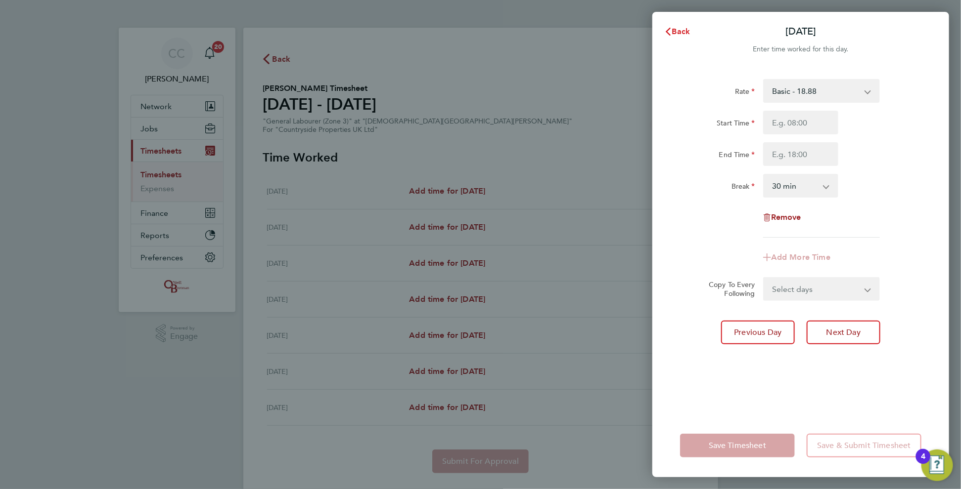
click at [671, 27] on span "button" at bounding box center [668, 31] width 8 height 9
